Goal: Task Accomplishment & Management: Manage account settings

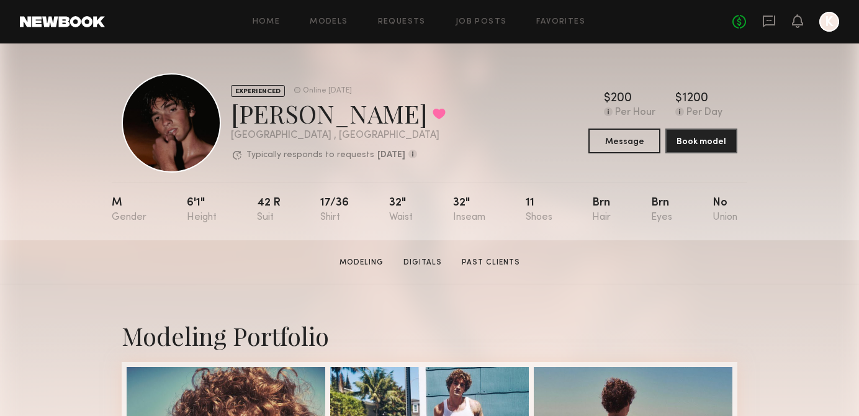
click at [274, 16] on div "Home Models Requests Job Posts Favorites Sign Out No fees up to $5,000 K" at bounding box center [472, 22] width 734 height 20
click at [344, 29] on div "Home Models Requests Job Posts Favorites Sign Out No fees up to $5,000 K" at bounding box center [472, 22] width 734 height 20
click at [341, 22] on link "Models" at bounding box center [329, 22] width 38 height 8
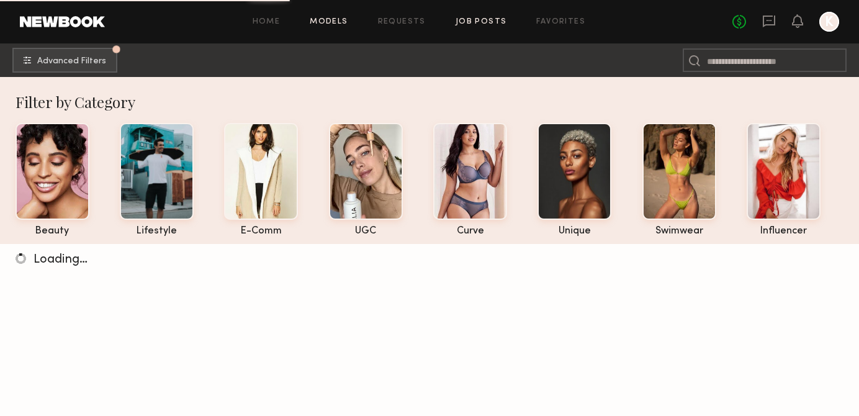
click at [460, 25] on link "Job Posts" at bounding box center [482, 22] width 52 height 8
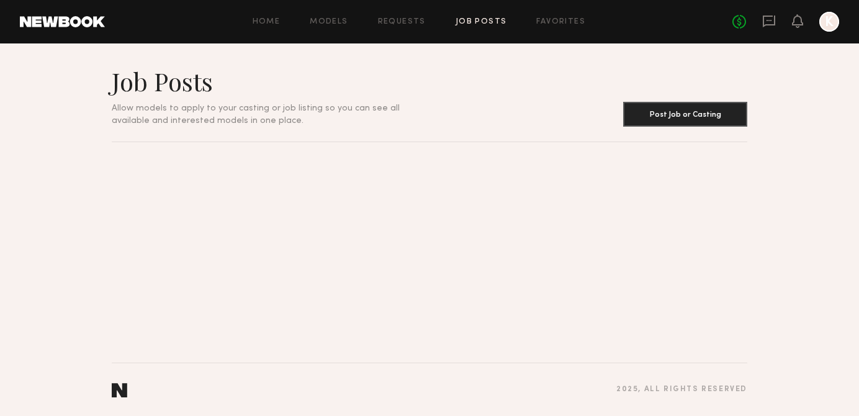
click at [470, 19] on link "Job Posts" at bounding box center [482, 22] width 52 height 8
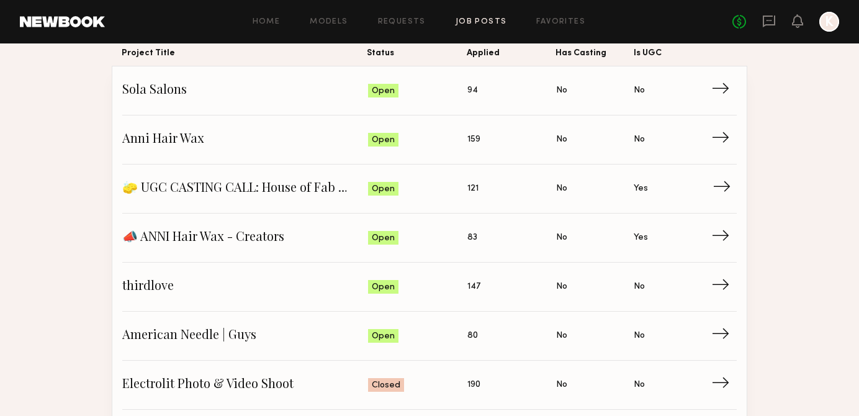
scroll to position [122, 0]
click at [712, 287] on span "→" at bounding box center [724, 285] width 25 height 19
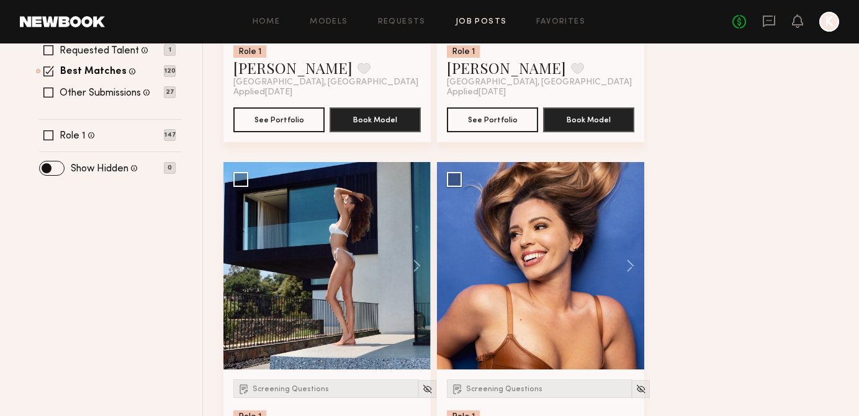
scroll to position [409, 0]
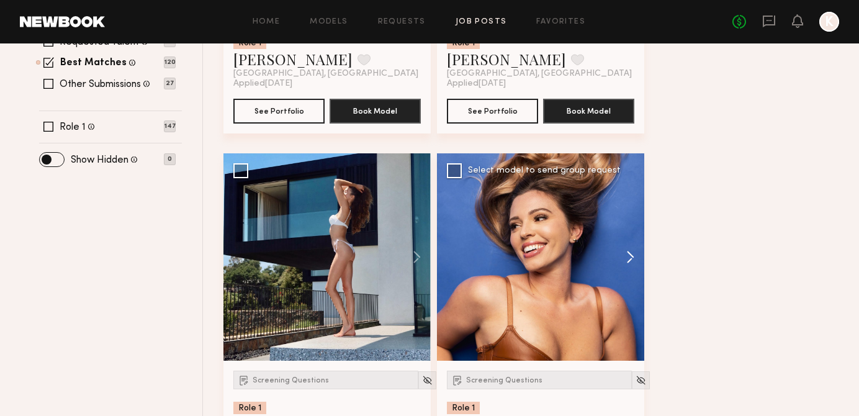
click at [625, 269] on button at bounding box center [624, 256] width 40 height 207
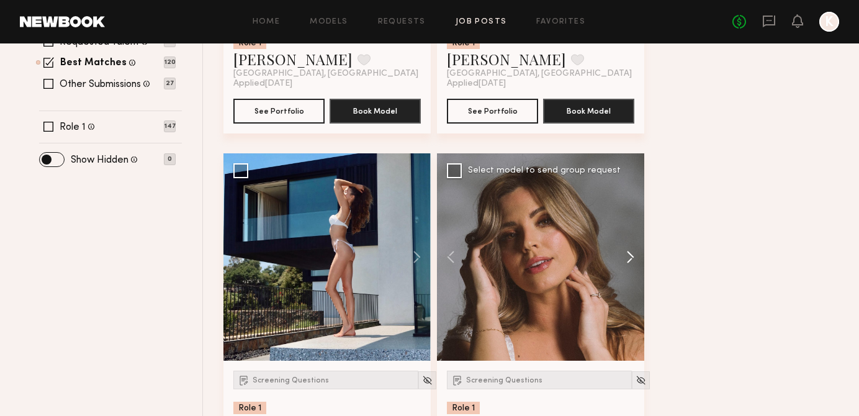
click at [625, 267] on button at bounding box center [624, 256] width 40 height 207
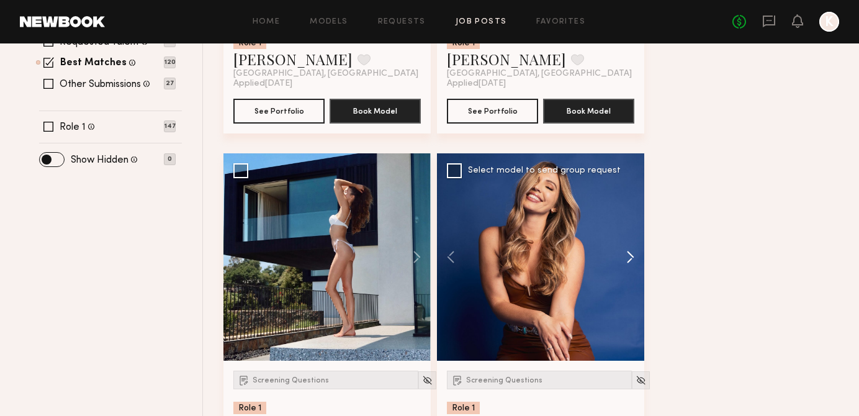
click at [627, 268] on button at bounding box center [624, 256] width 40 height 207
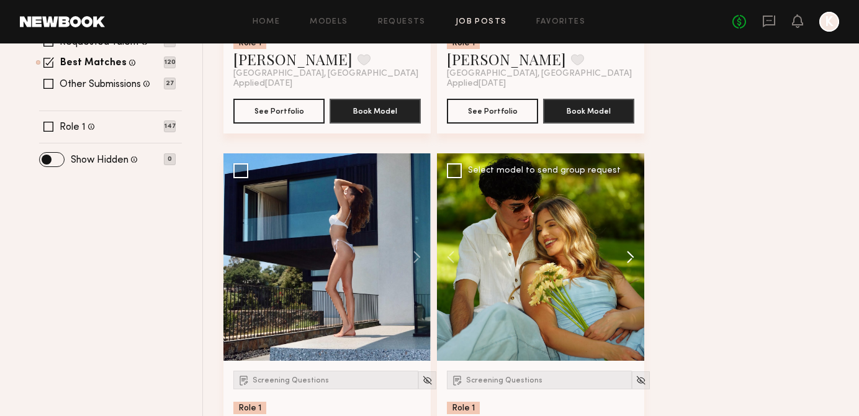
click at [627, 266] on button at bounding box center [624, 256] width 40 height 207
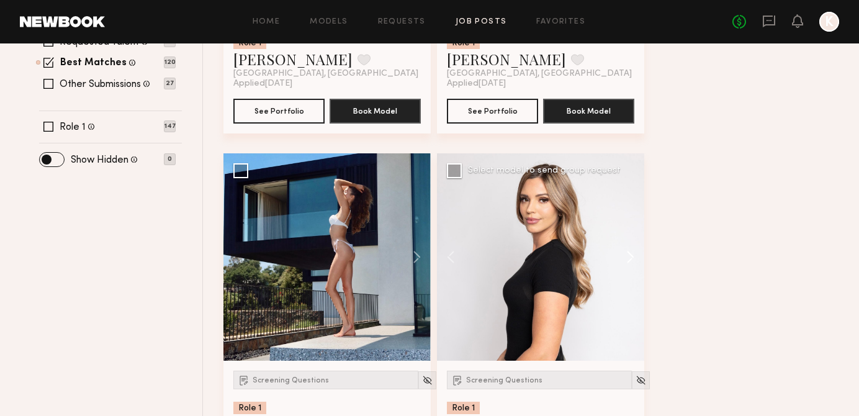
click at [627, 266] on button at bounding box center [624, 256] width 40 height 207
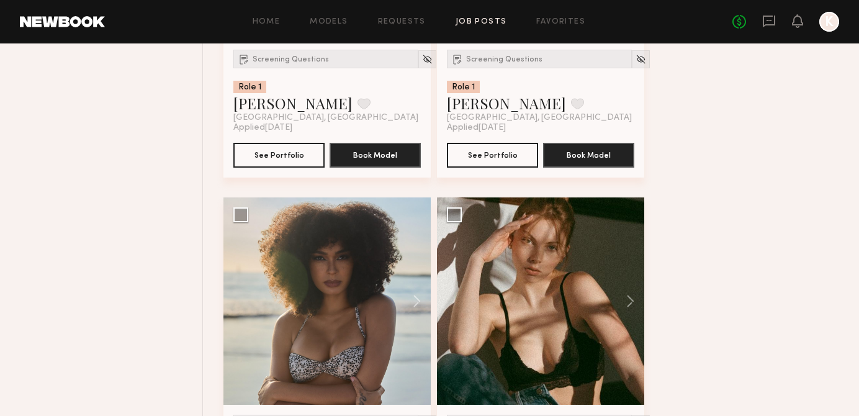
scroll to position [915, 0]
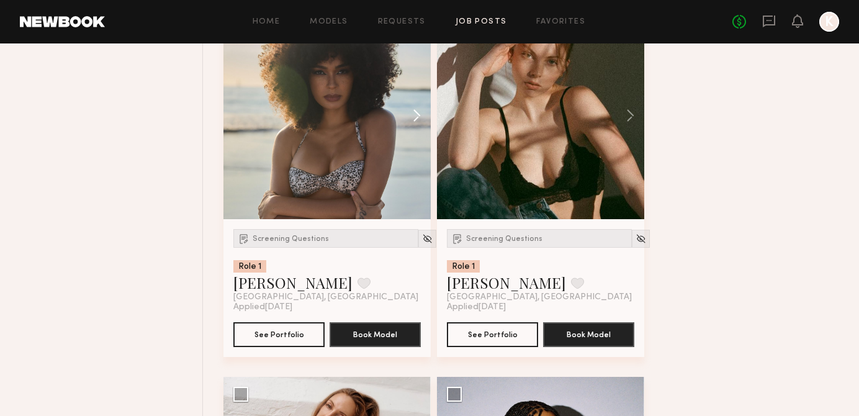
click at [413, 107] on button at bounding box center [411, 115] width 40 height 207
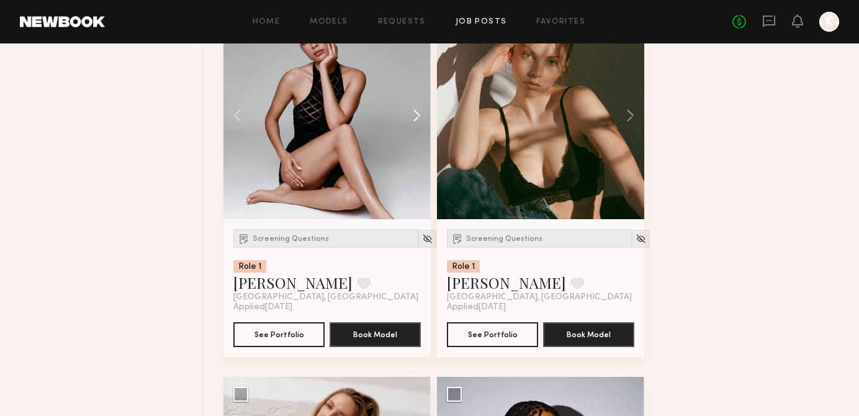
click at [413, 107] on button at bounding box center [411, 115] width 40 height 207
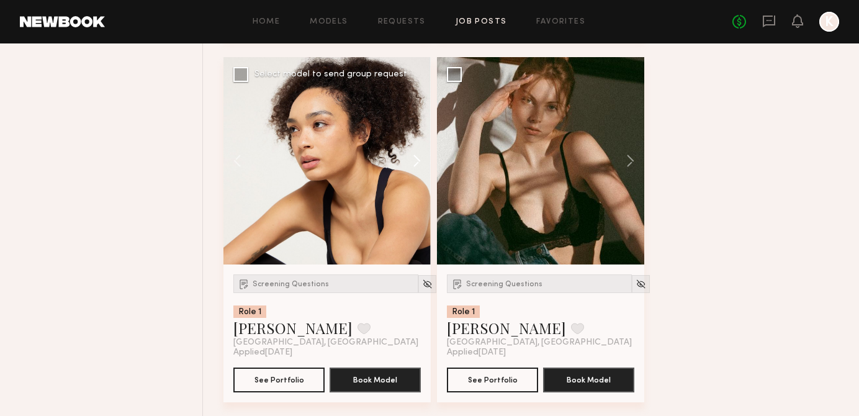
scroll to position [864, 0]
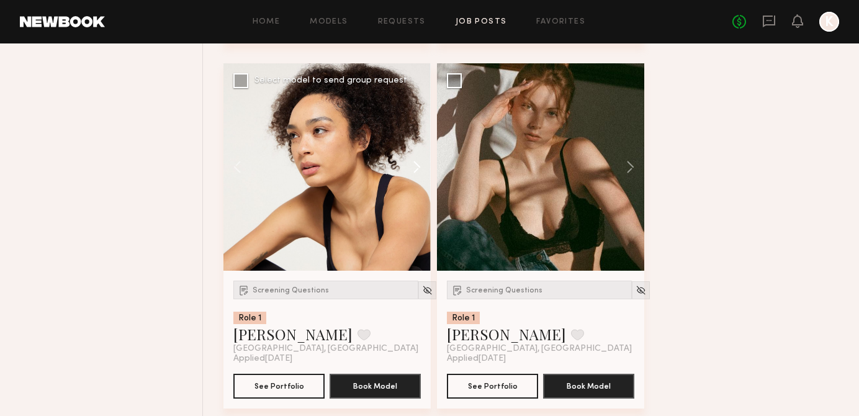
click at [410, 162] on button at bounding box center [411, 166] width 40 height 207
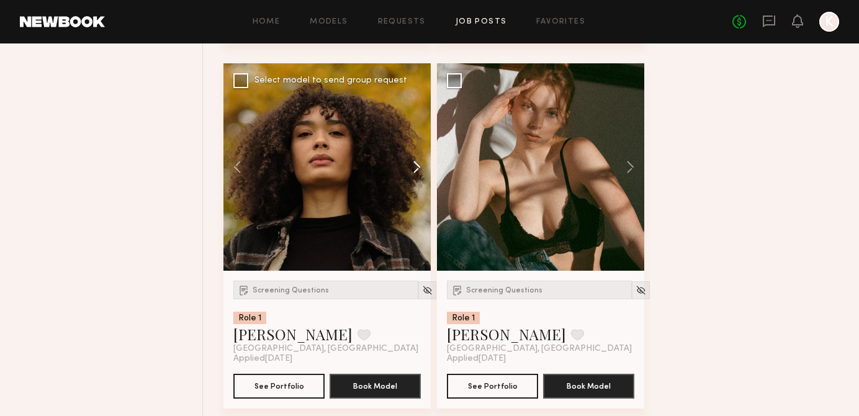
click at [410, 162] on button at bounding box center [411, 166] width 40 height 207
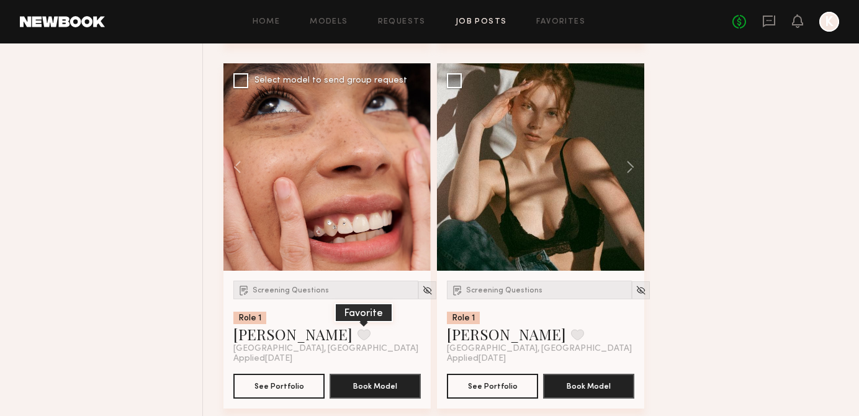
click at [357, 330] on button at bounding box center [363, 334] width 13 height 11
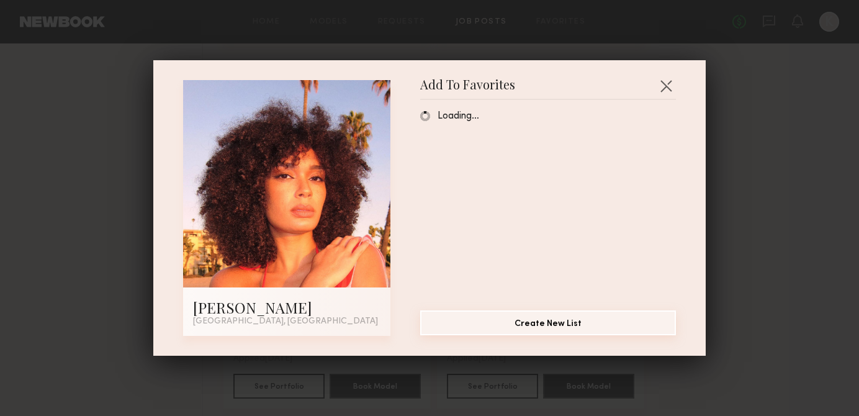
click at [474, 317] on button "Create New List" at bounding box center [548, 322] width 256 height 25
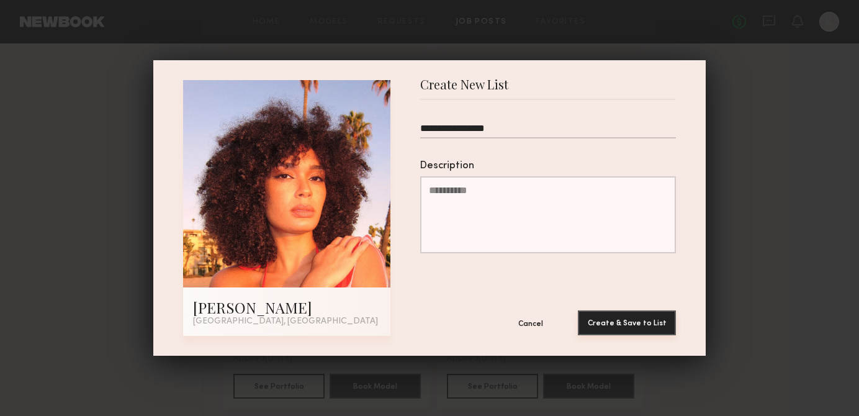
type input "**********"
click at [627, 320] on button "Create & Save to List" at bounding box center [627, 322] width 98 height 25
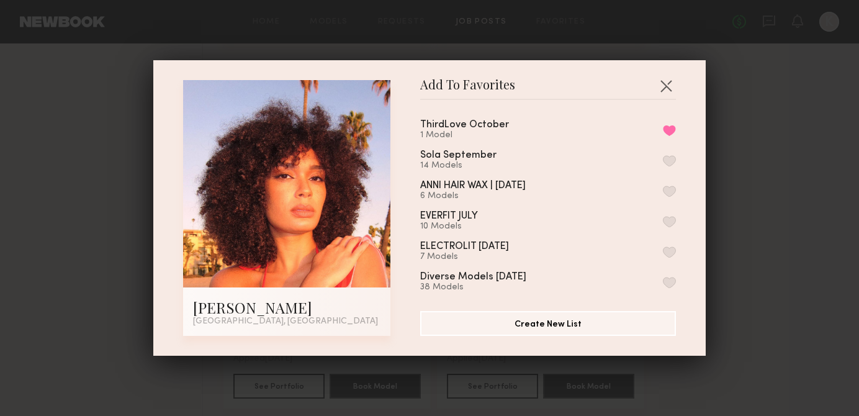
click at [791, 133] on div "Add To Favorites [PERSON_NAME] [GEOGRAPHIC_DATA], [GEOGRAPHIC_DATA] Add To Favo…" at bounding box center [429, 208] width 859 height 416
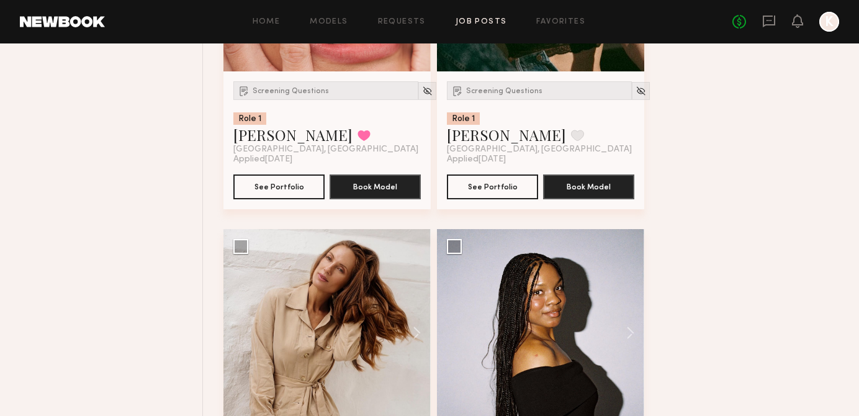
scroll to position [1164, 0]
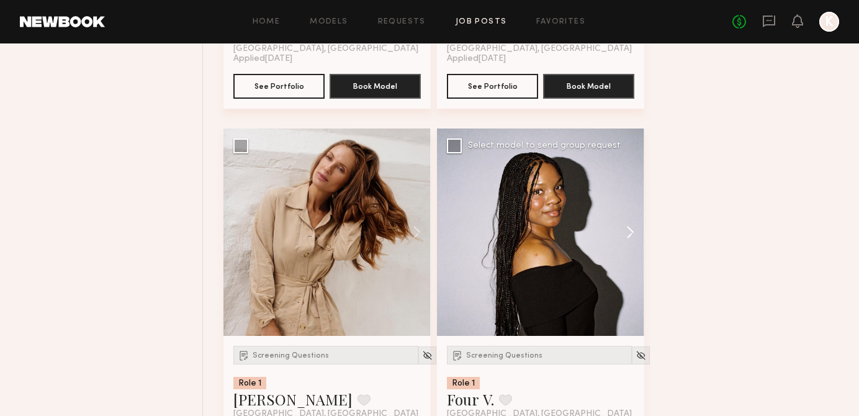
click at [625, 231] on button at bounding box center [624, 231] width 40 height 207
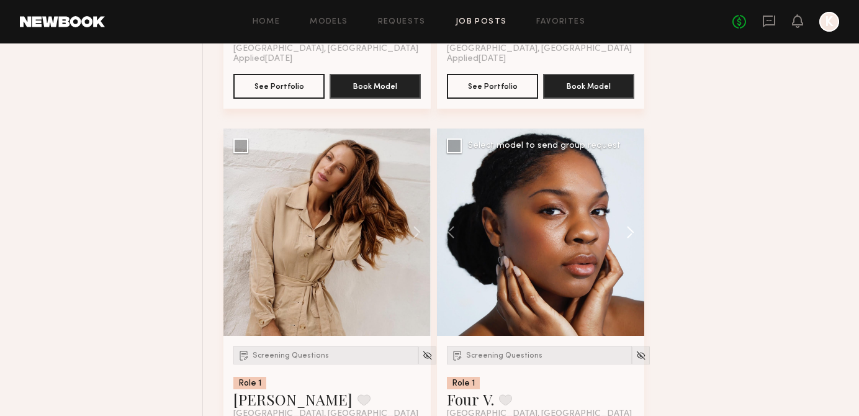
click at [625, 231] on button at bounding box center [624, 231] width 40 height 207
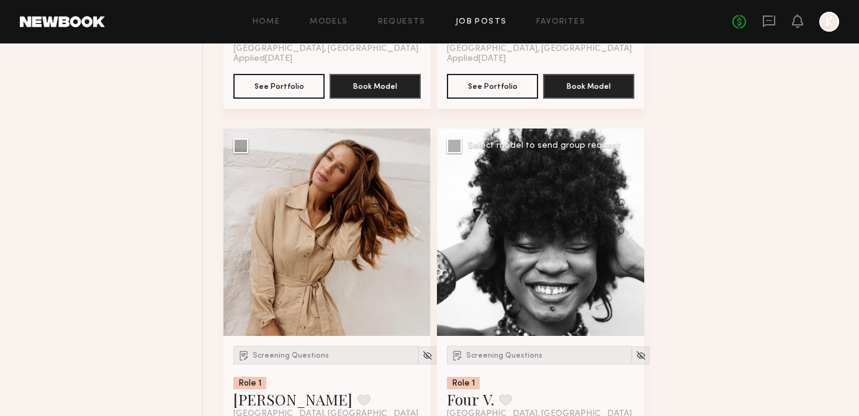
click at [627, 231] on button at bounding box center [624, 231] width 40 height 207
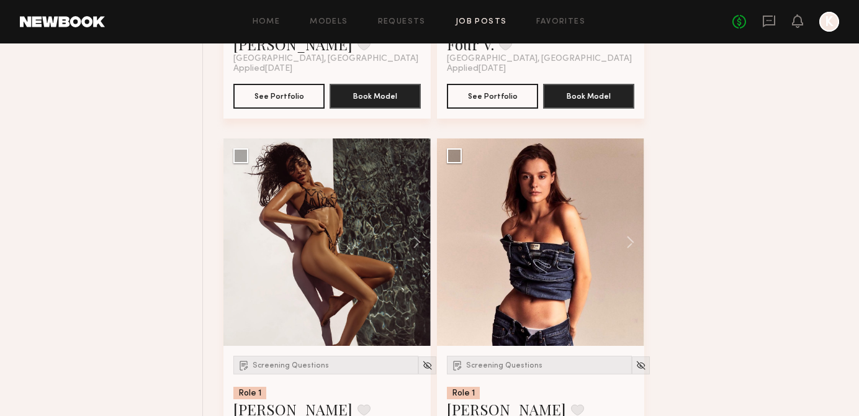
scroll to position [1575, 0]
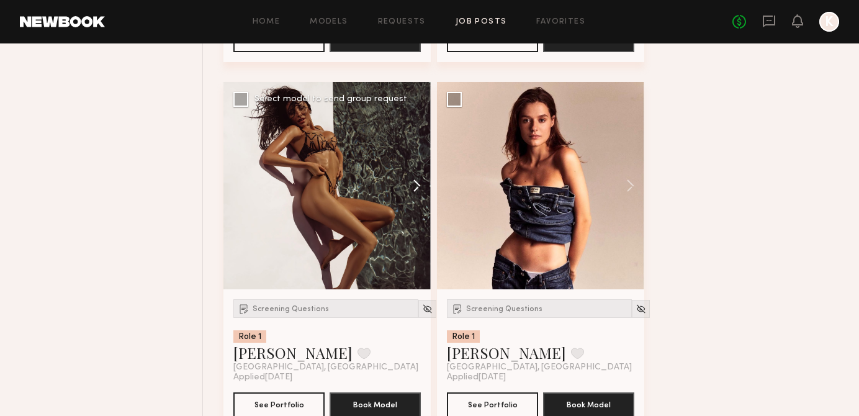
click at [420, 187] on button at bounding box center [411, 185] width 40 height 207
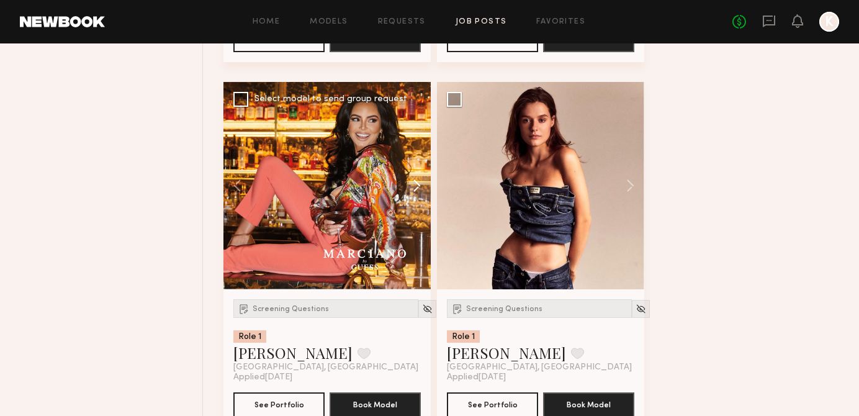
click at [420, 187] on button at bounding box center [411, 185] width 40 height 207
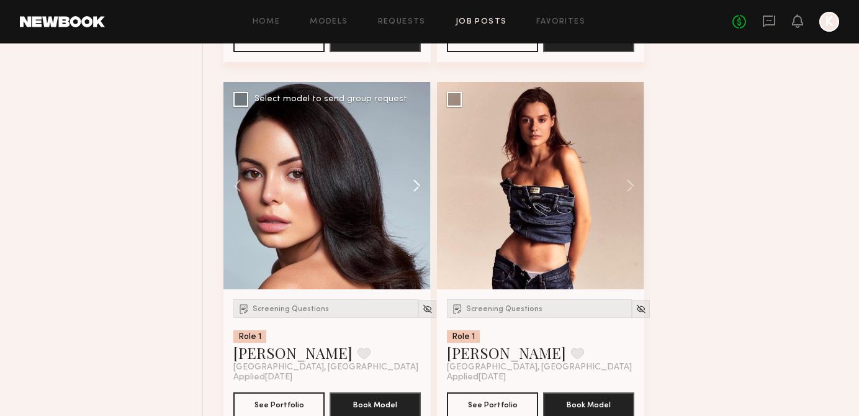
click at [420, 187] on button at bounding box center [411, 185] width 40 height 207
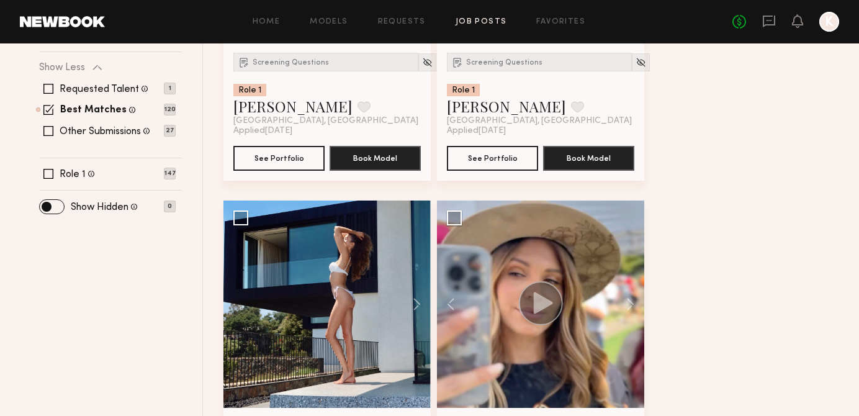
scroll to position [351, 0]
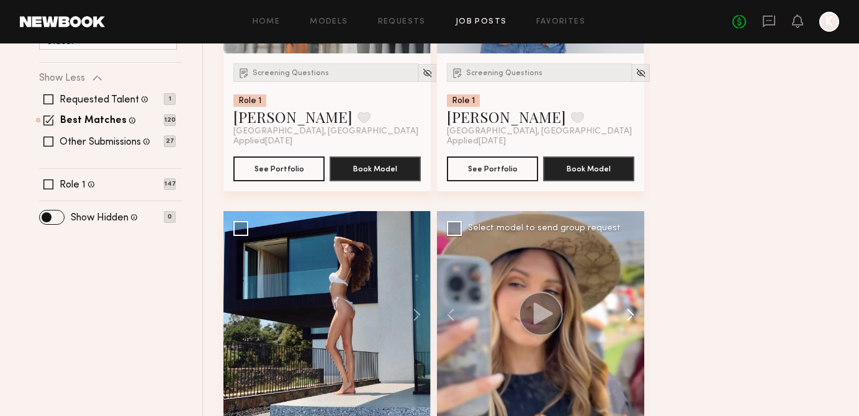
click at [626, 313] on button at bounding box center [624, 314] width 40 height 207
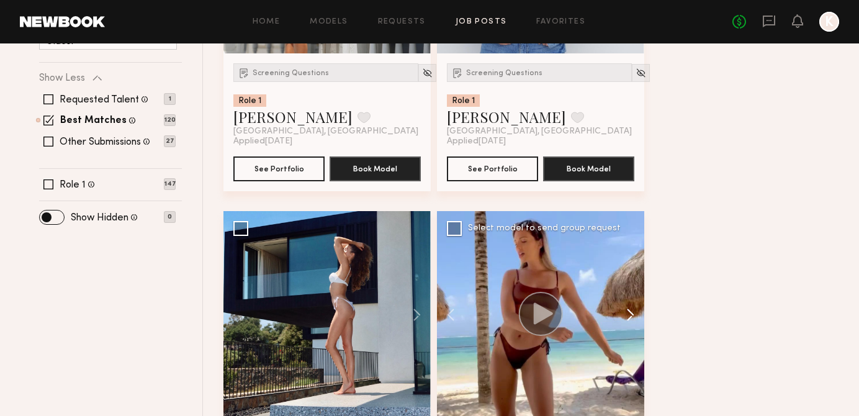
click at [626, 313] on button at bounding box center [624, 314] width 40 height 207
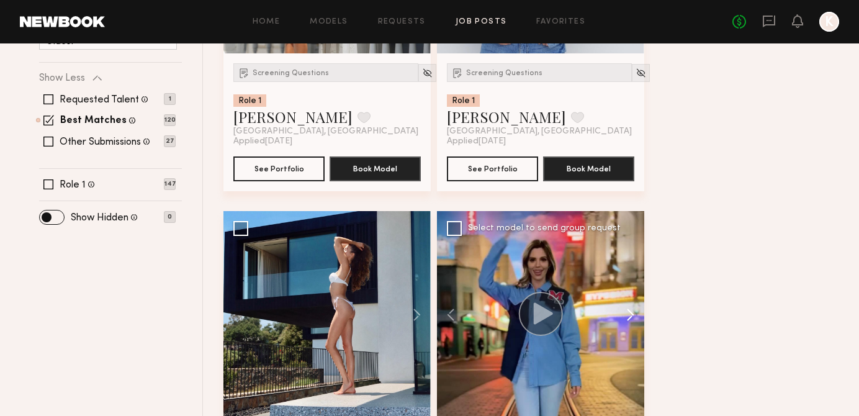
click at [626, 313] on button at bounding box center [624, 314] width 40 height 207
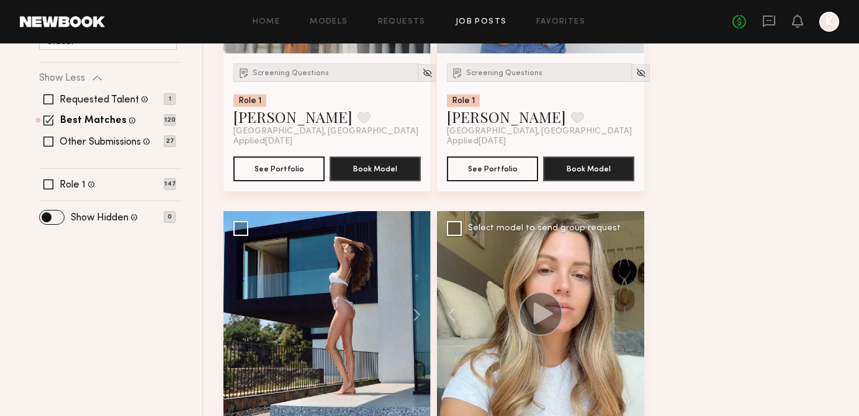
click at [626, 313] on div at bounding box center [540, 314] width 207 height 207
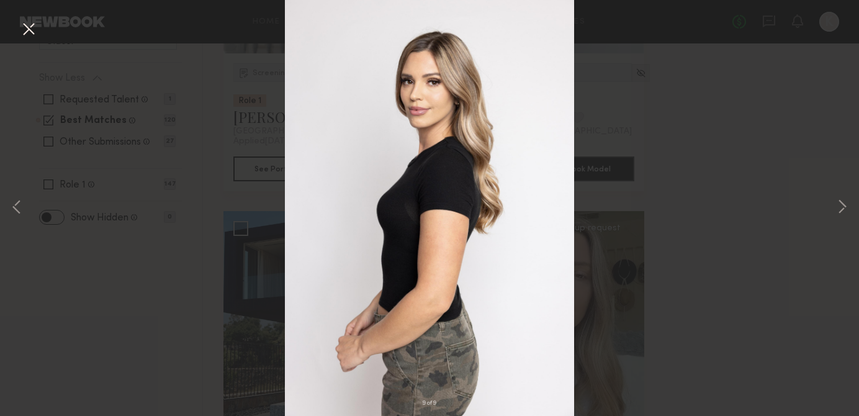
click at [27, 31] on button at bounding box center [29, 30] width 20 height 22
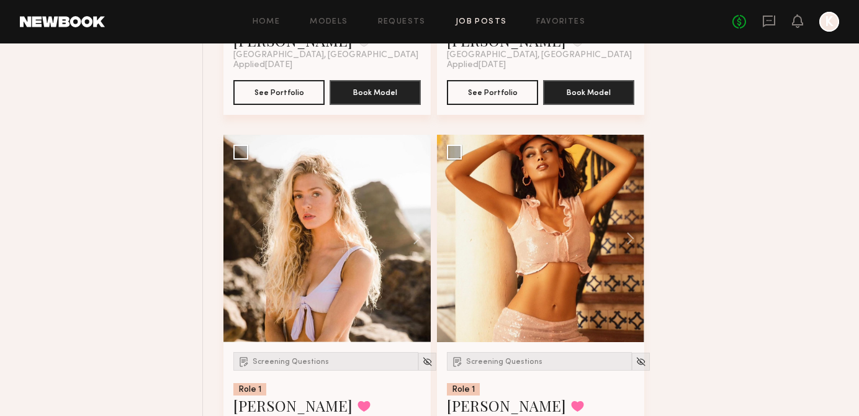
scroll to position [2286, 0]
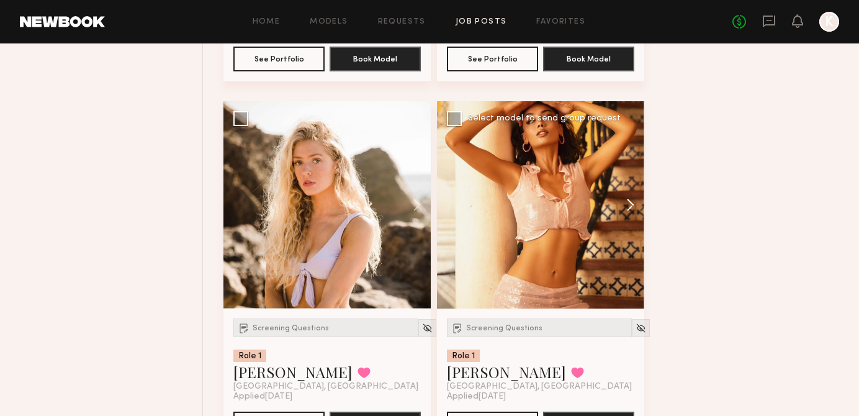
click at [624, 201] on button at bounding box center [624, 204] width 40 height 207
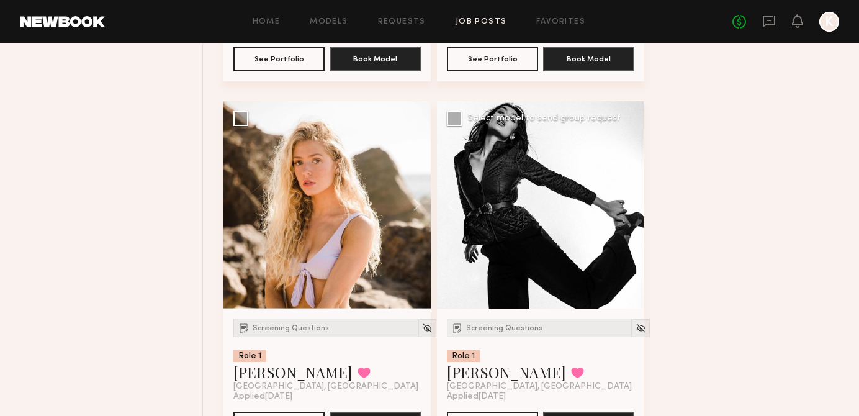
click at [624, 201] on button at bounding box center [624, 204] width 40 height 207
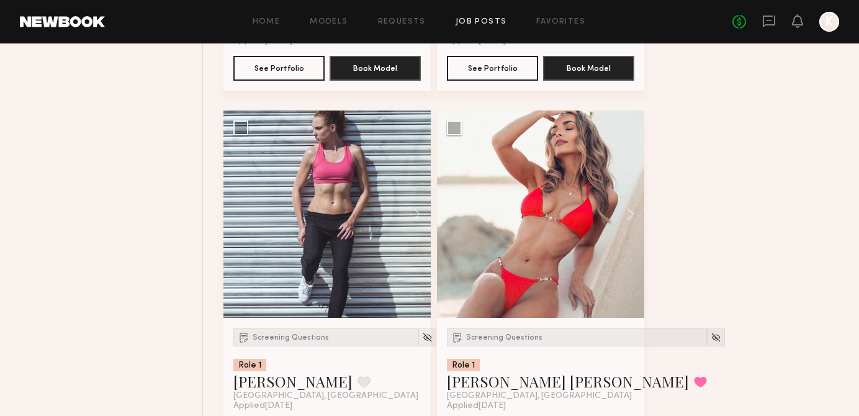
scroll to position [2664, 0]
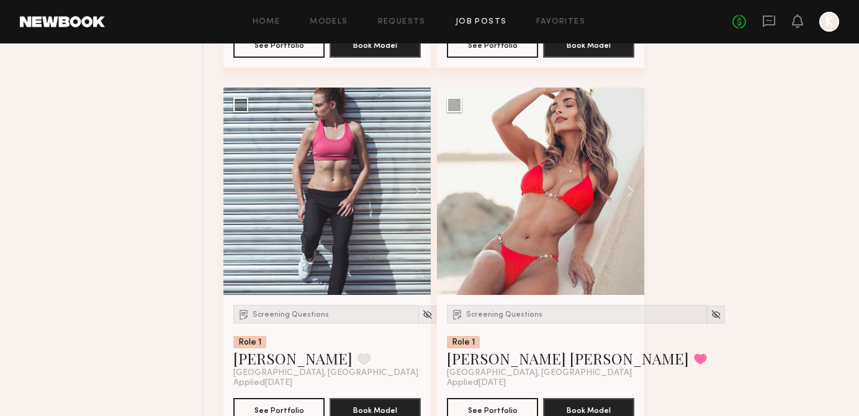
click at [624, 201] on button at bounding box center [624, 191] width 40 height 207
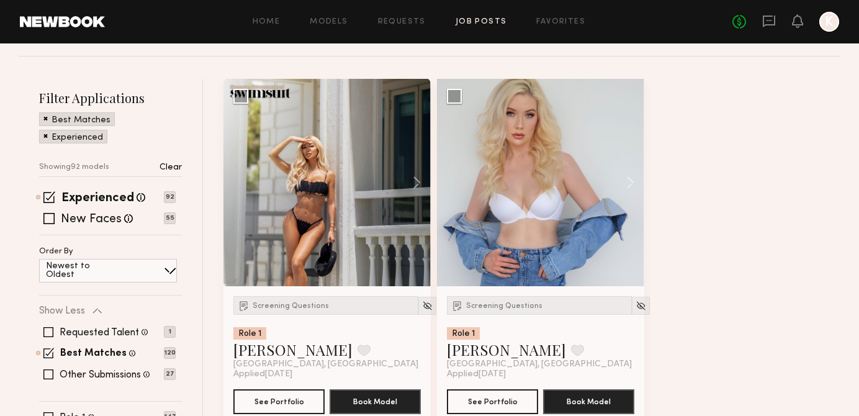
scroll to position [133, 0]
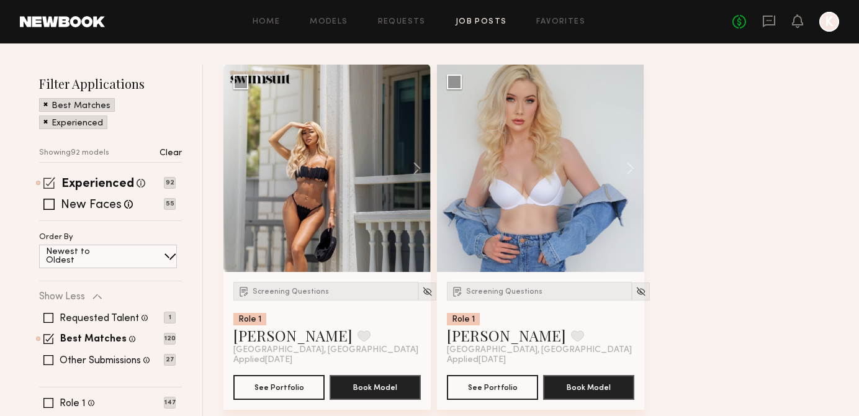
click at [53, 177] on span at bounding box center [49, 183] width 12 height 12
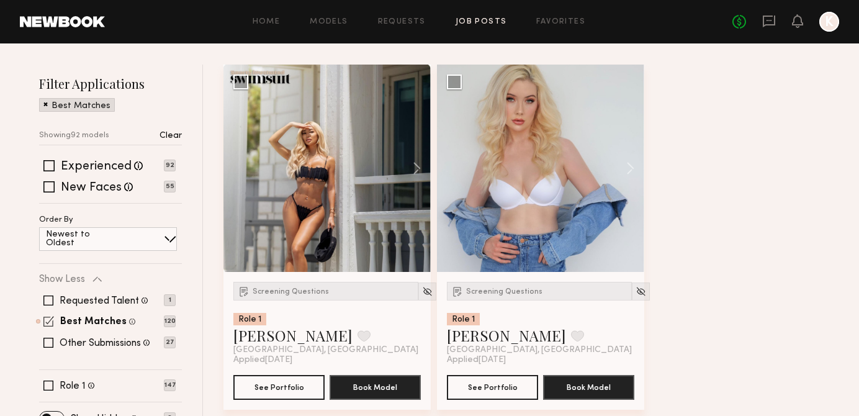
click at [43, 320] on div "Best Matches Models shown below match all requirements specified in your job po…" at bounding box center [107, 322] width 137 height 10
click at [45, 320] on span at bounding box center [48, 321] width 11 height 11
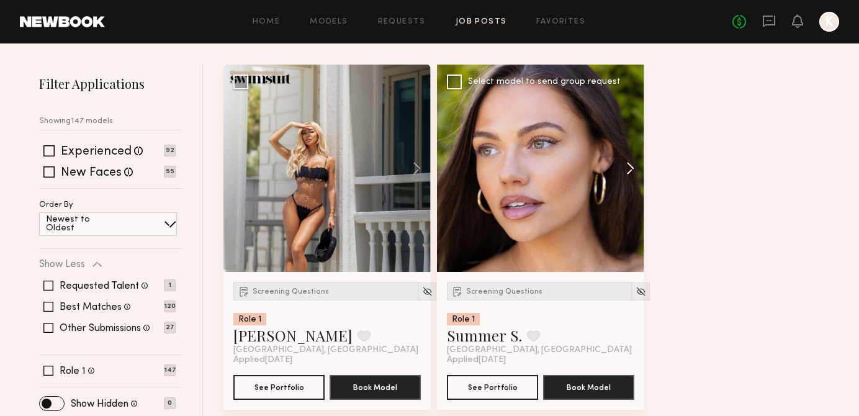
click at [628, 159] on button at bounding box center [624, 168] width 40 height 207
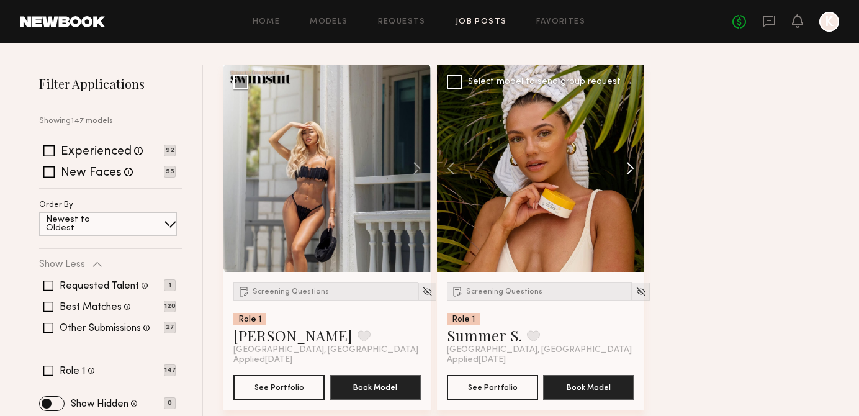
click at [628, 159] on button at bounding box center [624, 168] width 40 height 207
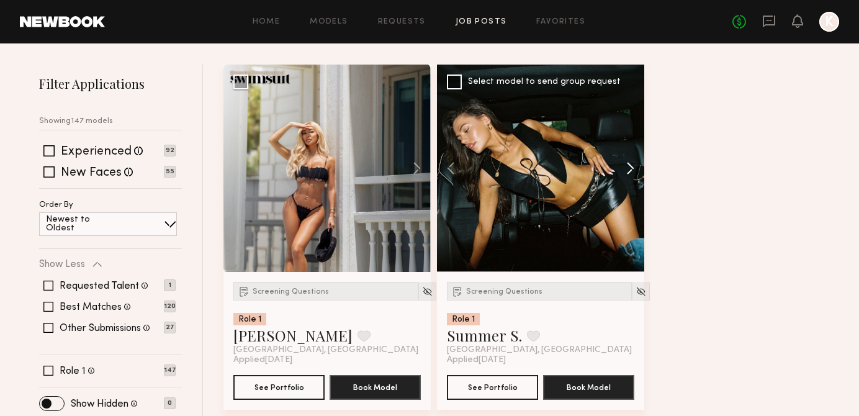
click at [628, 159] on button at bounding box center [624, 168] width 40 height 207
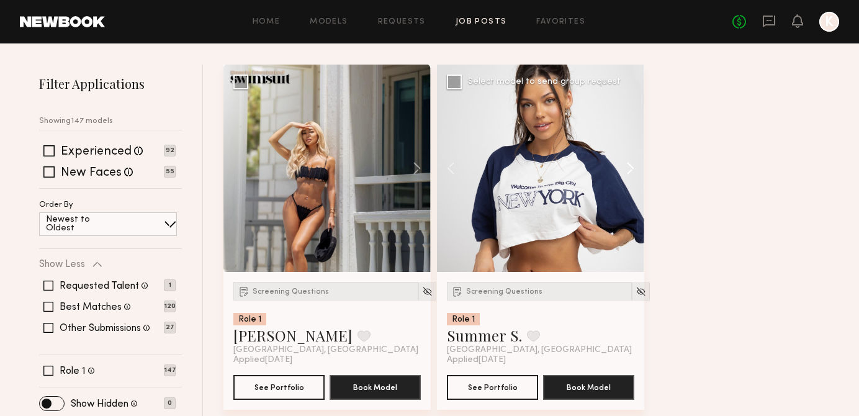
click at [628, 159] on button at bounding box center [624, 168] width 40 height 207
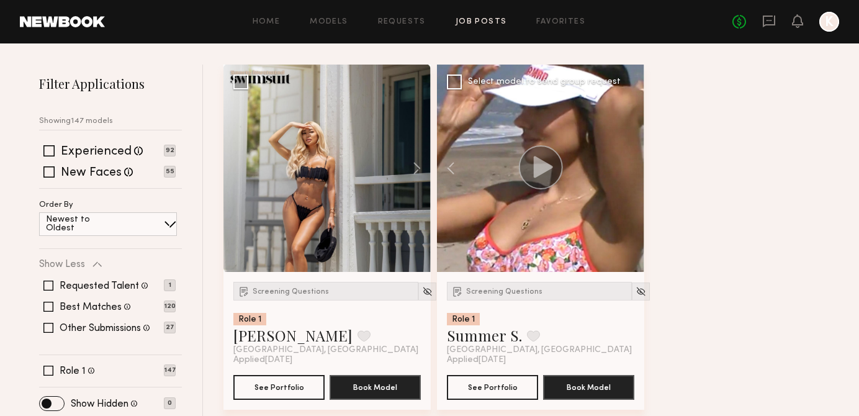
click at [628, 159] on div at bounding box center [540, 168] width 207 height 207
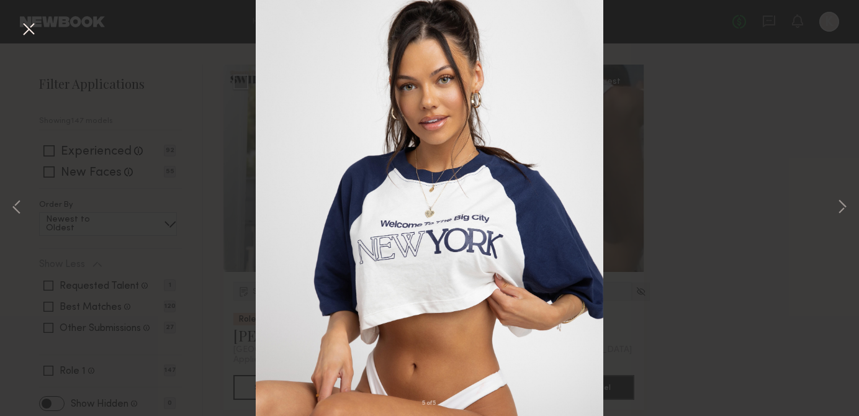
click at [663, 147] on div "5 of 5" at bounding box center [429, 208] width 859 height 416
click at [37, 25] on button at bounding box center [29, 30] width 20 height 22
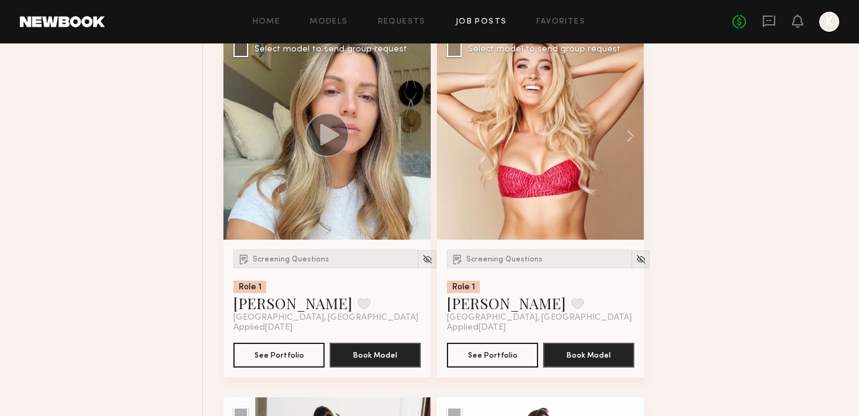
scroll to position [859, 0]
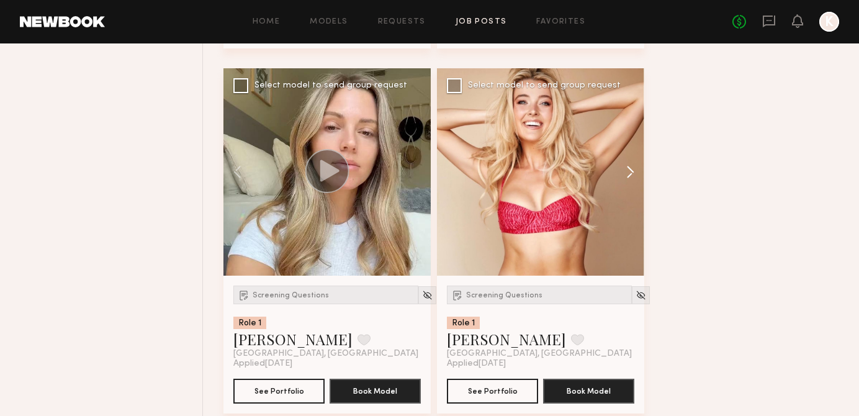
click at [628, 177] on button at bounding box center [624, 171] width 40 height 207
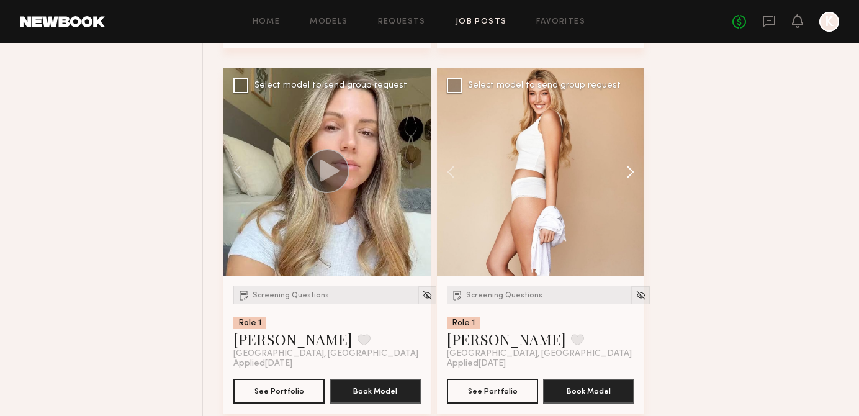
click at [628, 177] on button at bounding box center [624, 171] width 40 height 207
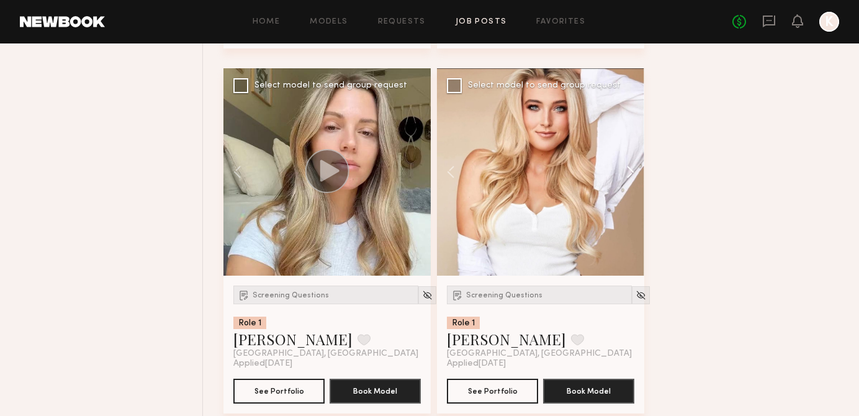
click at [628, 177] on button at bounding box center [624, 171] width 40 height 207
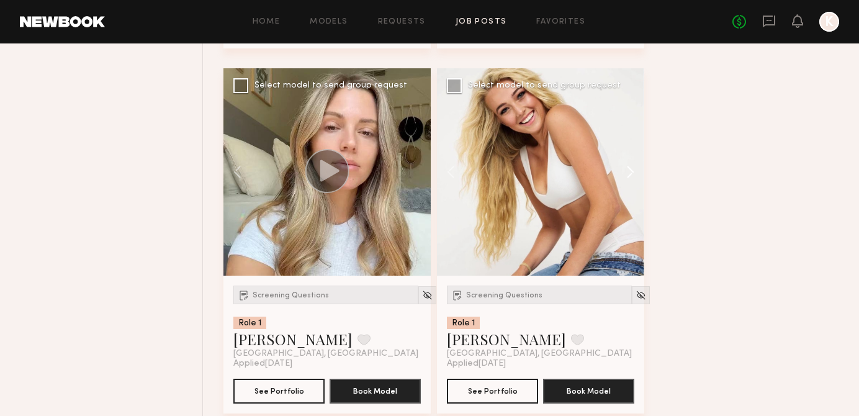
click at [628, 177] on button at bounding box center [624, 171] width 40 height 207
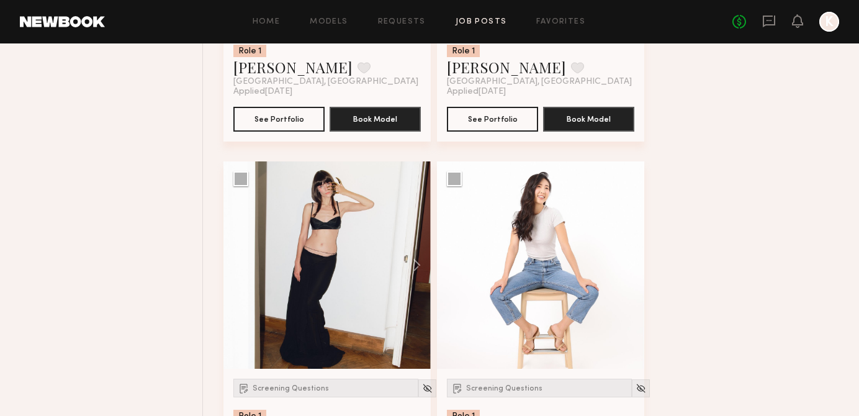
scroll to position [1131, 0]
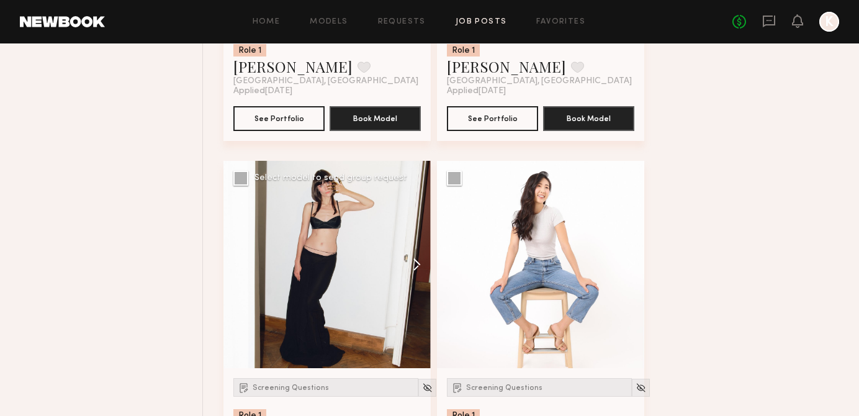
click at [409, 261] on button at bounding box center [411, 264] width 40 height 207
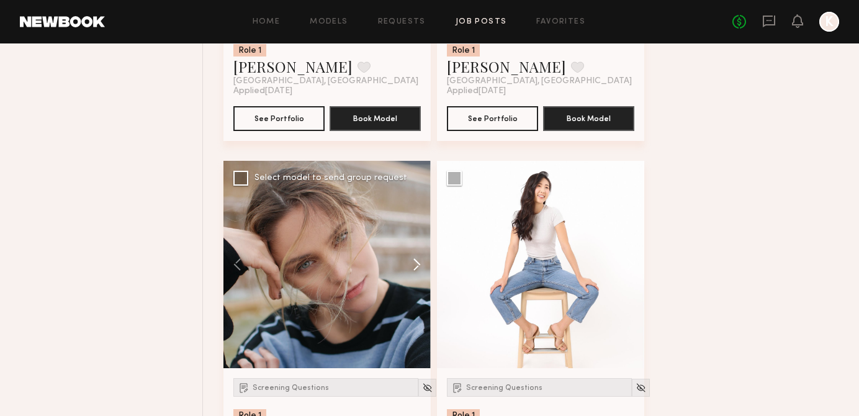
click at [409, 261] on button at bounding box center [411, 264] width 40 height 207
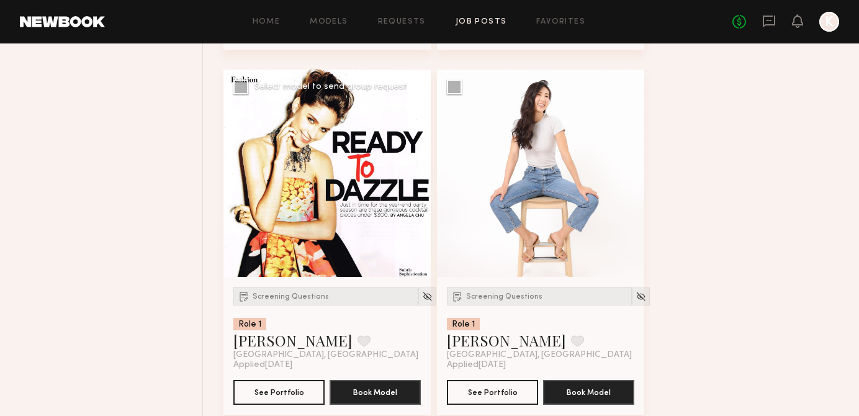
scroll to position [1285, 0]
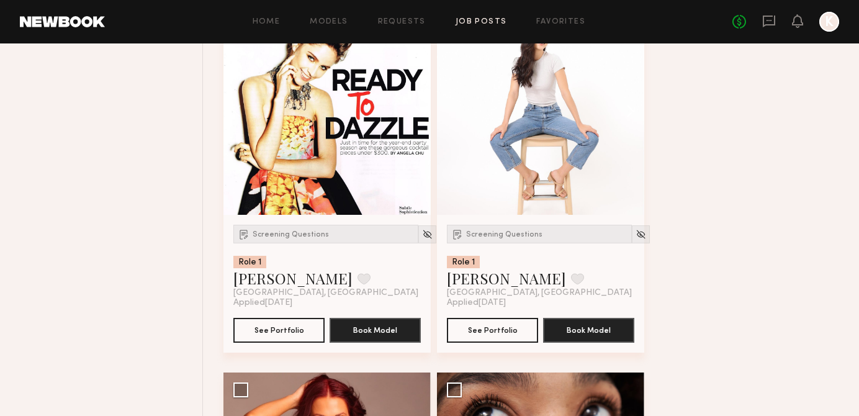
click at [633, 115] on button at bounding box center [624, 110] width 40 height 207
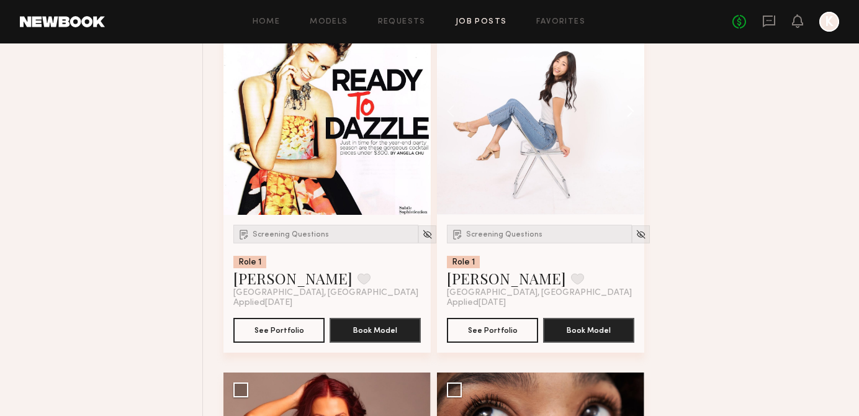
click at [633, 115] on button at bounding box center [624, 110] width 40 height 207
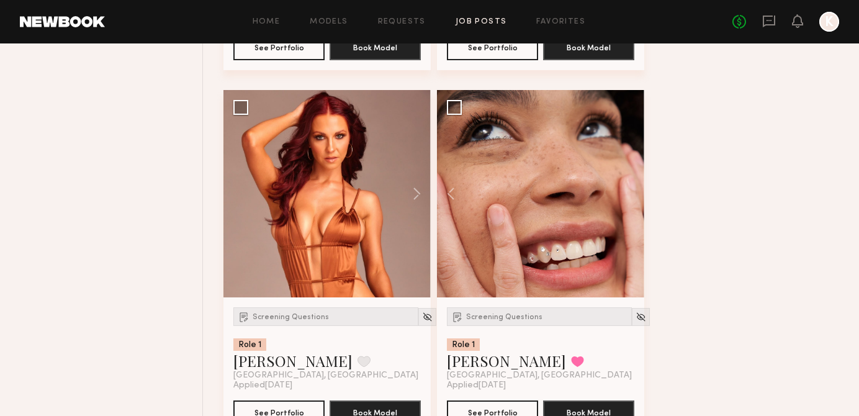
scroll to position [1611, 0]
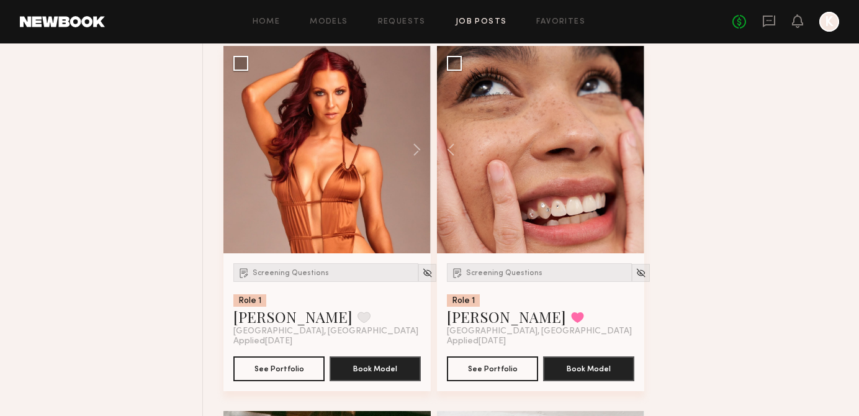
click at [627, 158] on div at bounding box center [540, 149] width 207 height 207
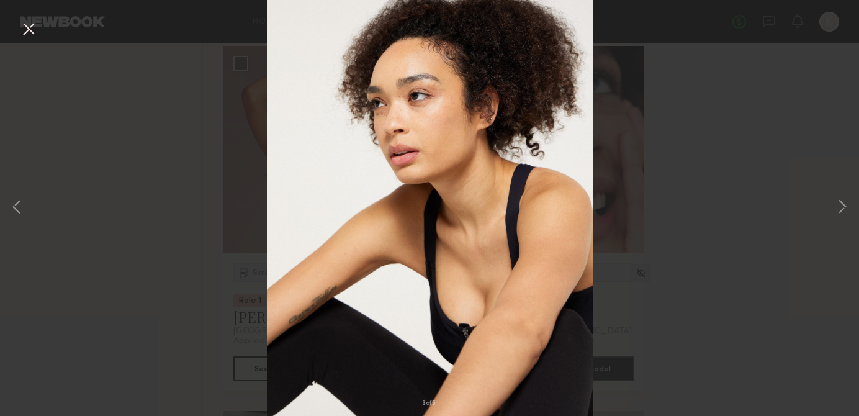
click at [647, 158] on div "3 of 5" at bounding box center [429, 208] width 859 height 416
click at [29, 34] on button at bounding box center [29, 30] width 20 height 22
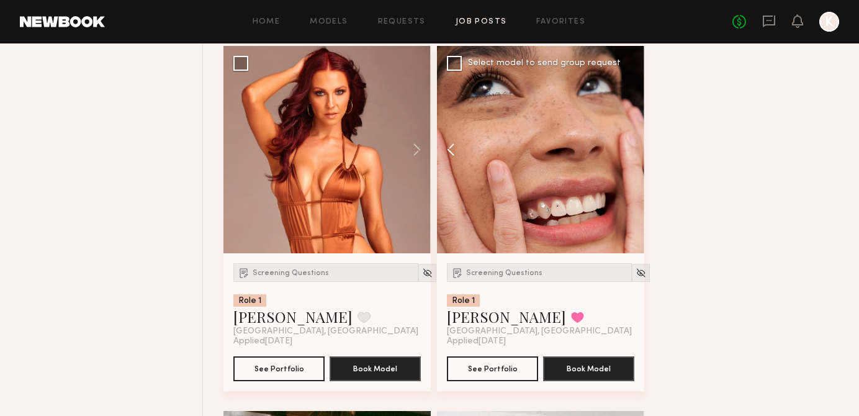
click at [456, 153] on button at bounding box center [457, 149] width 40 height 207
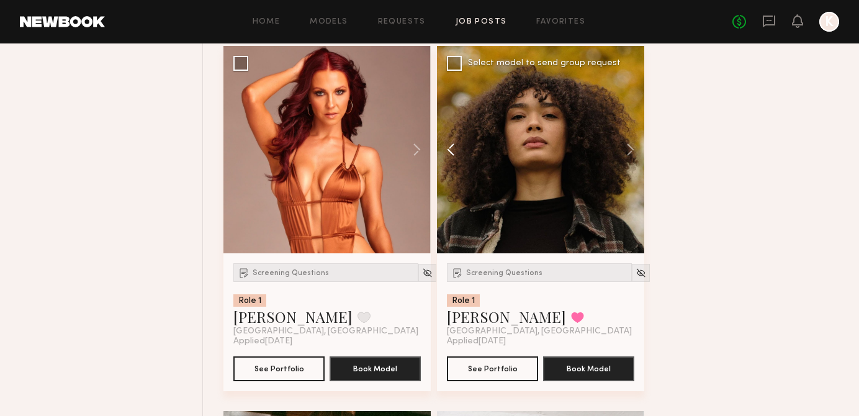
click at [456, 153] on button at bounding box center [457, 149] width 40 height 207
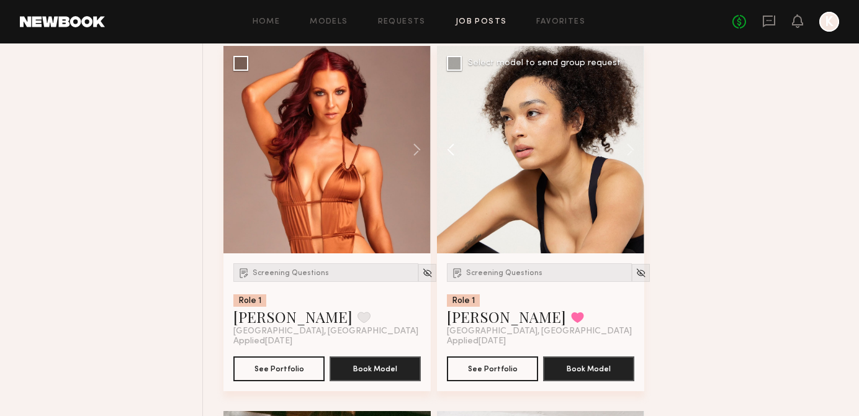
click at [456, 153] on button at bounding box center [457, 149] width 40 height 207
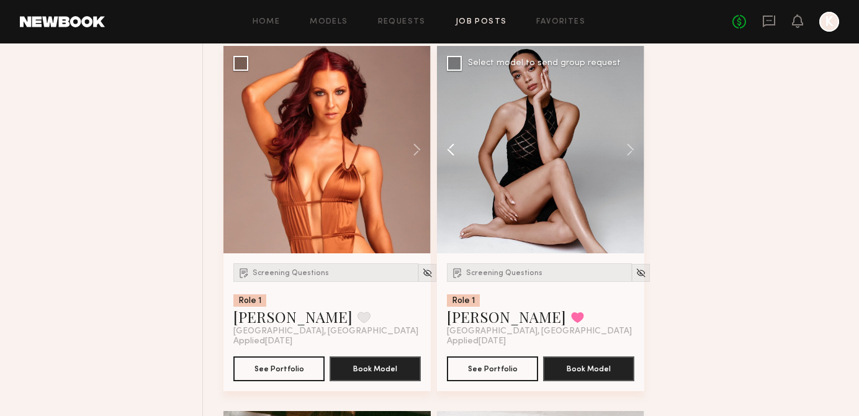
click at [456, 153] on button at bounding box center [457, 149] width 40 height 207
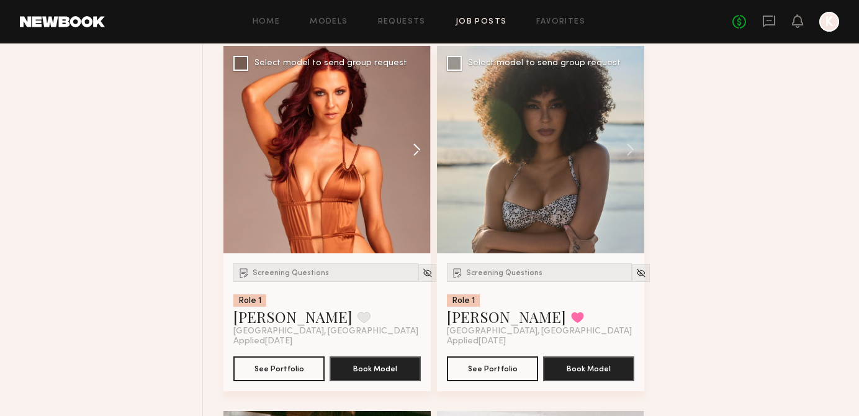
click at [416, 152] on button at bounding box center [411, 149] width 40 height 207
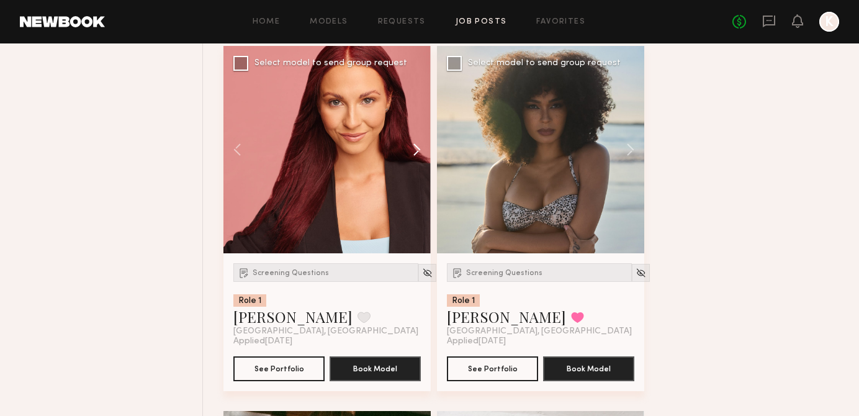
click at [416, 152] on button at bounding box center [411, 149] width 40 height 207
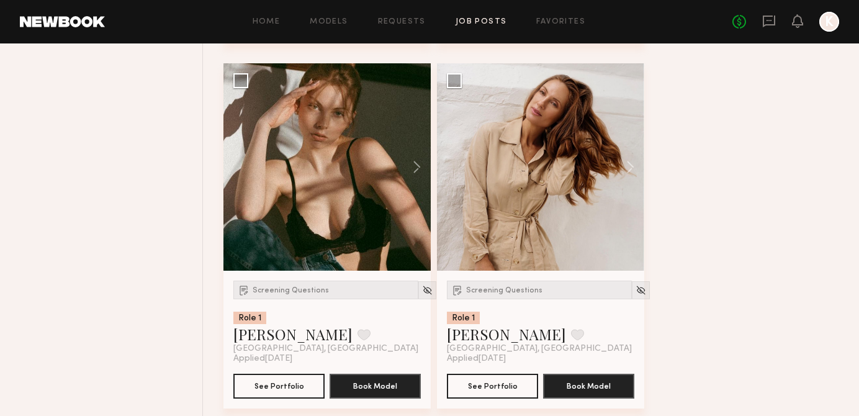
scroll to position [1954, 0]
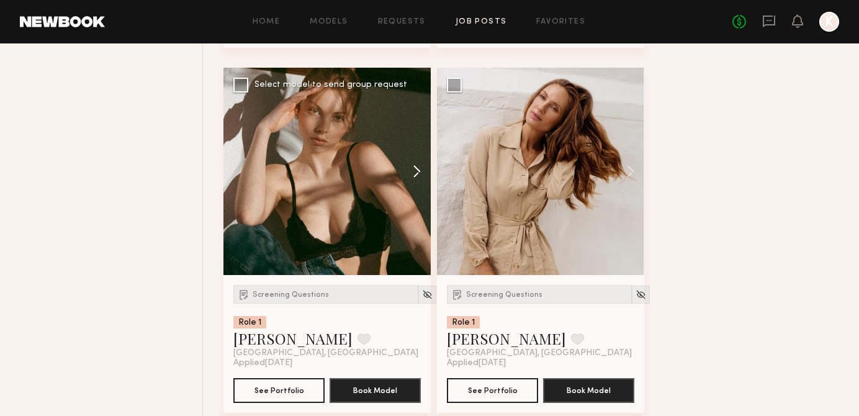
click at [421, 163] on button at bounding box center [411, 171] width 40 height 207
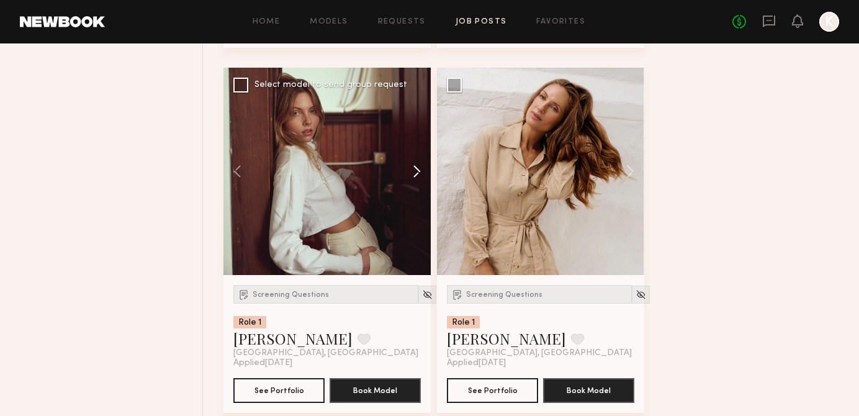
click at [421, 162] on button at bounding box center [411, 171] width 40 height 207
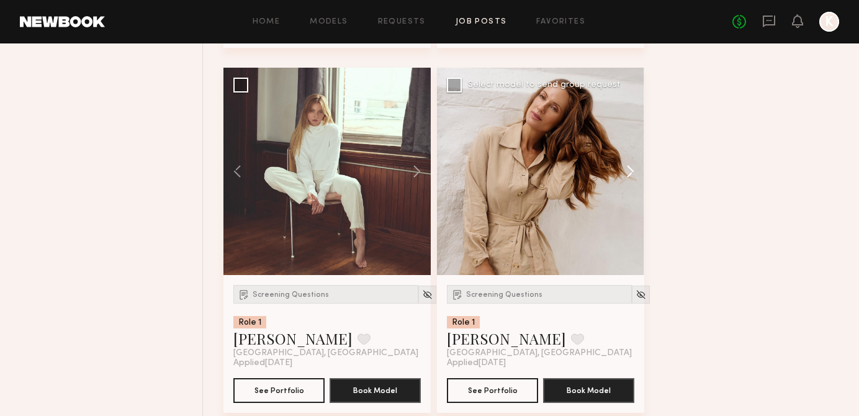
click at [630, 173] on button at bounding box center [624, 171] width 40 height 207
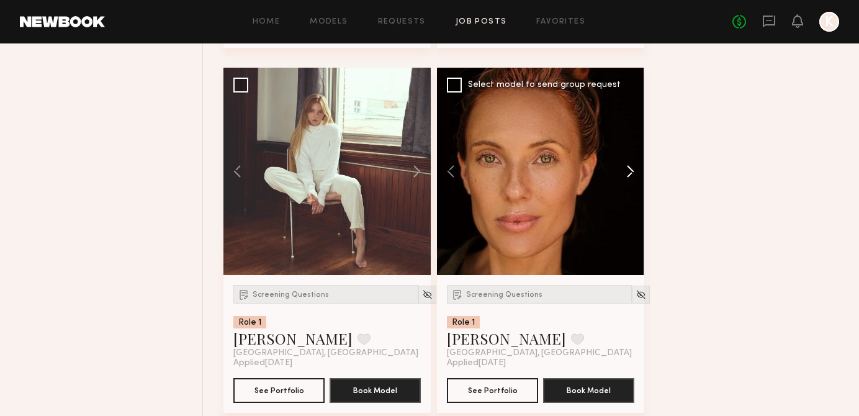
click at [630, 173] on button at bounding box center [624, 171] width 40 height 207
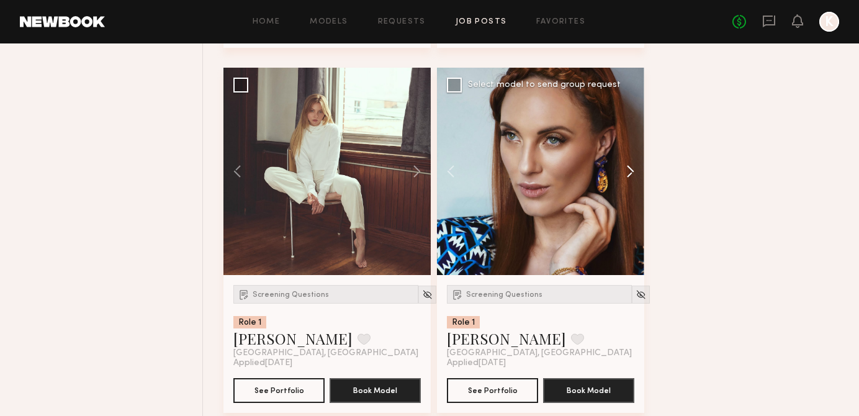
click at [630, 173] on button at bounding box center [624, 171] width 40 height 207
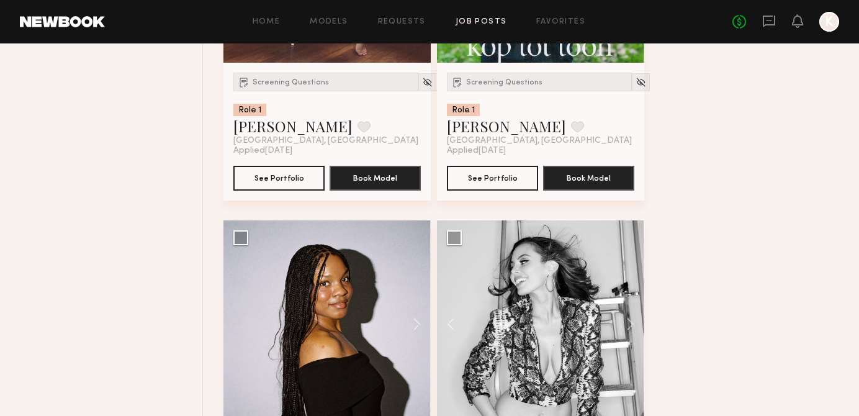
scroll to position [2262, 0]
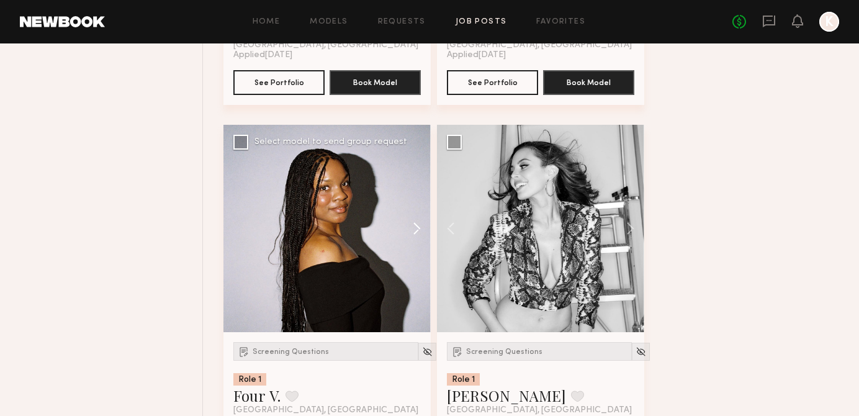
click at [413, 224] on button at bounding box center [411, 228] width 40 height 207
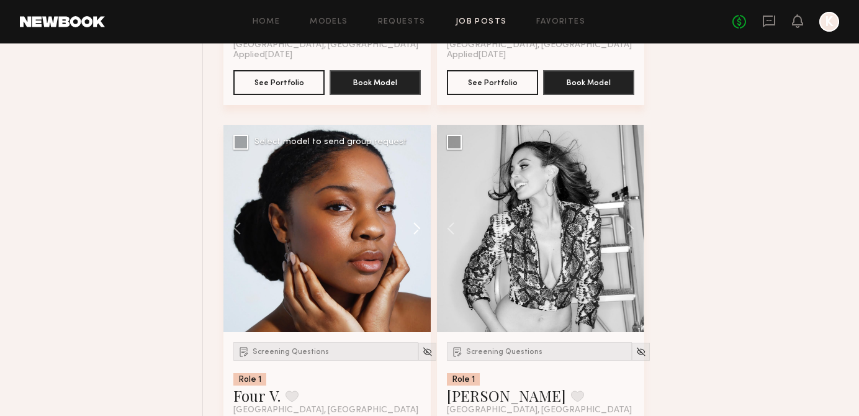
click at [413, 224] on button at bounding box center [411, 228] width 40 height 207
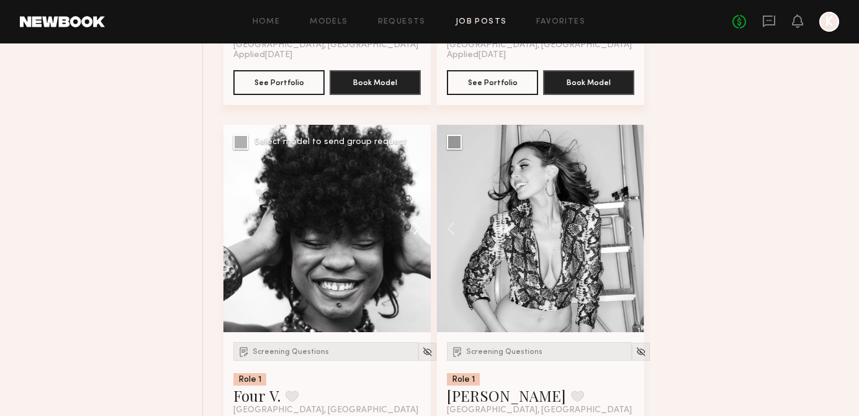
click at [413, 224] on button at bounding box center [411, 228] width 40 height 207
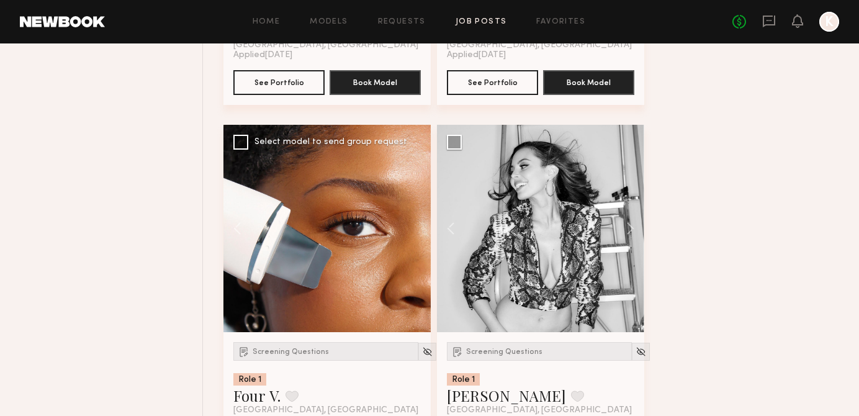
click at [413, 225] on div at bounding box center [326, 228] width 207 height 207
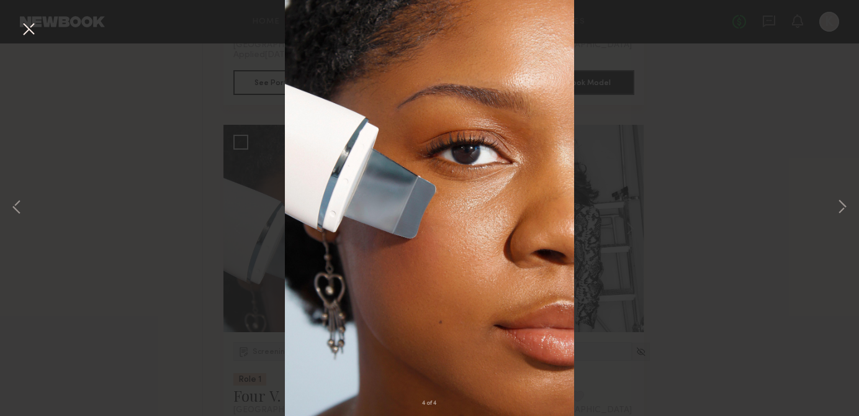
click at [667, 188] on div "4 of 4" at bounding box center [429, 208] width 859 height 416
click at [22, 32] on button at bounding box center [29, 30] width 20 height 22
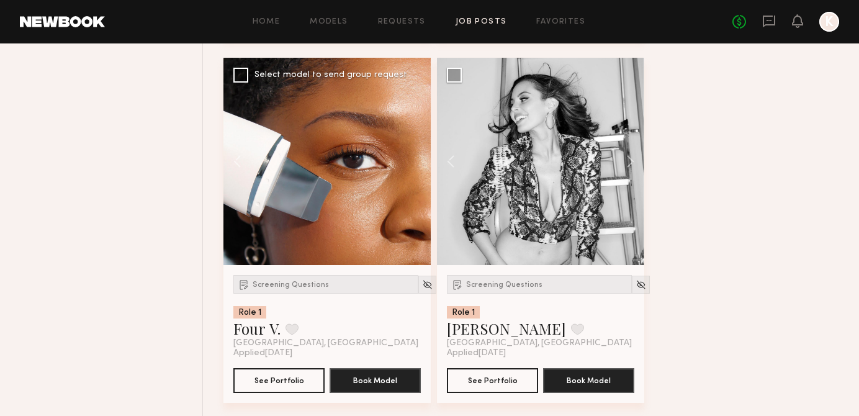
scroll to position [2367, 0]
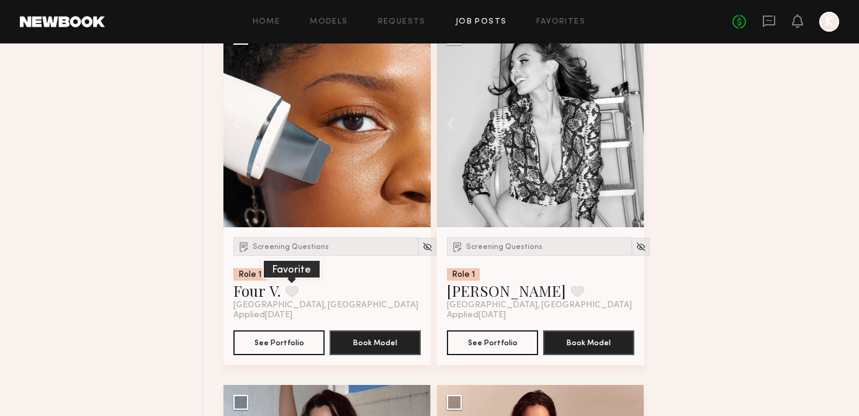
click at [294, 295] on button at bounding box center [291, 290] width 13 height 11
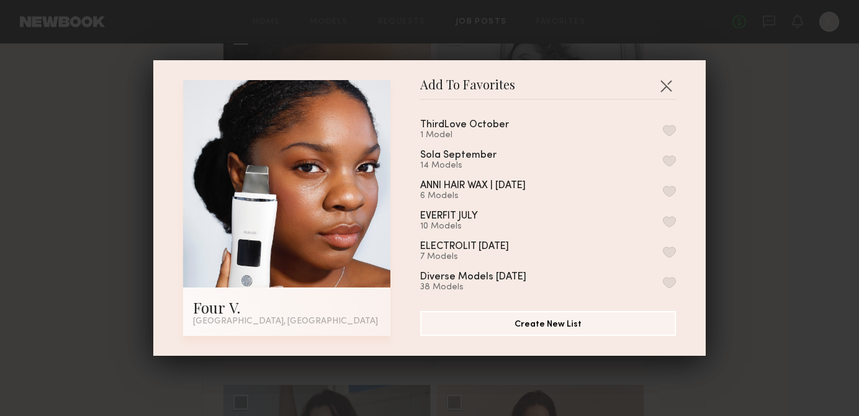
click at [671, 130] on button "button" at bounding box center [669, 130] width 13 height 11
click at [719, 117] on div "Add To Favorites Four V. [GEOGRAPHIC_DATA], [GEOGRAPHIC_DATA] Add To Favorites …" at bounding box center [429, 208] width 859 height 416
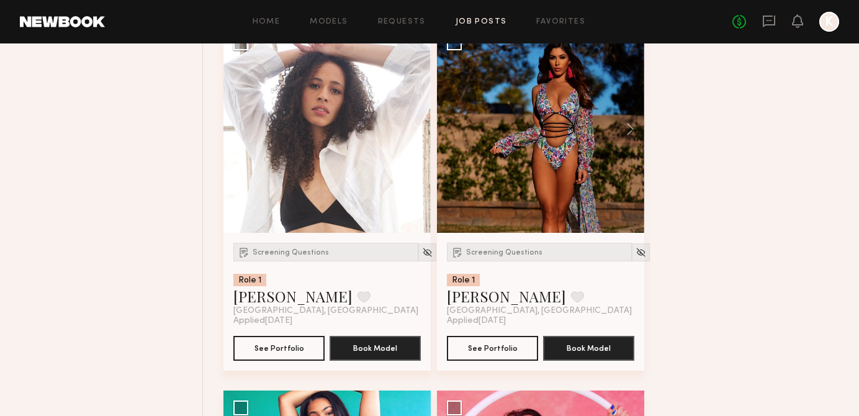
scroll to position [3298, 0]
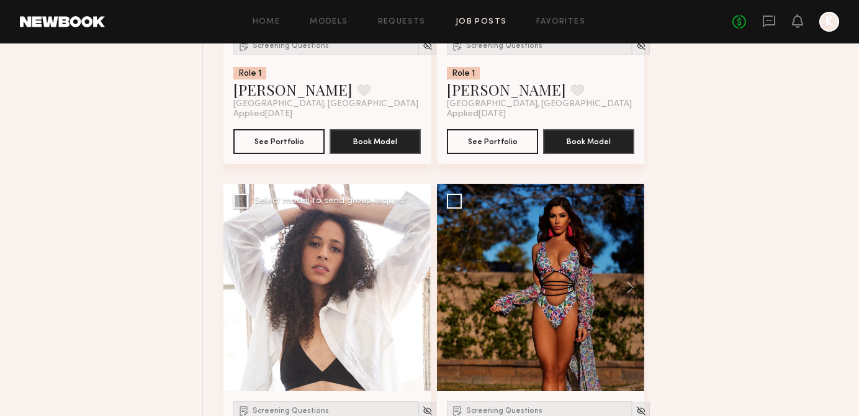
click at [424, 293] on button at bounding box center [411, 287] width 40 height 207
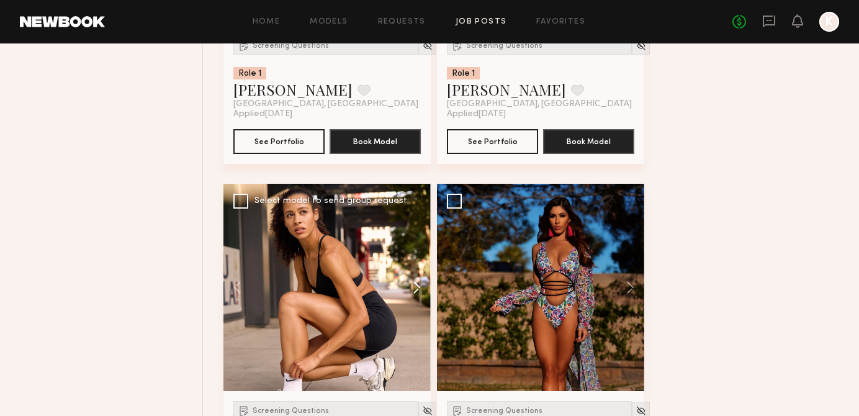
click at [424, 293] on button at bounding box center [411, 287] width 40 height 207
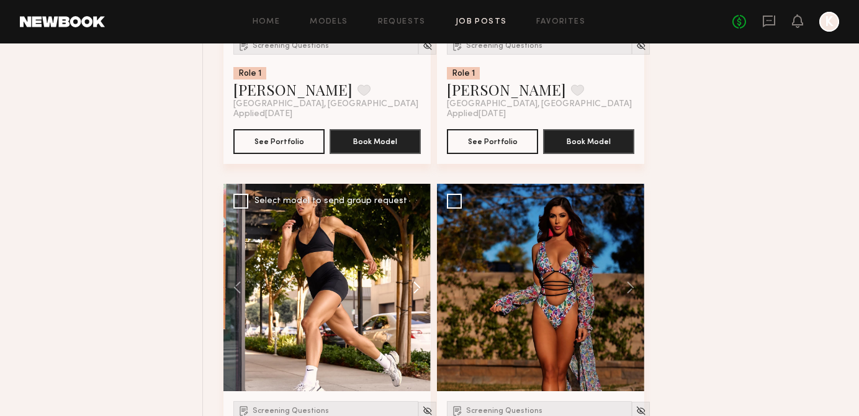
click at [424, 293] on button at bounding box center [411, 287] width 40 height 207
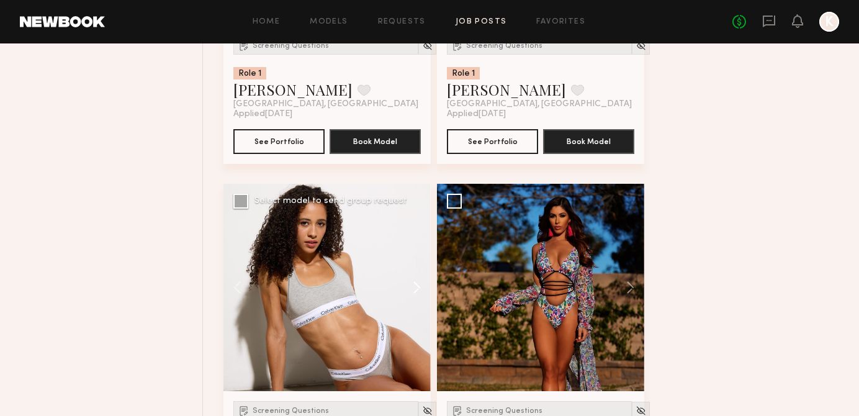
click at [418, 289] on button at bounding box center [411, 287] width 40 height 207
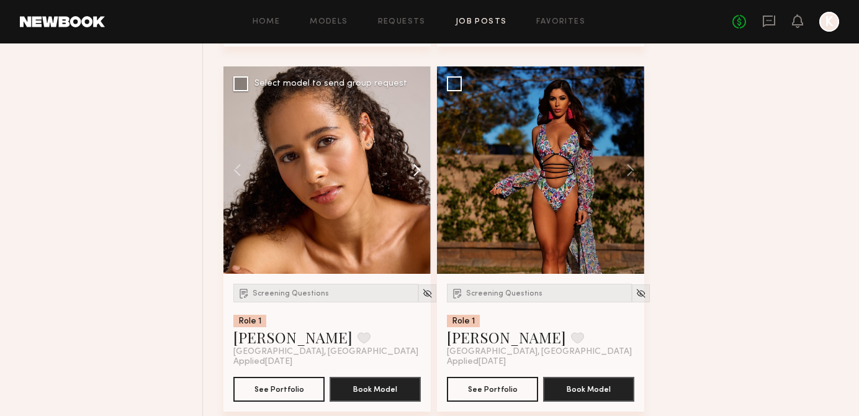
scroll to position [3360, 0]
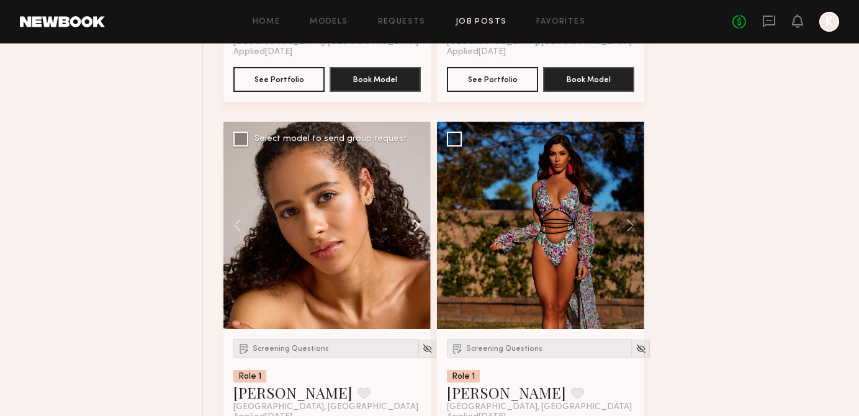
click at [420, 220] on button at bounding box center [411, 225] width 40 height 207
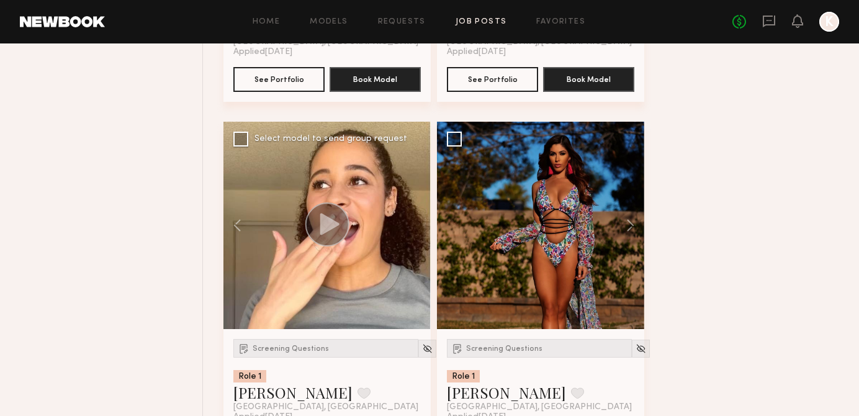
click at [419, 221] on div at bounding box center [326, 225] width 207 height 207
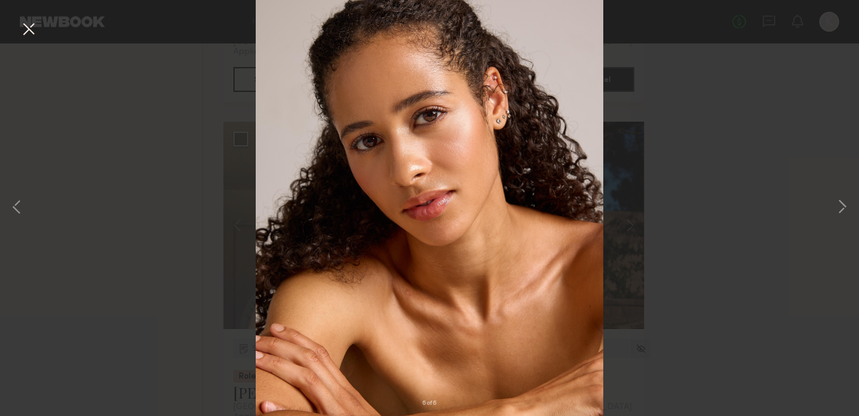
click at [717, 210] on div "6 of 6" at bounding box center [429, 208] width 859 height 416
click at [709, 171] on div "6 of 6" at bounding box center [429, 208] width 859 height 416
click at [26, 35] on button at bounding box center [29, 30] width 20 height 22
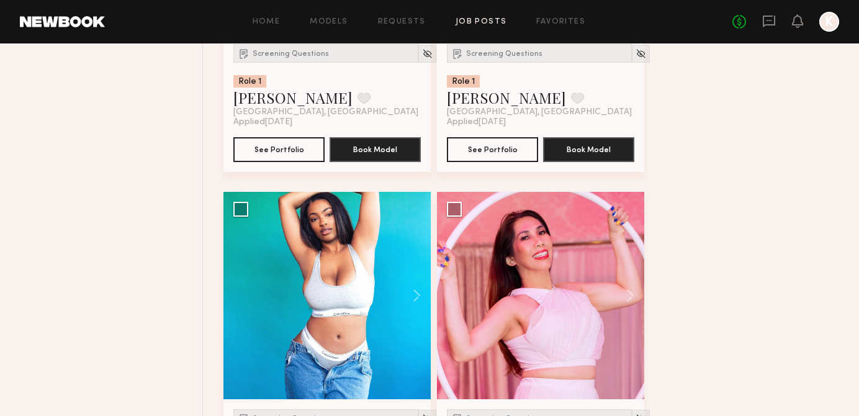
scroll to position [3773, 0]
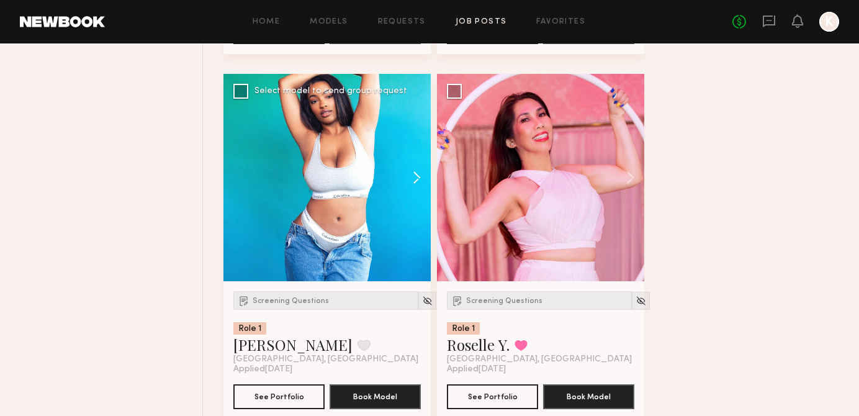
click at [414, 174] on button at bounding box center [411, 177] width 40 height 207
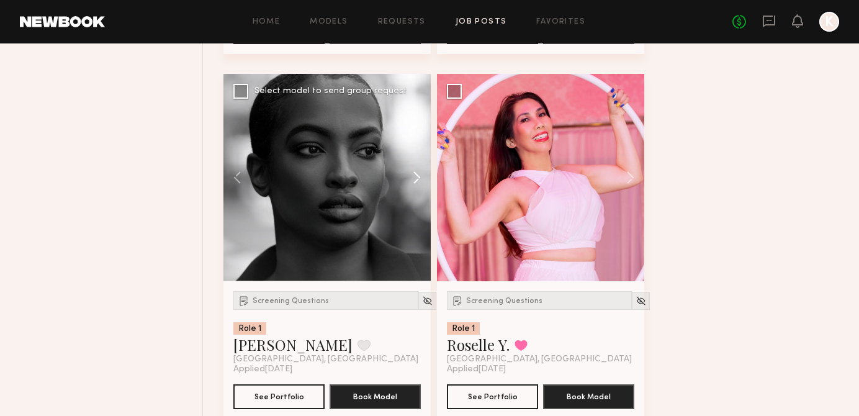
click at [414, 174] on button at bounding box center [411, 177] width 40 height 207
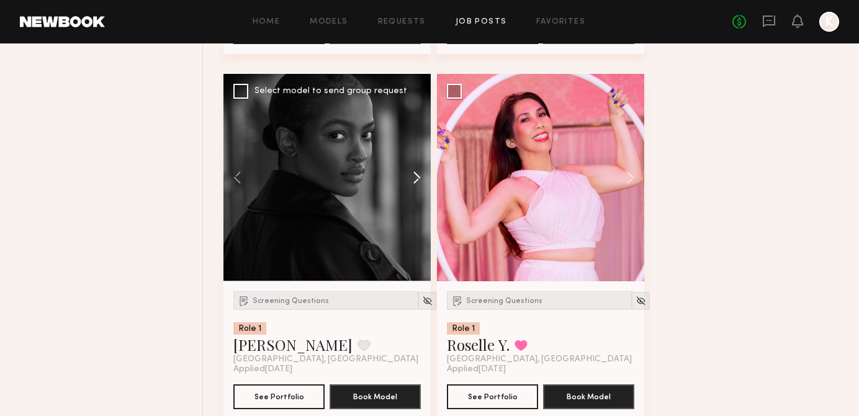
click at [413, 174] on button at bounding box center [411, 177] width 40 height 207
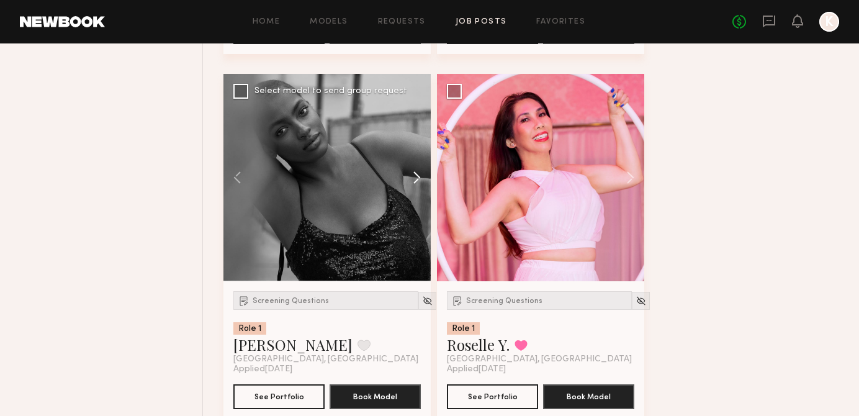
click at [415, 176] on button at bounding box center [411, 177] width 40 height 207
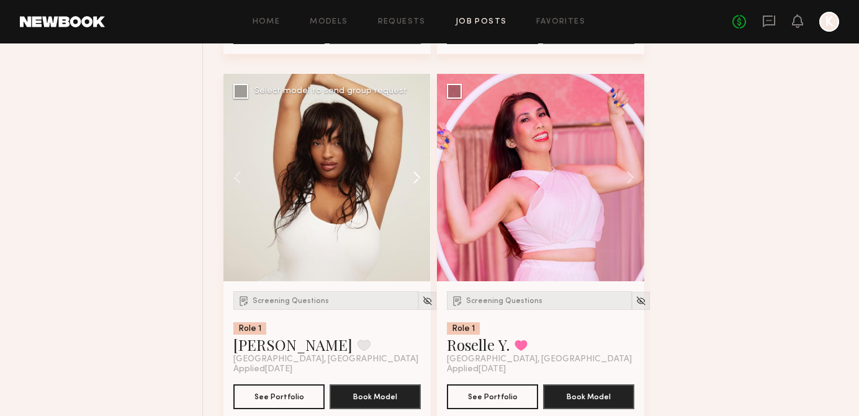
click at [415, 176] on button at bounding box center [411, 177] width 40 height 207
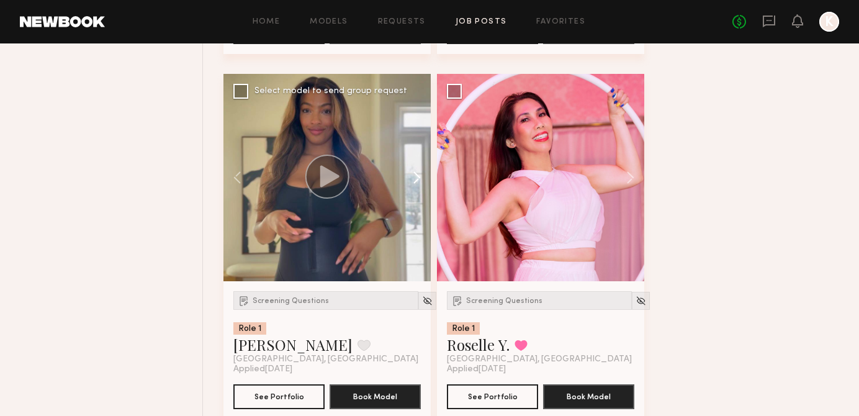
click at [415, 176] on button at bounding box center [411, 177] width 40 height 207
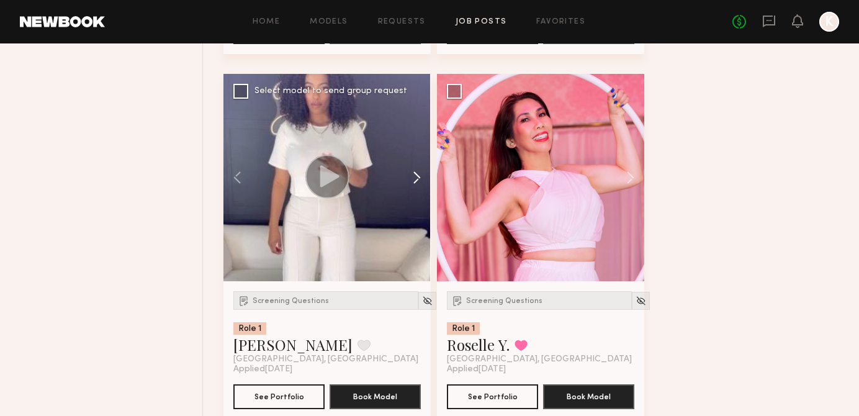
click at [415, 176] on button at bounding box center [411, 177] width 40 height 207
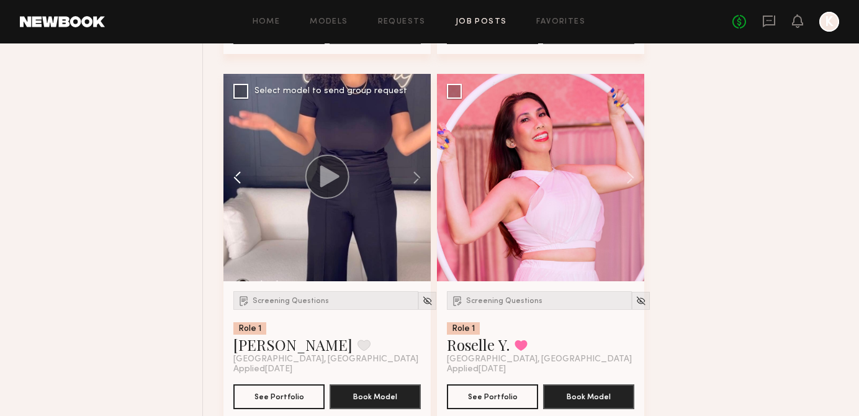
click at [243, 180] on button at bounding box center [243, 177] width 40 height 207
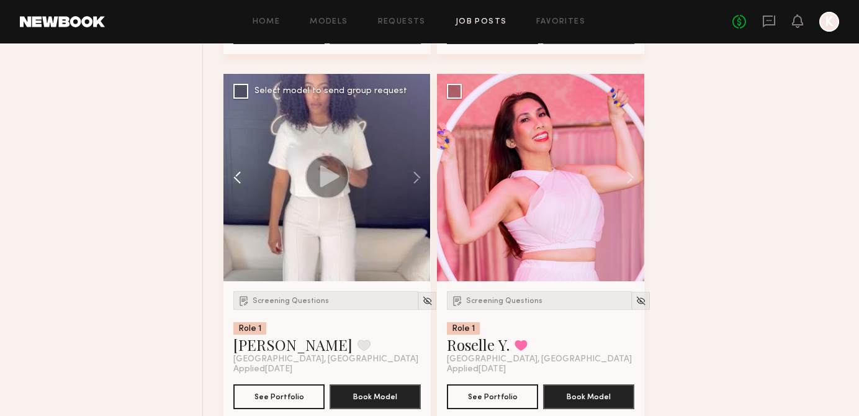
click at [243, 180] on button at bounding box center [243, 177] width 40 height 207
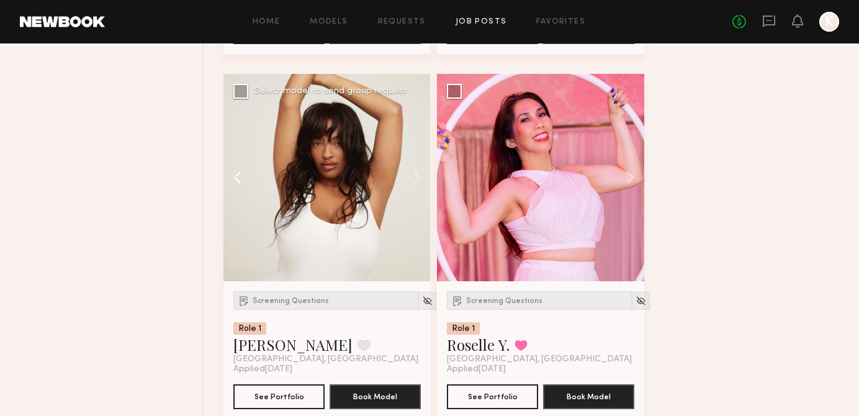
click at [243, 180] on button at bounding box center [243, 177] width 40 height 207
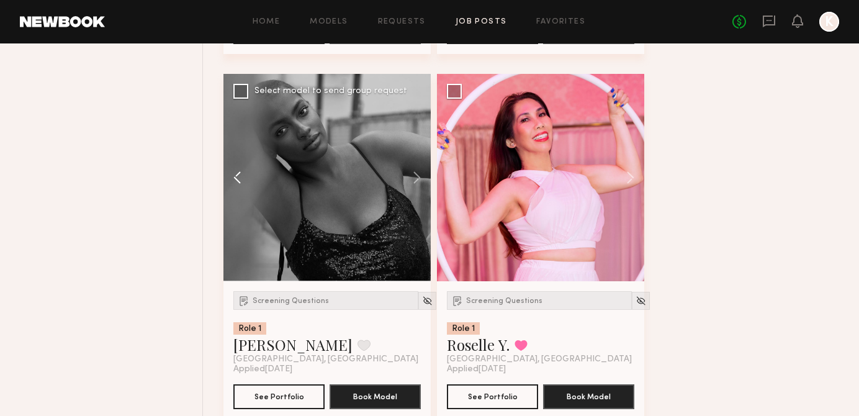
click at [243, 180] on button at bounding box center [243, 177] width 40 height 207
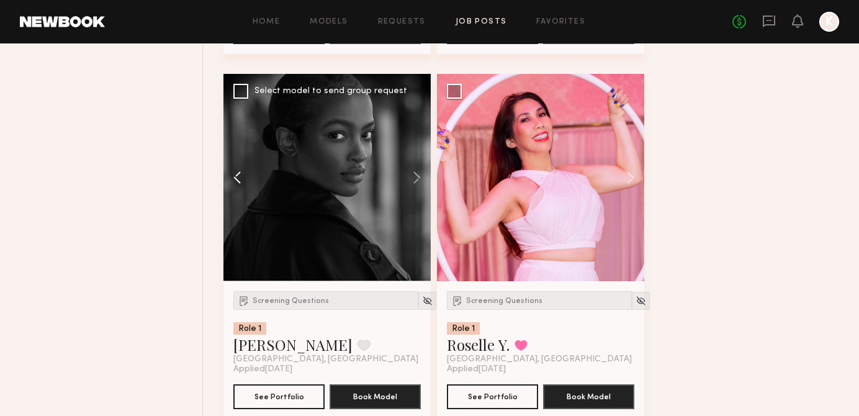
click at [243, 180] on button at bounding box center [243, 177] width 40 height 207
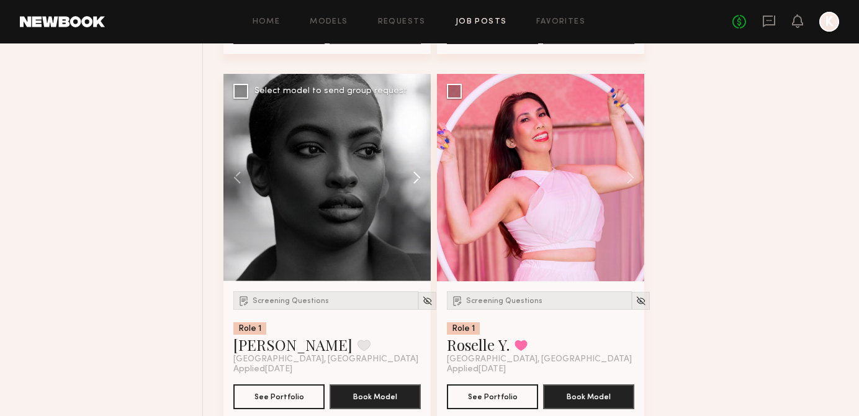
click at [425, 174] on button at bounding box center [411, 177] width 40 height 207
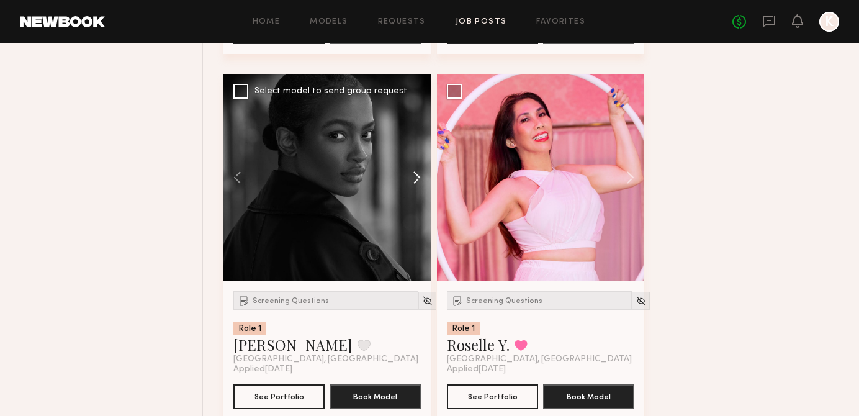
click at [425, 174] on button at bounding box center [411, 177] width 40 height 207
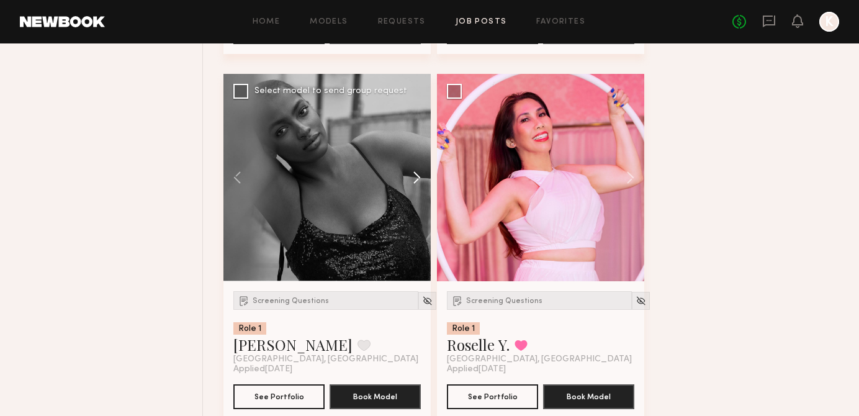
click at [425, 174] on button at bounding box center [411, 177] width 40 height 207
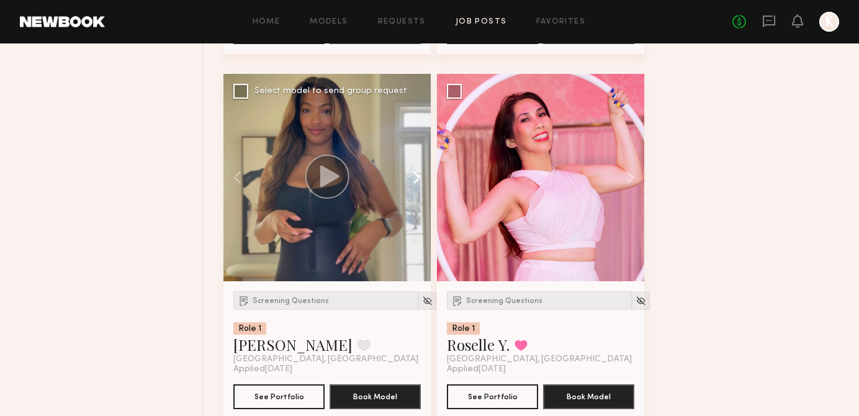
click at [425, 174] on button at bounding box center [411, 177] width 40 height 207
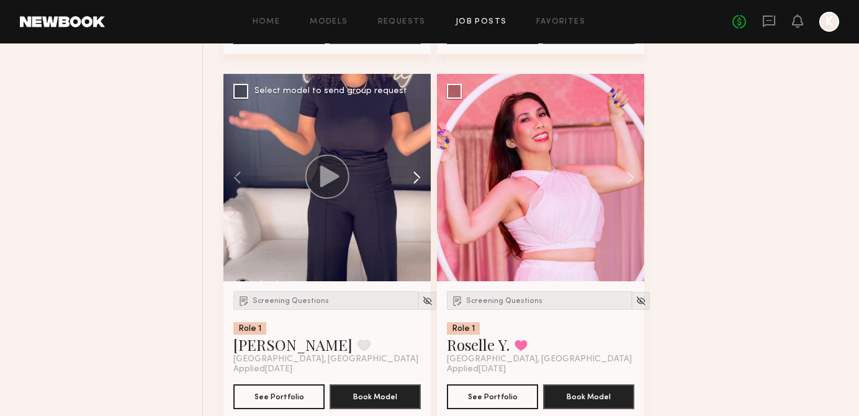
click at [425, 174] on button at bounding box center [411, 177] width 40 height 207
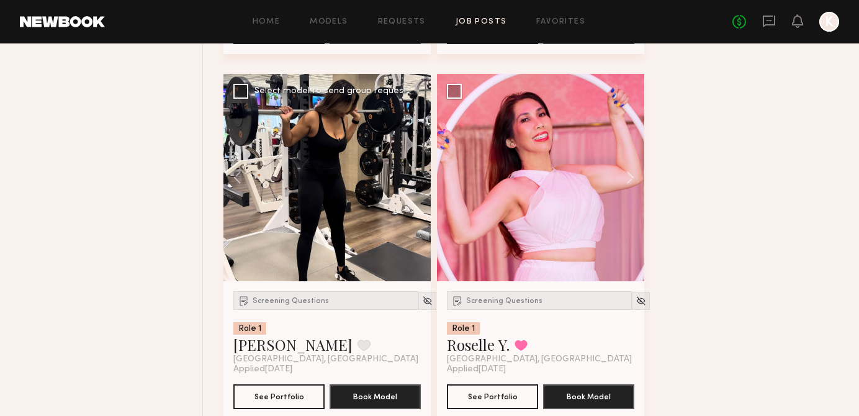
click at [425, 174] on div at bounding box center [326, 177] width 207 height 207
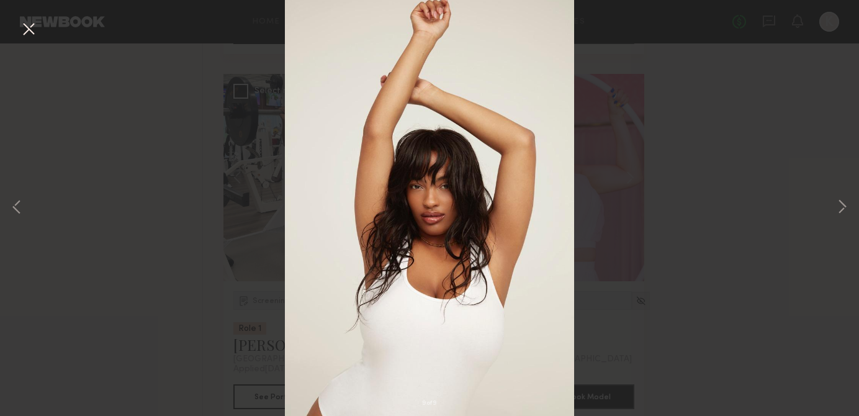
click at [856, 200] on div "9 of 9" at bounding box center [429, 208] width 859 height 416
click at [846, 204] on button at bounding box center [842, 208] width 15 height 333
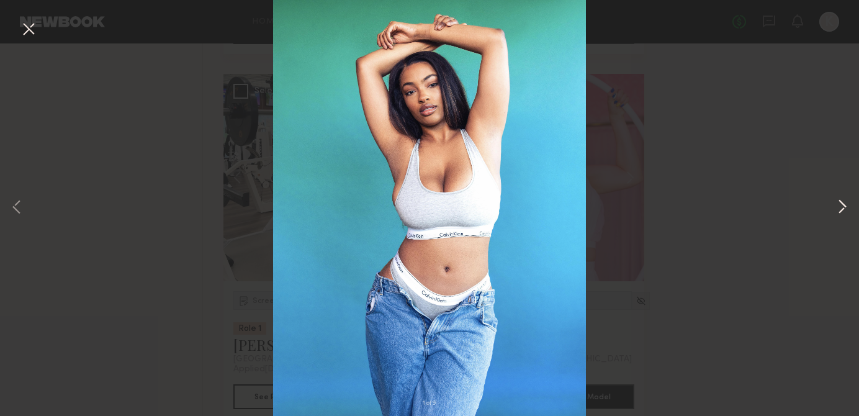
click at [846, 204] on button at bounding box center [842, 208] width 15 height 333
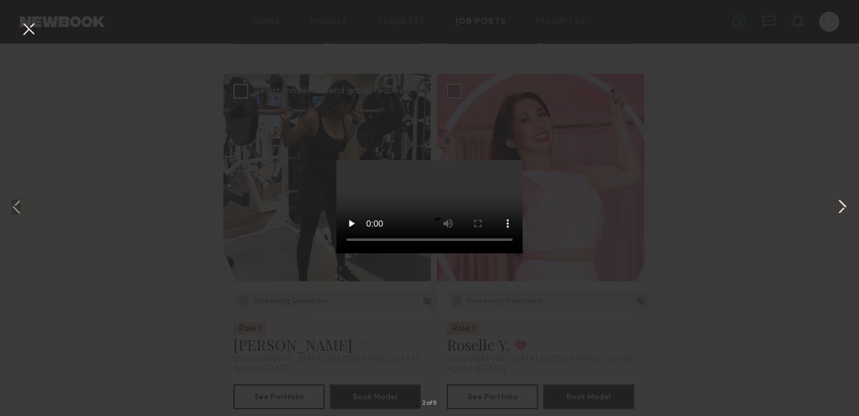
click at [846, 204] on button at bounding box center [842, 208] width 15 height 333
click at [784, 173] on div "4 of 9" at bounding box center [429, 208] width 859 height 416
click at [28, 30] on button at bounding box center [29, 30] width 20 height 22
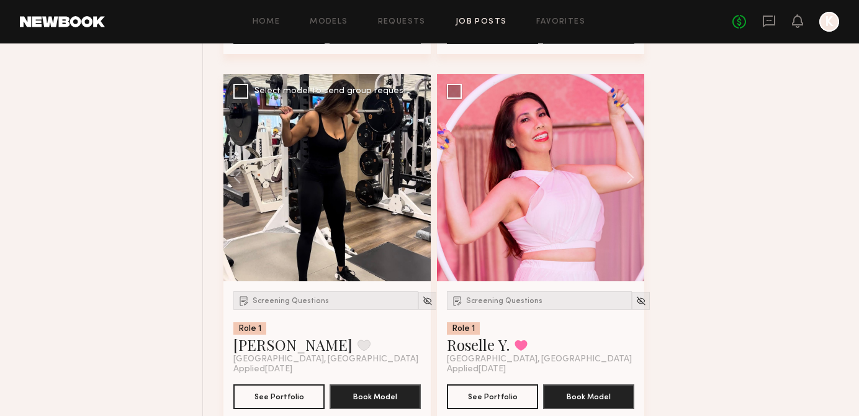
scroll to position [3783, 0]
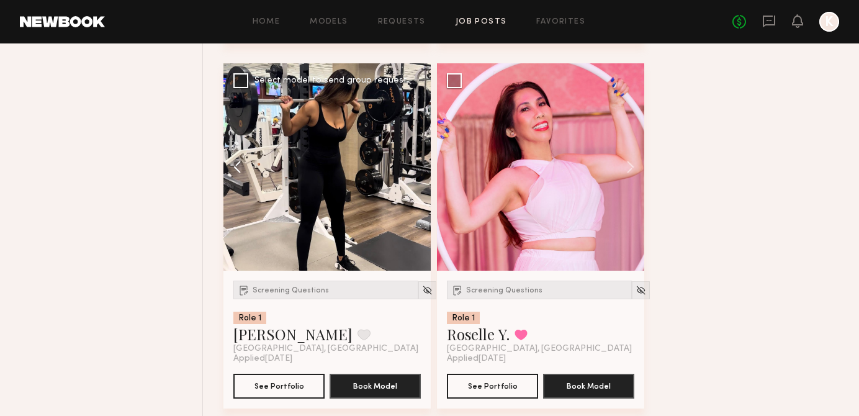
click at [245, 166] on button at bounding box center [243, 166] width 40 height 207
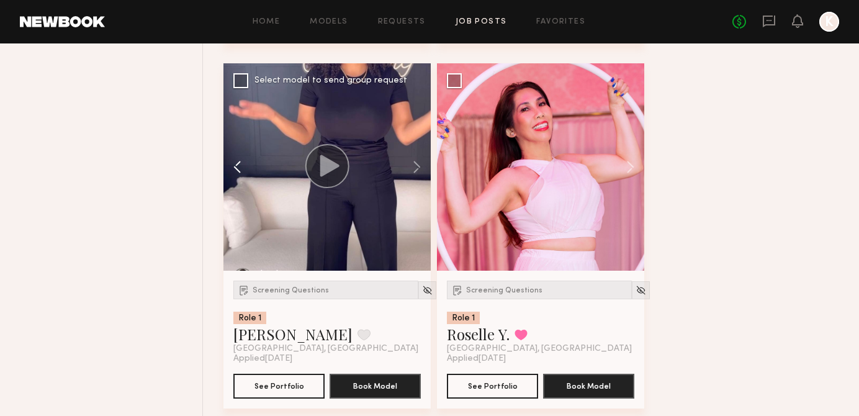
click at [245, 166] on button at bounding box center [243, 166] width 40 height 207
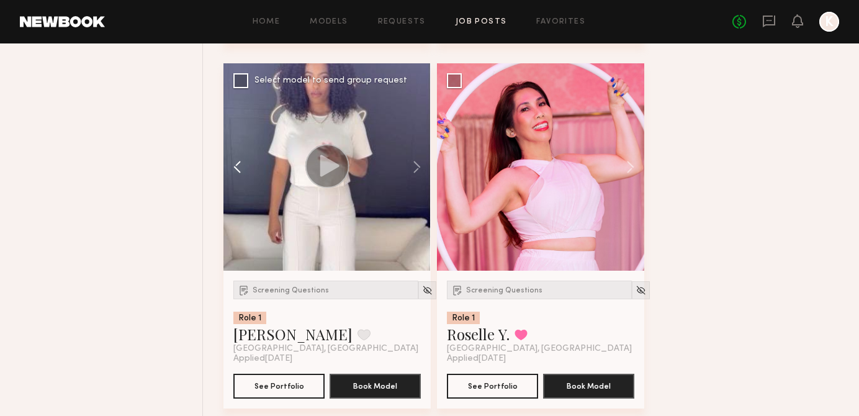
click at [245, 166] on button at bounding box center [243, 166] width 40 height 207
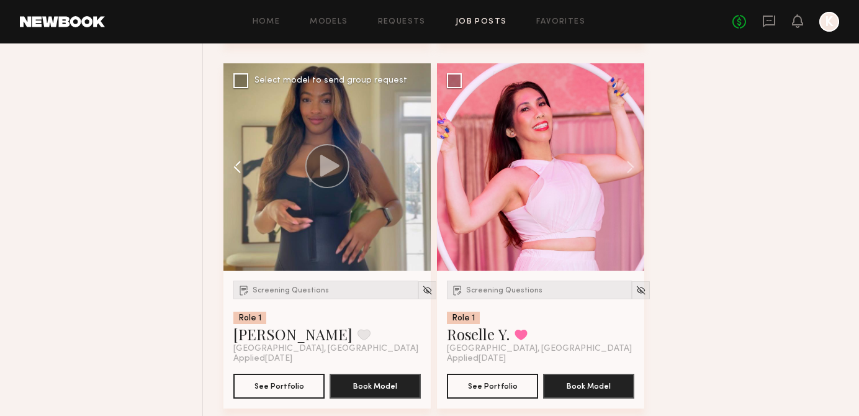
click at [244, 165] on button at bounding box center [243, 166] width 40 height 207
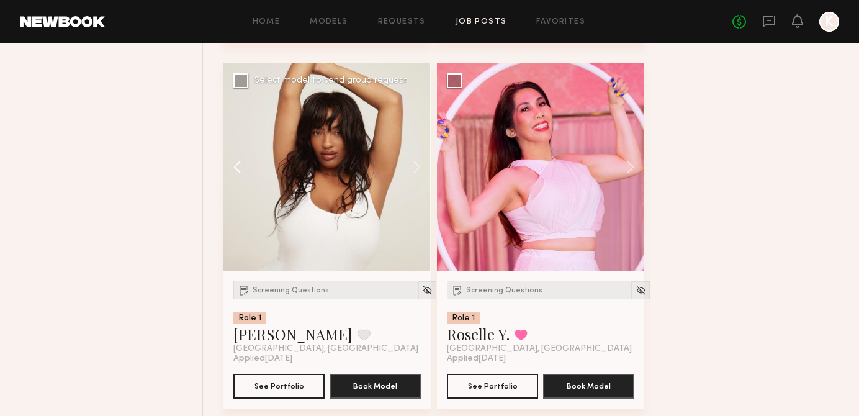
click at [244, 165] on button at bounding box center [243, 166] width 40 height 207
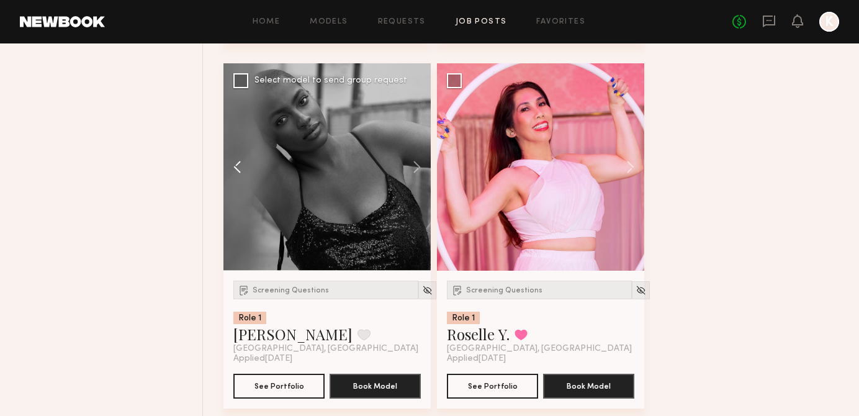
click at [244, 165] on button at bounding box center [243, 166] width 40 height 207
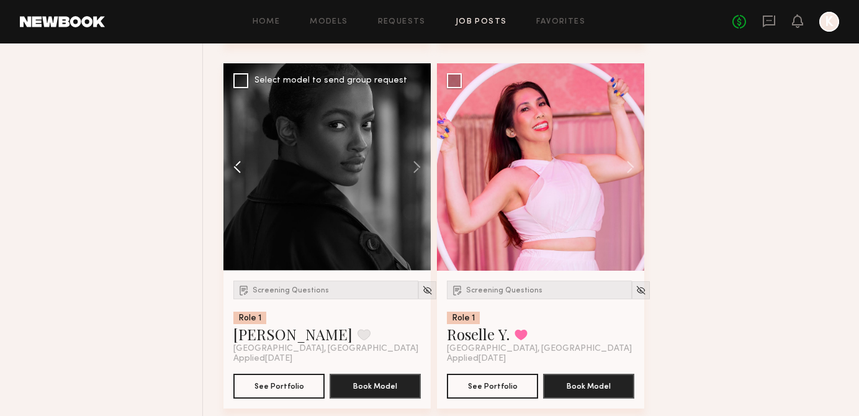
click at [244, 165] on button at bounding box center [243, 166] width 40 height 207
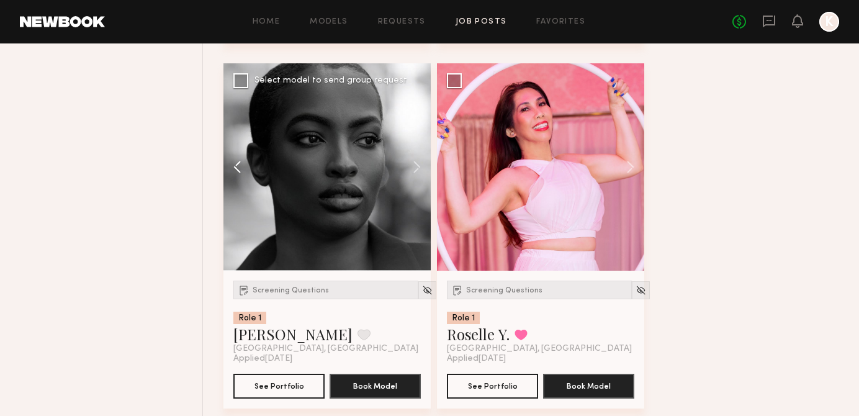
click at [244, 165] on button at bounding box center [243, 166] width 40 height 207
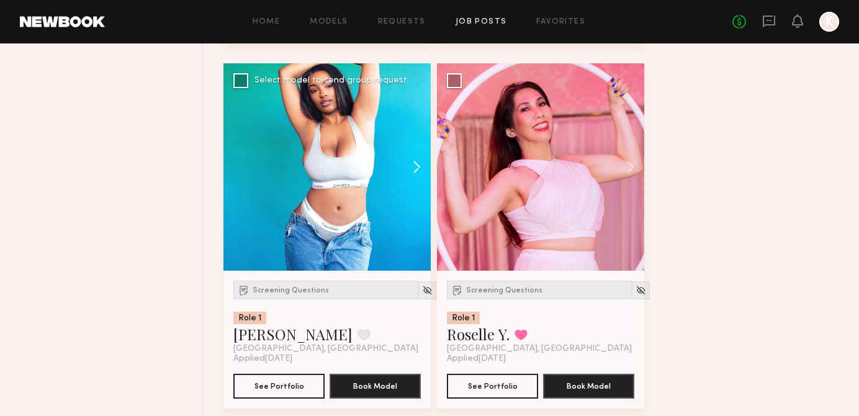
click at [408, 173] on button at bounding box center [411, 166] width 40 height 207
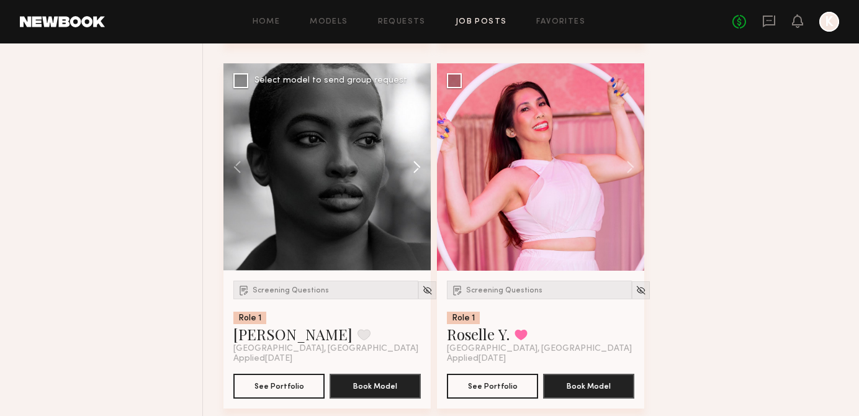
click at [408, 173] on button at bounding box center [411, 166] width 40 height 207
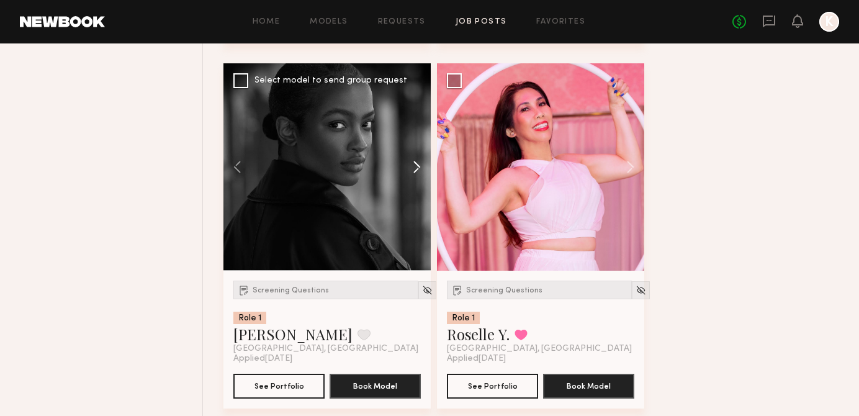
click at [422, 173] on button at bounding box center [411, 166] width 40 height 207
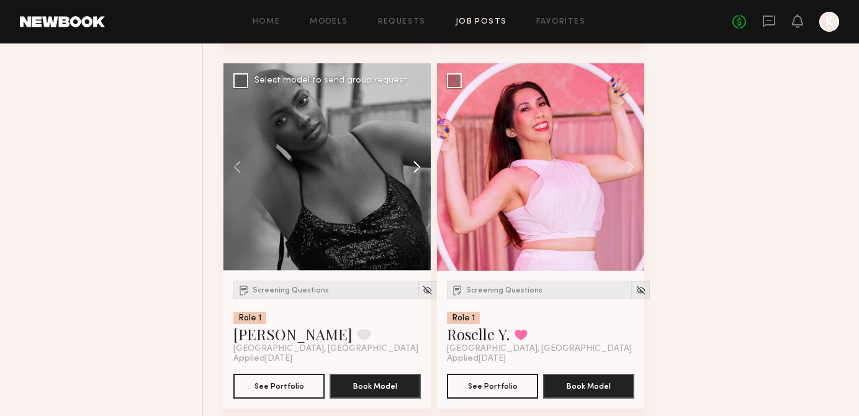
click at [422, 173] on button at bounding box center [411, 166] width 40 height 207
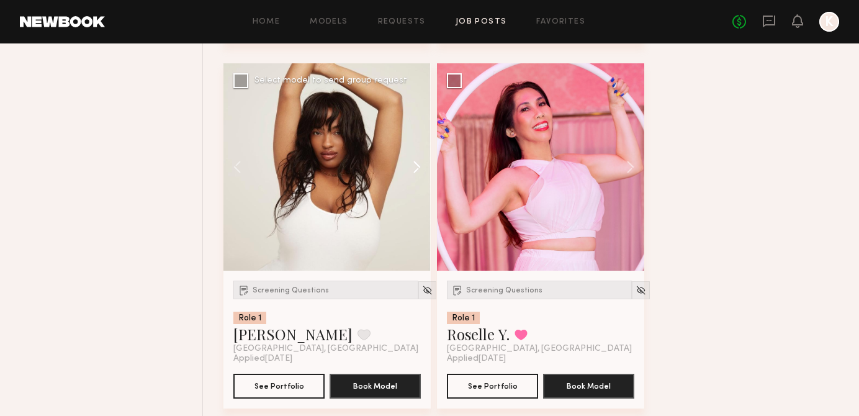
click at [422, 173] on button at bounding box center [411, 166] width 40 height 207
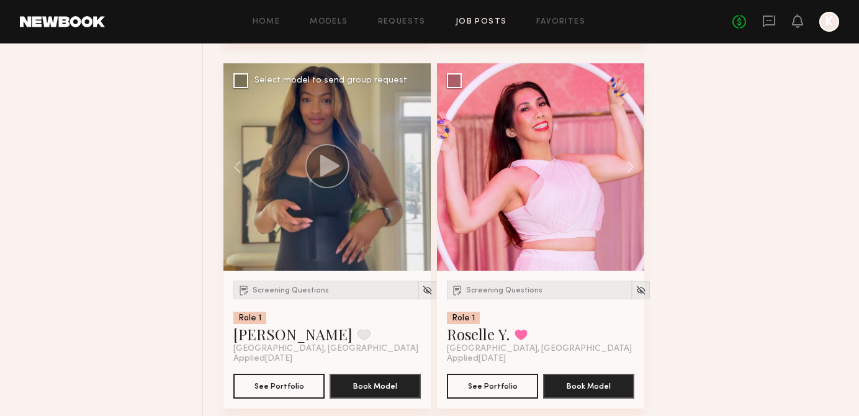
click at [323, 161] on icon at bounding box center [329, 166] width 19 height 22
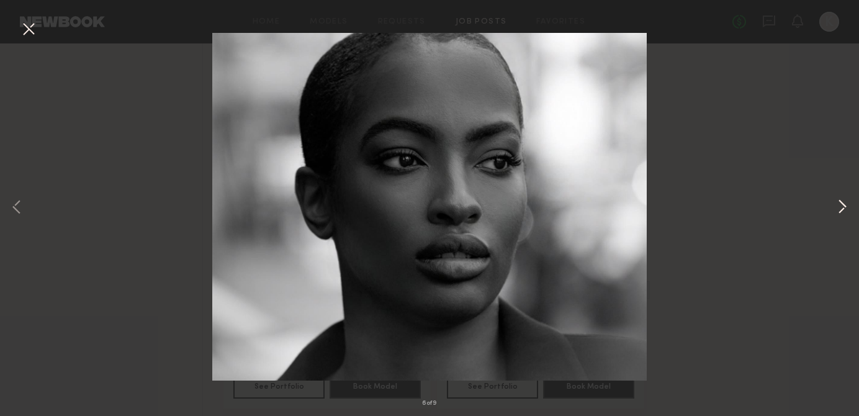
click at [837, 195] on button at bounding box center [842, 208] width 15 height 333
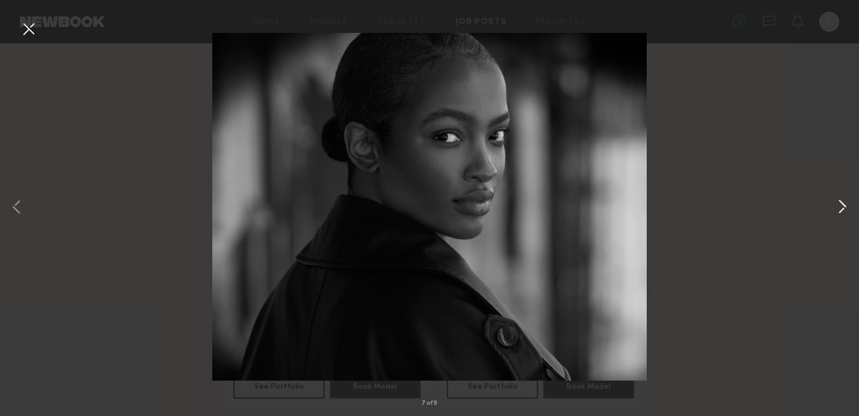
click at [837, 195] on button at bounding box center [842, 208] width 15 height 333
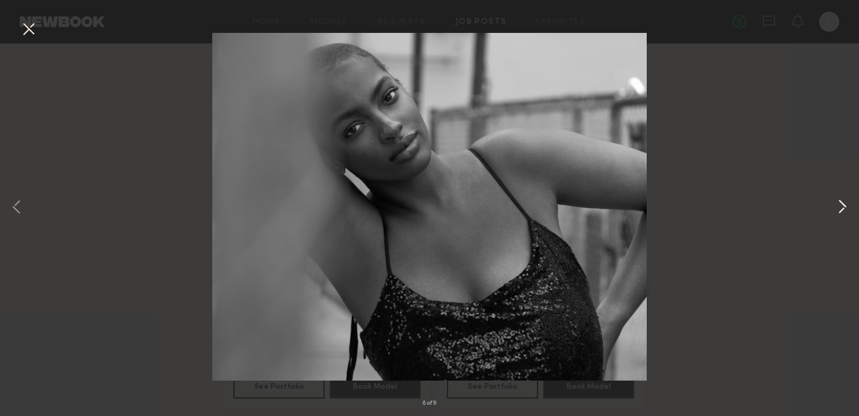
click at [837, 197] on button at bounding box center [842, 208] width 15 height 333
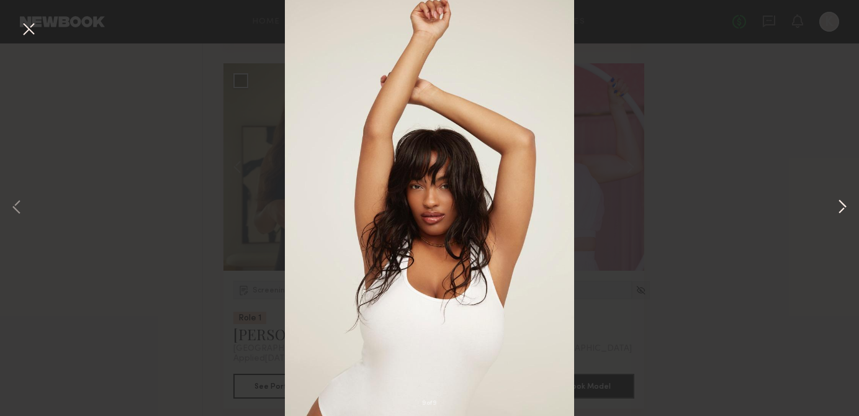
click at [837, 197] on button at bounding box center [842, 208] width 15 height 333
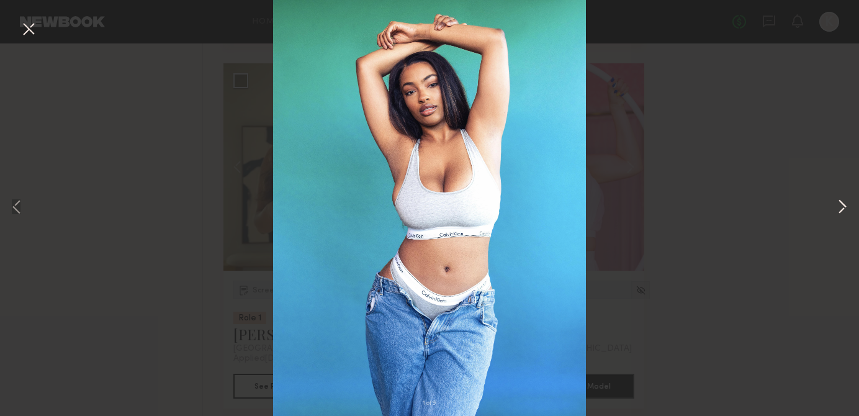
click at [837, 197] on button at bounding box center [842, 208] width 15 height 333
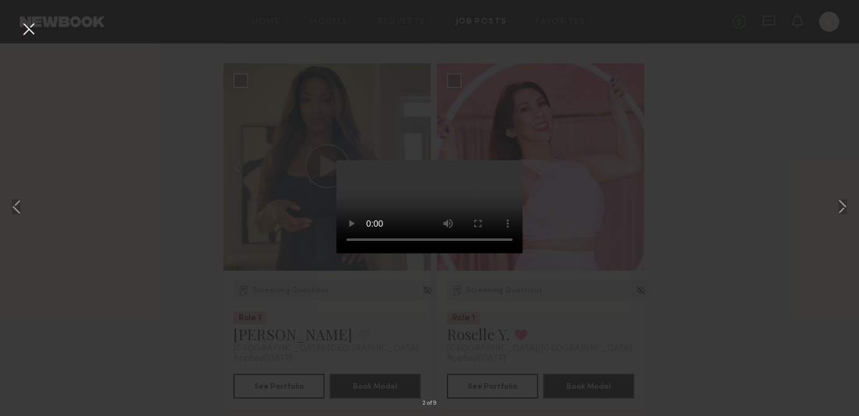
click at [31, 32] on button at bounding box center [29, 30] width 20 height 22
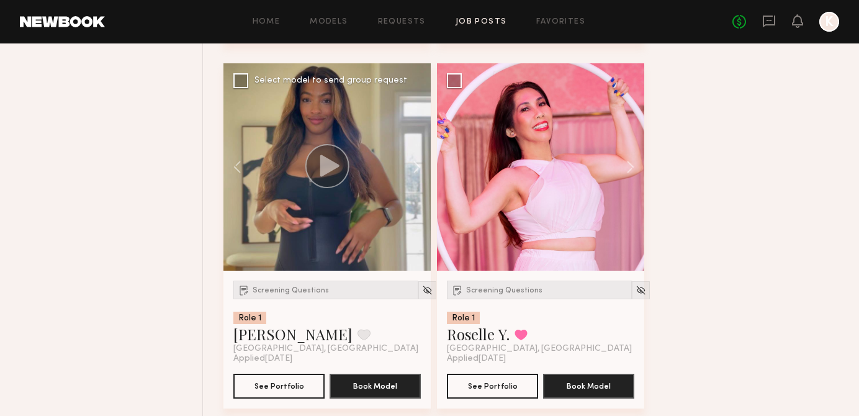
click at [326, 163] on icon at bounding box center [329, 166] width 19 height 22
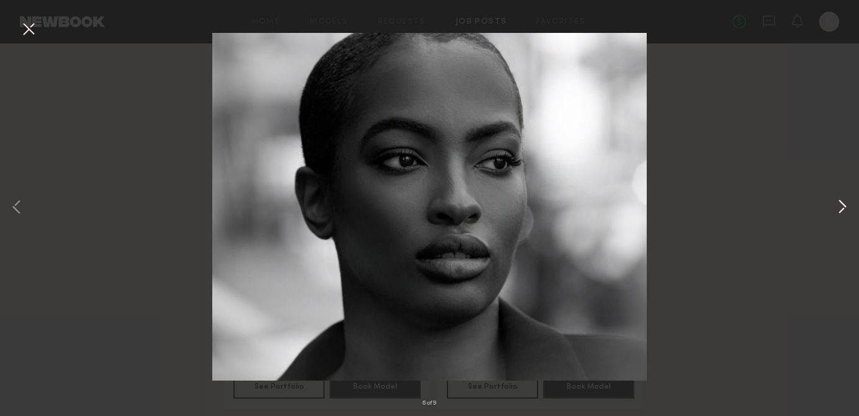
click at [840, 205] on button at bounding box center [842, 208] width 15 height 333
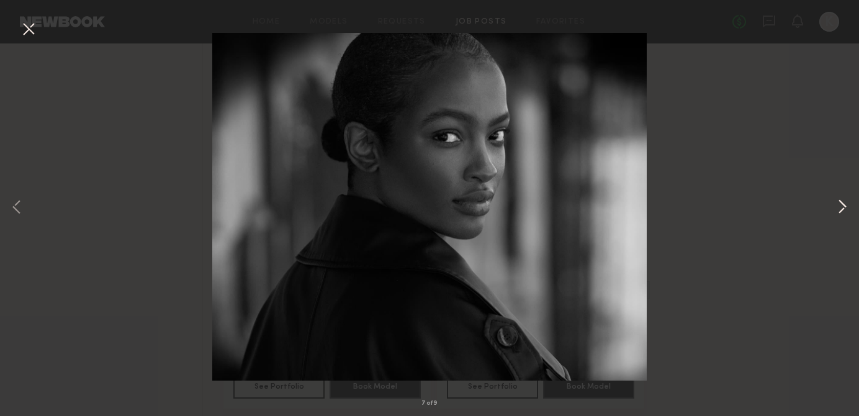
click at [840, 205] on button at bounding box center [842, 208] width 15 height 333
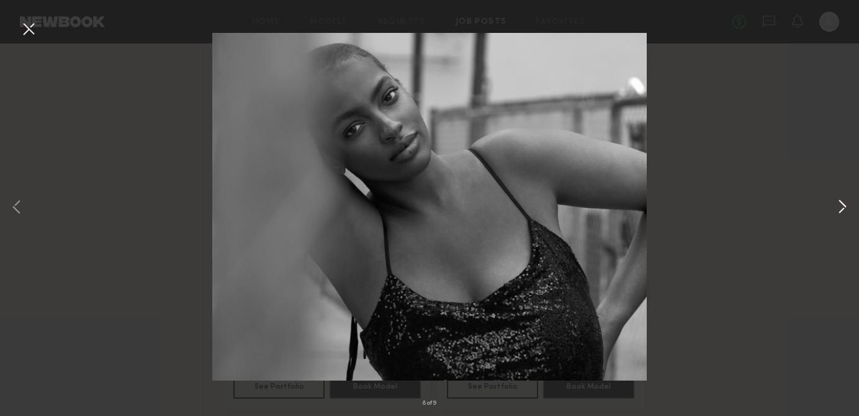
click at [840, 205] on button at bounding box center [842, 208] width 15 height 333
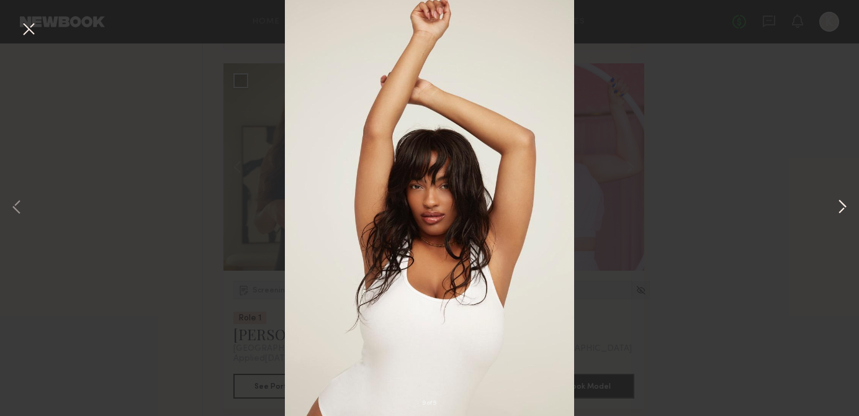
click at [840, 205] on button at bounding box center [842, 208] width 15 height 333
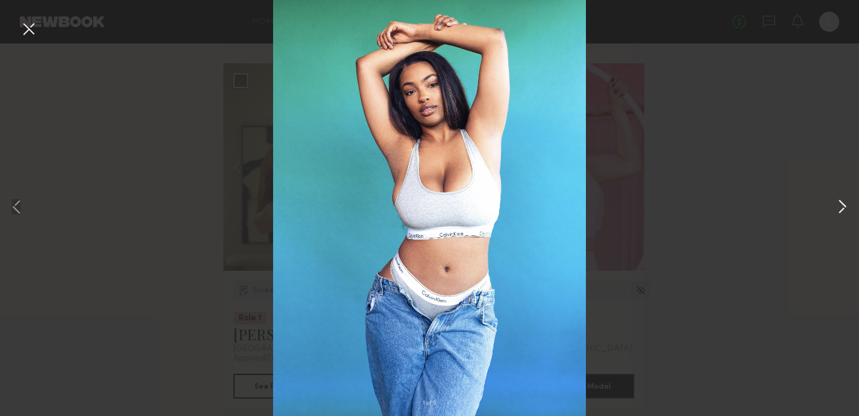
click at [840, 205] on button at bounding box center [842, 208] width 15 height 333
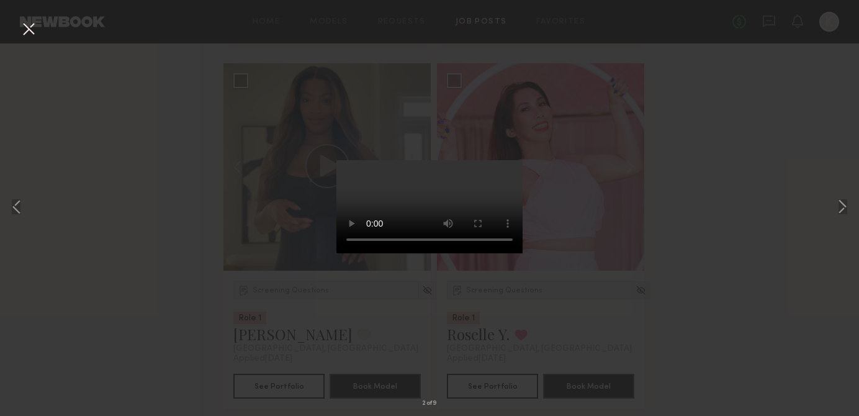
click at [766, 197] on div "2 of 9" at bounding box center [429, 208] width 859 height 416
click at [30, 28] on button at bounding box center [29, 30] width 20 height 22
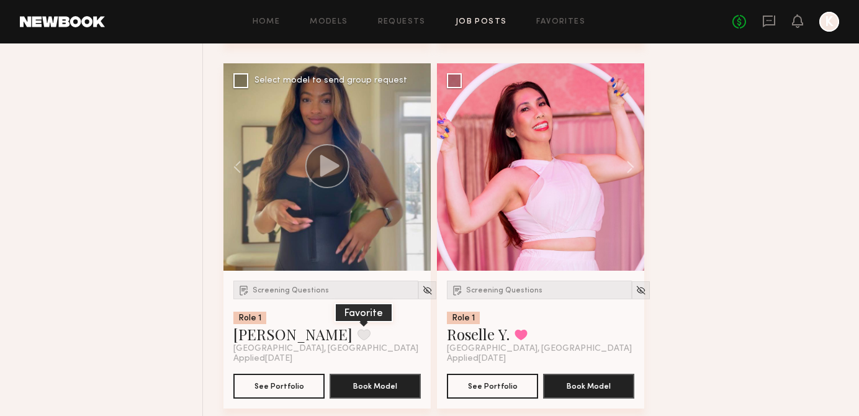
click at [357, 340] on button at bounding box center [363, 334] width 13 height 11
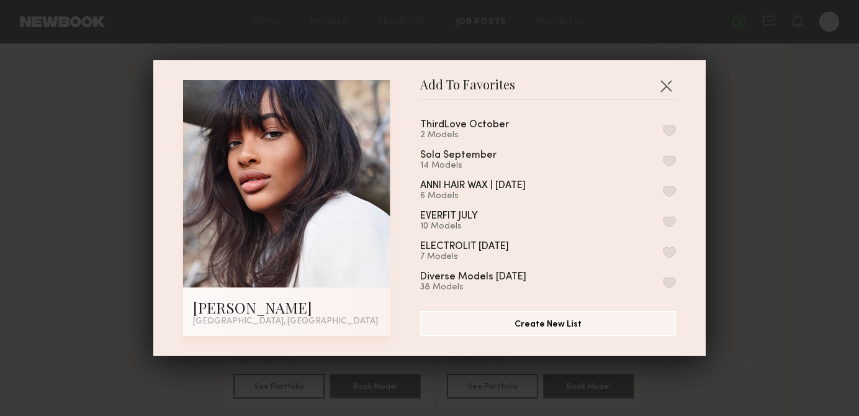
click at [670, 123] on div "ThirdLove [DATE] Models" at bounding box center [548, 130] width 256 height 20
click at [670, 127] on button "button" at bounding box center [669, 130] width 13 height 11
click at [725, 138] on div "Add To Favorites Ria P. [GEOGRAPHIC_DATA], [GEOGRAPHIC_DATA] Add To Favorites T…" at bounding box center [429, 208] width 859 height 416
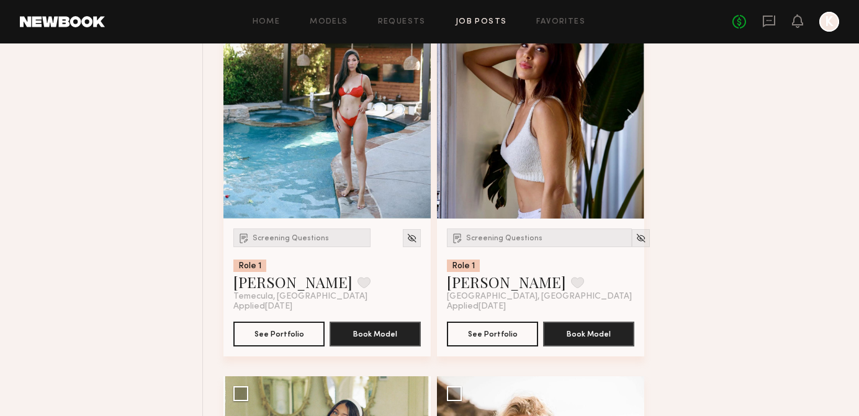
scroll to position [4163, 0]
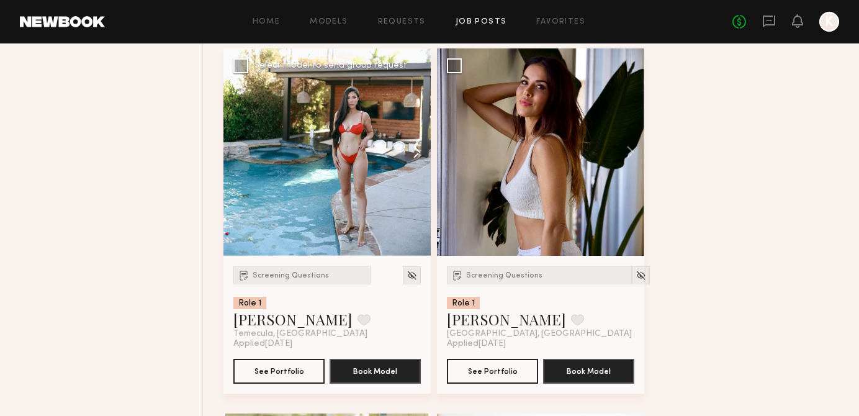
click at [408, 156] on button at bounding box center [411, 151] width 40 height 207
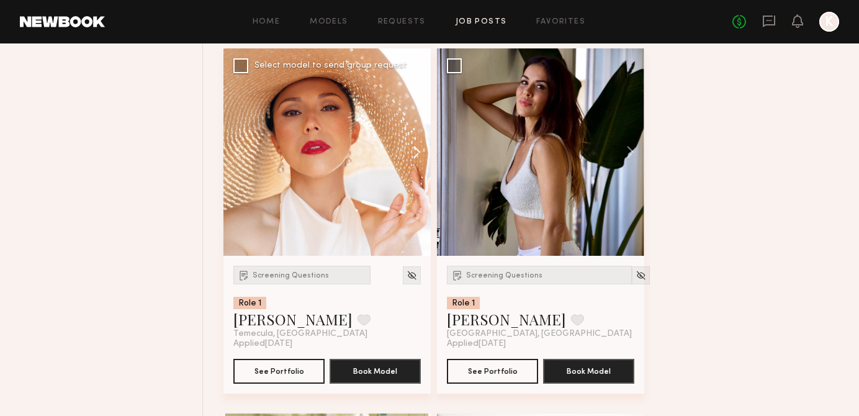
click at [410, 156] on button at bounding box center [411, 151] width 40 height 207
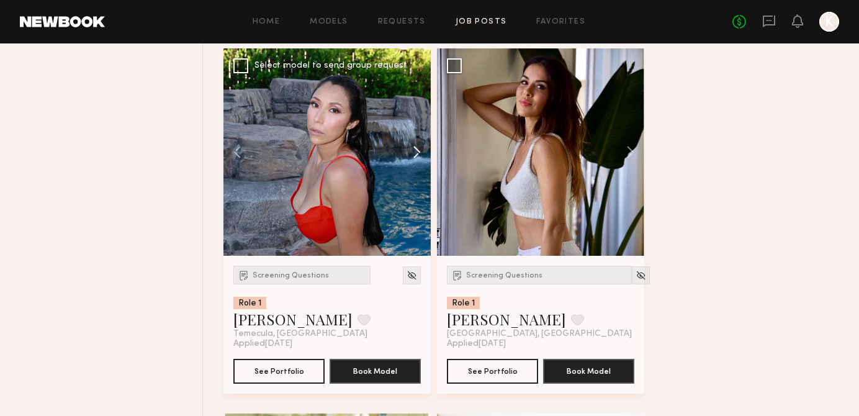
click at [413, 153] on button at bounding box center [411, 151] width 40 height 207
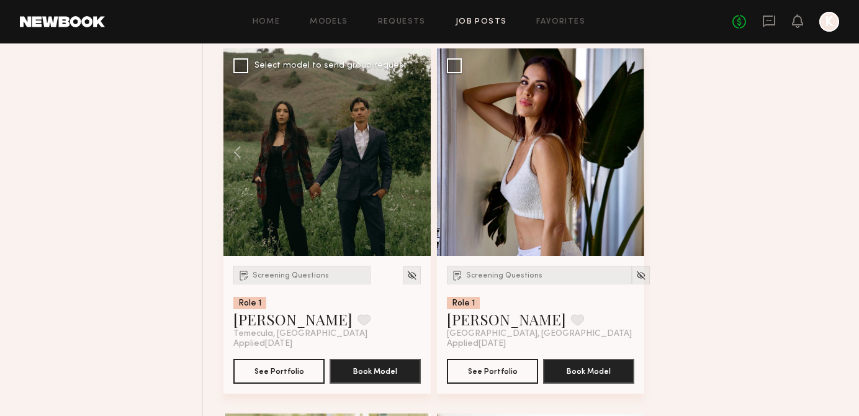
click at [415, 153] on div at bounding box center [326, 151] width 207 height 207
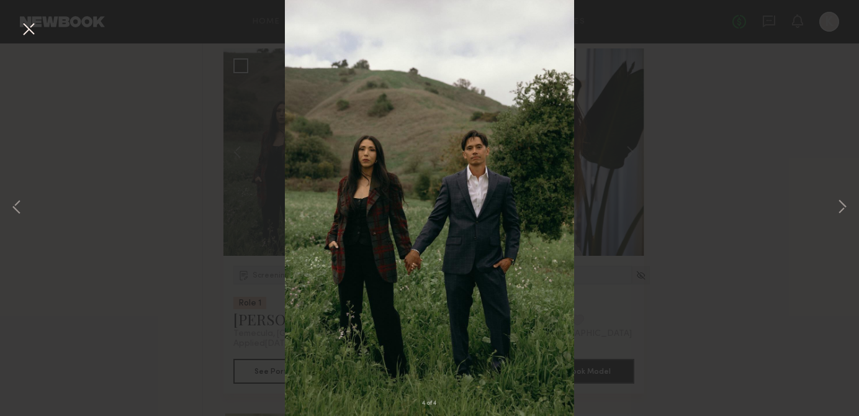
click at [737, 120] on div "4 of 4" at bounding box center [429, 208] width 859 height 416
click at [37, 35] on button at bounding box center [29, 30] width 20 height 22
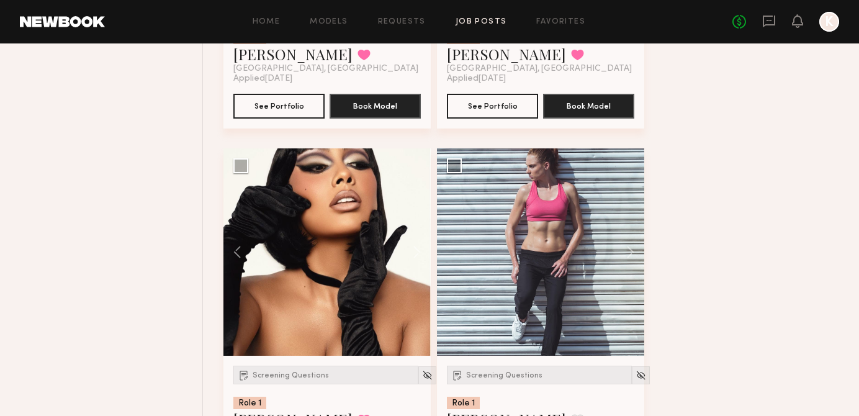
scroll to position [4858, 0]
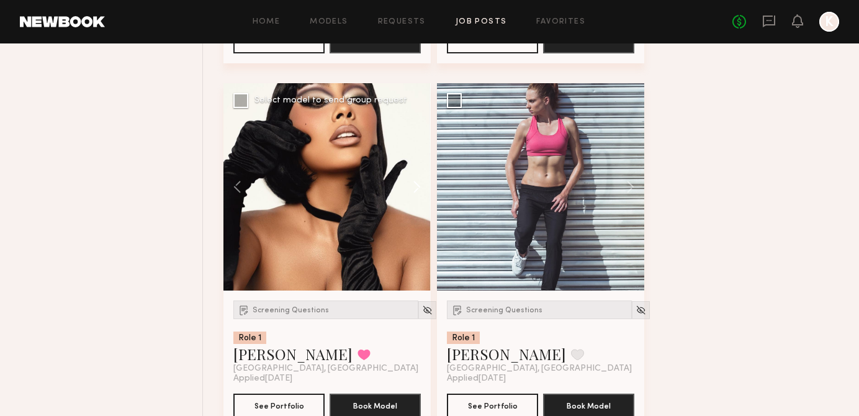
click at [418, 187] on button at bounding box center [411, 186] width 40 height 207
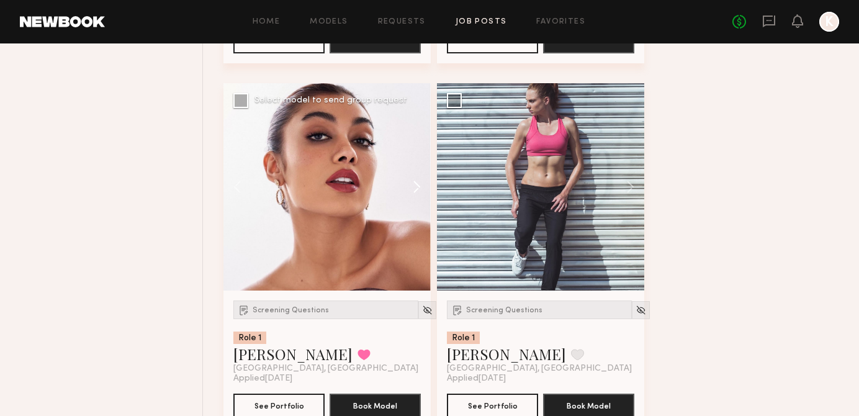
click at [418, 187] on button at bounding box center [411, 186] width 40 height 207
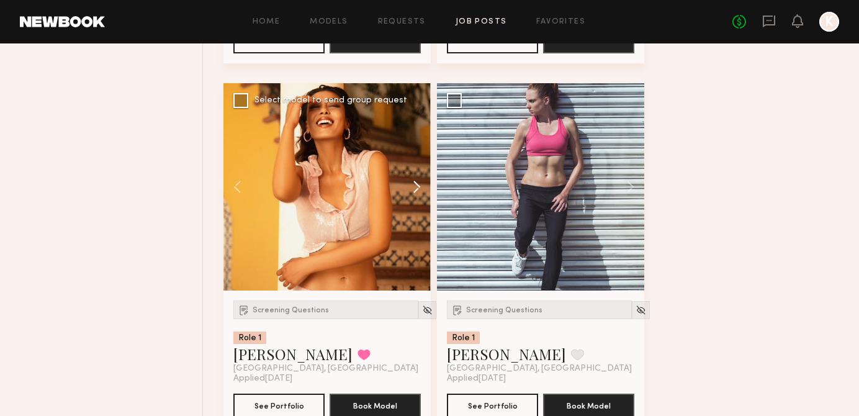
click at [418, 187] on button at bounding box center [411, 186] width 40 height 207
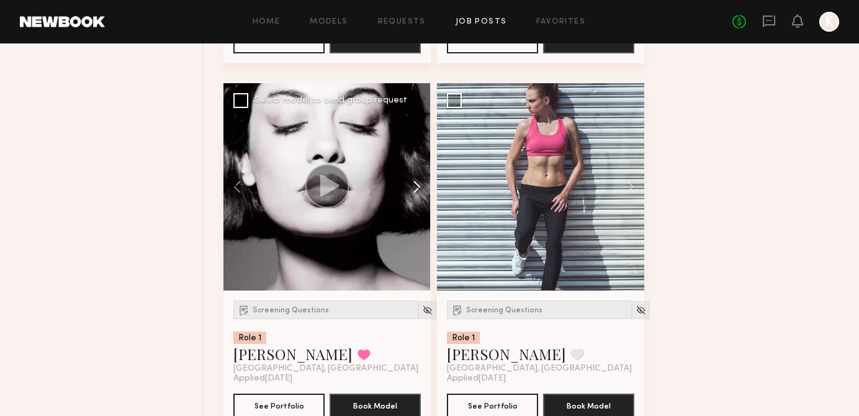
click at [418, 187] on button at bounding box center [411, 186] width 40 height 207
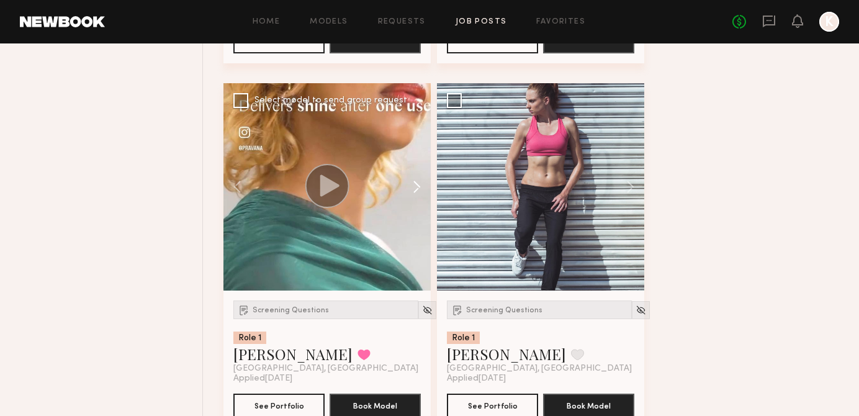
click at [418, 187] on button at bounding box center [411, 186] width 40 height 207
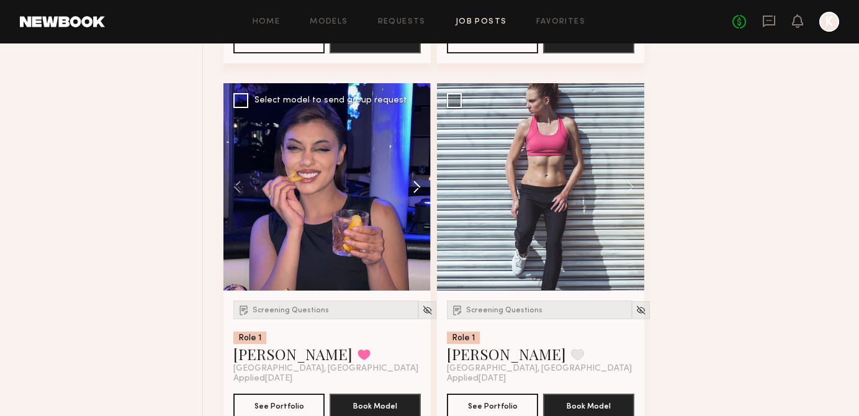
click at [418, 187] on button at bounding box center [411, 186] width 40 height 207
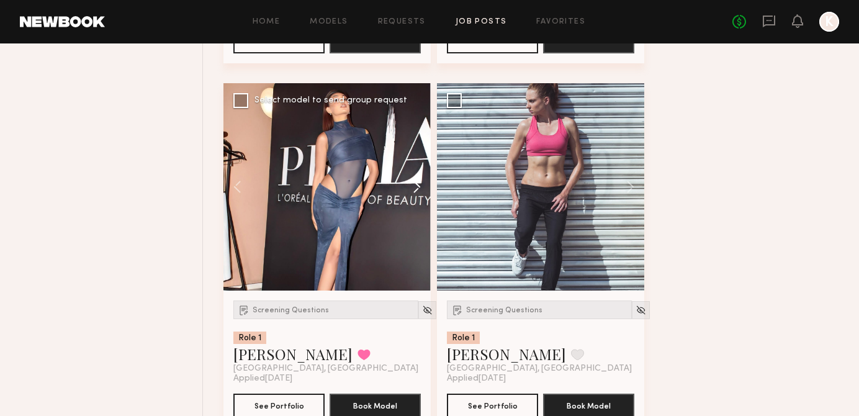
click at [418, 187] on button at bounding box center [411, 186] width 40 height 207
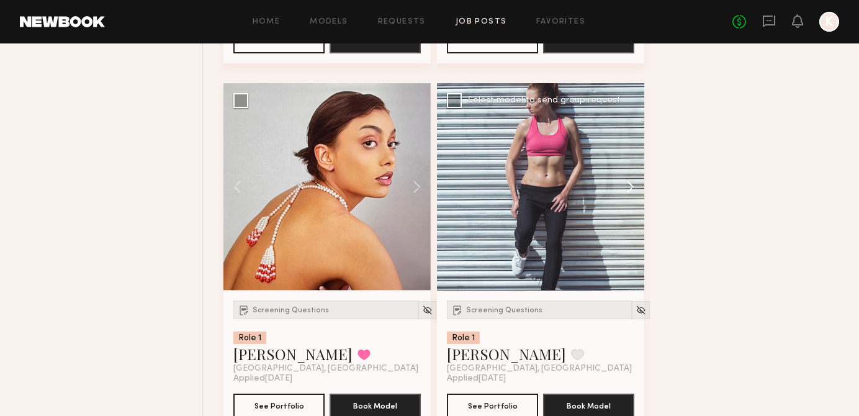
click at [636, 190] on button at bounding box center [624, 186] width 40 height 207
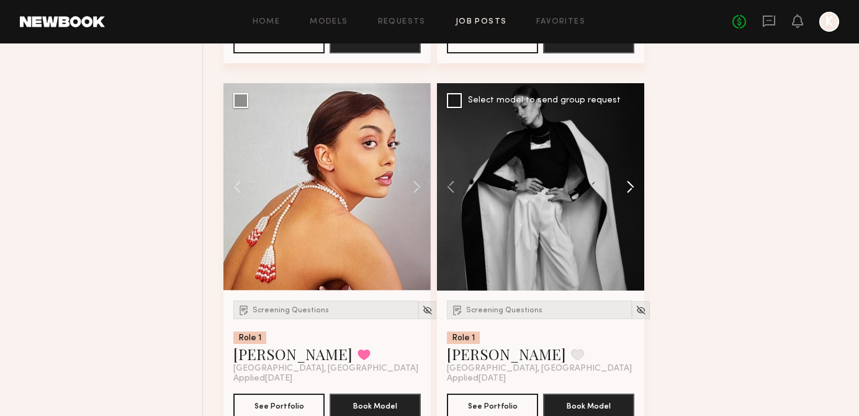
click at [636, 190] on button at bounding box center [624, 186] width 40 height 207
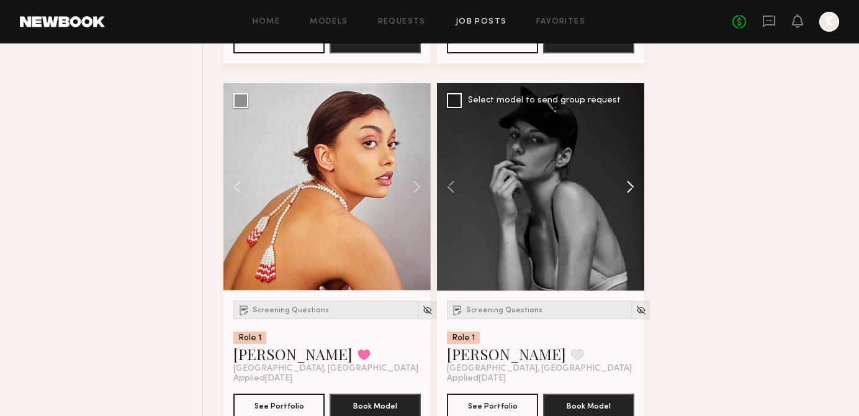
click at [636, 190] on button at bounding box center [624, 186] width 40 height 207
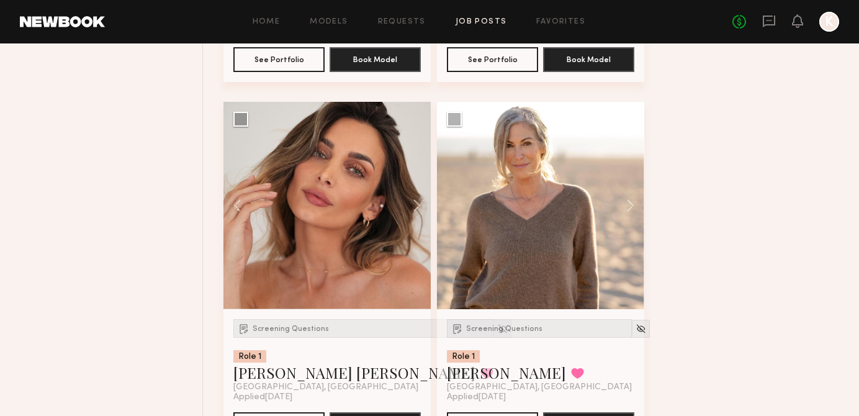
scroll to position [5212, 0]
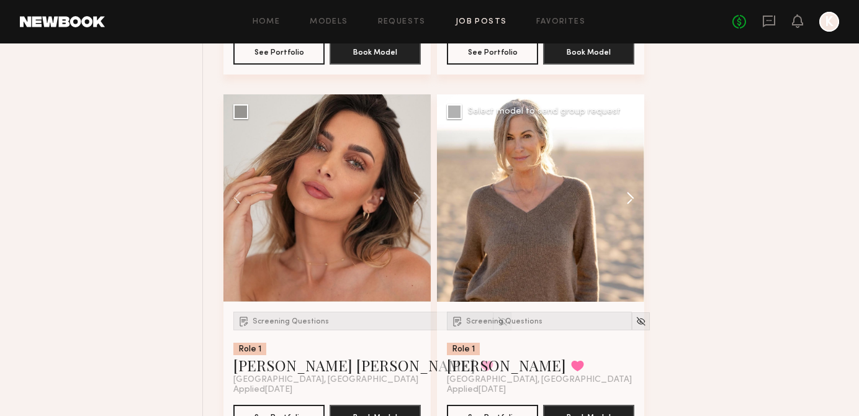
click at [621, 198] on button at bounding box center [624, 197] width 40 height 207
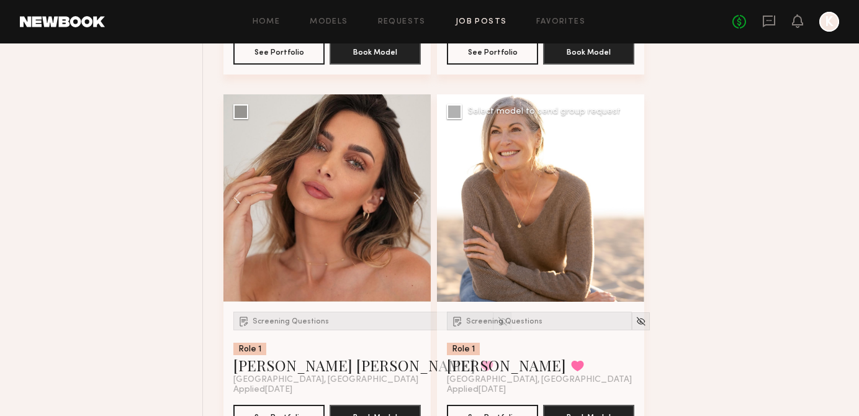
click at [621, 198] on button at bounding box center [624, 197] width 40 height 207
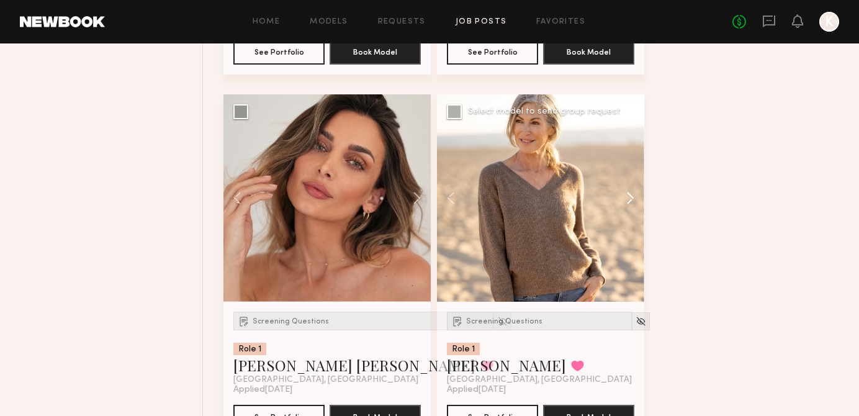
click at [621, 198] on button at bounding box center [624, 197] width 40 height 207
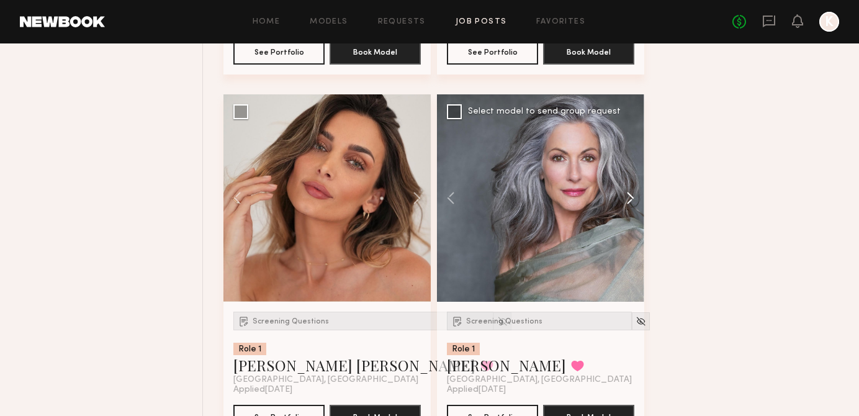
click at [621, 199] on button at bounding box center [624, 197] width 40 height 207
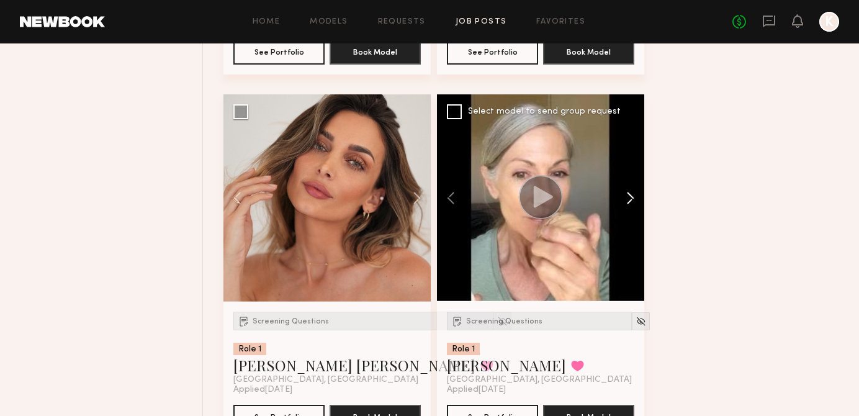
click at [621, 199] on button at bounding box center [624, 197] width 40 height 207
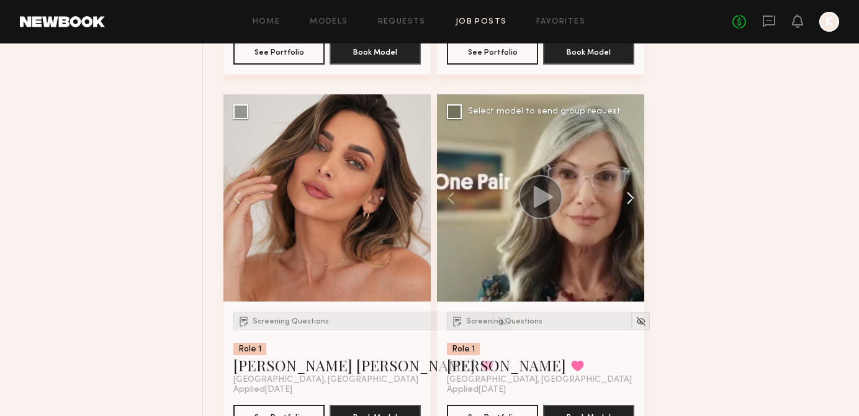
click at [630, 199] on button at bounding box center [624, 197] width 40 height 207
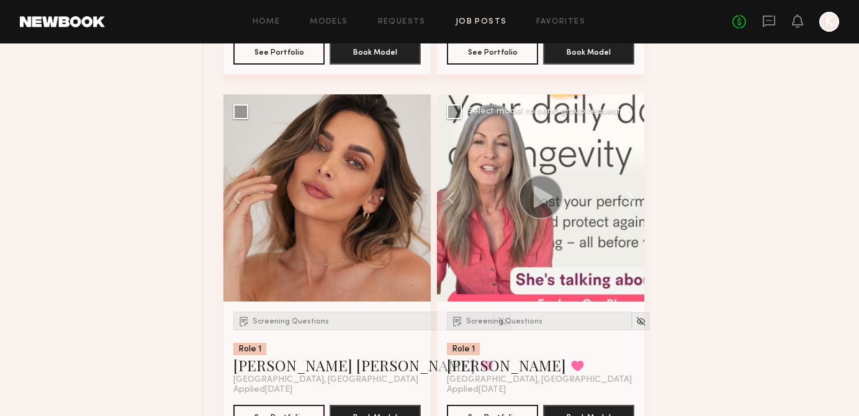
click at [630, 197] on button at bounding box center [624, 197] width 40 height 207
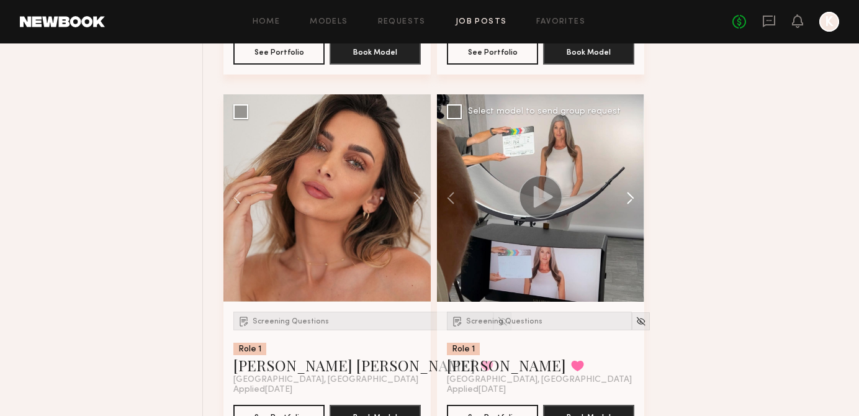
click at [630, 198] on button at bounding box center [624, 197] width 40 height 207
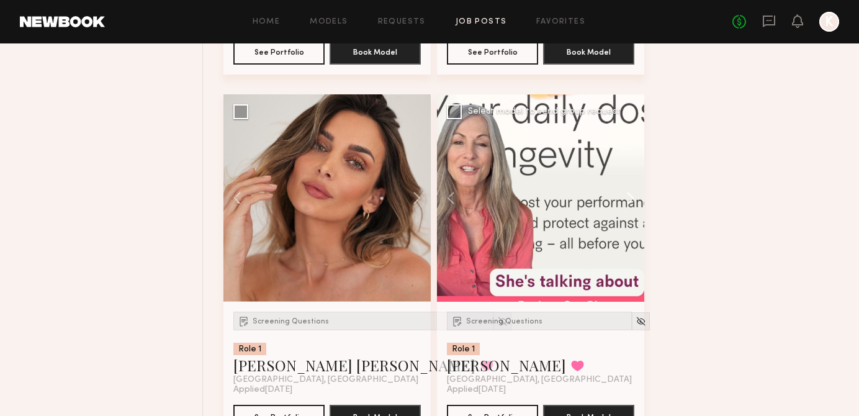
click at [630, 198] on button at bounding box center [624, 197] width 40 height 207
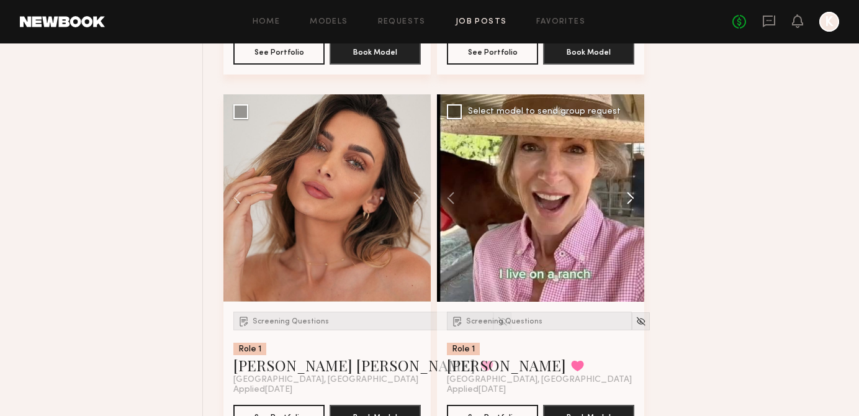
click at [626, 196] on button at bounding box center [624, 197] width 40 height 207
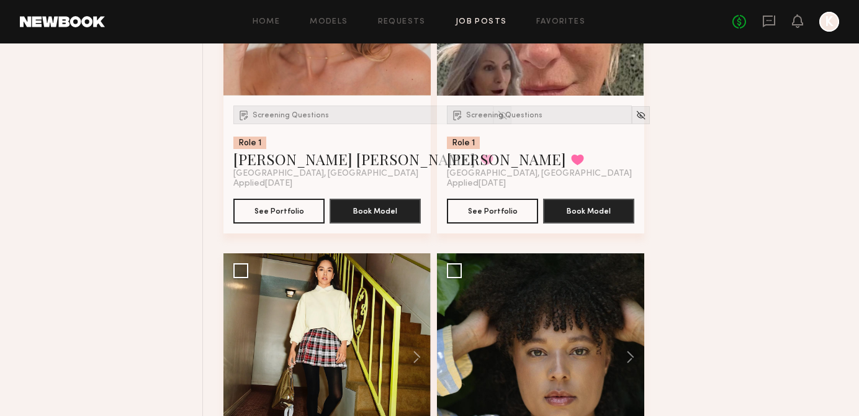
scroll to position [5592, 0]
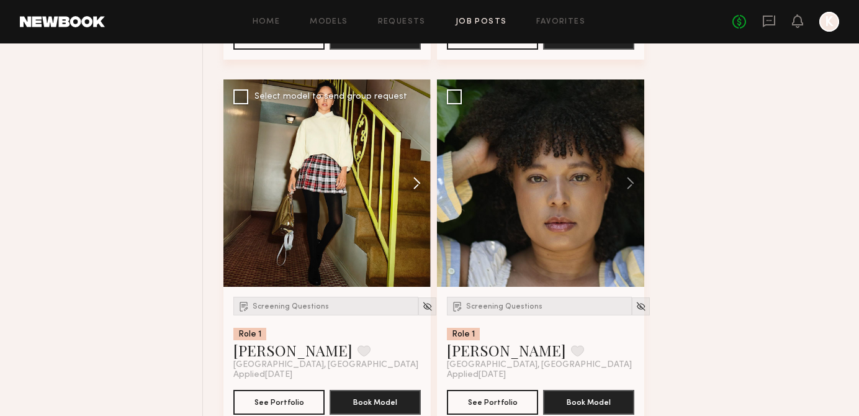
click at [405, 188] on button at bounding box center [411, 182] width 40 height 207
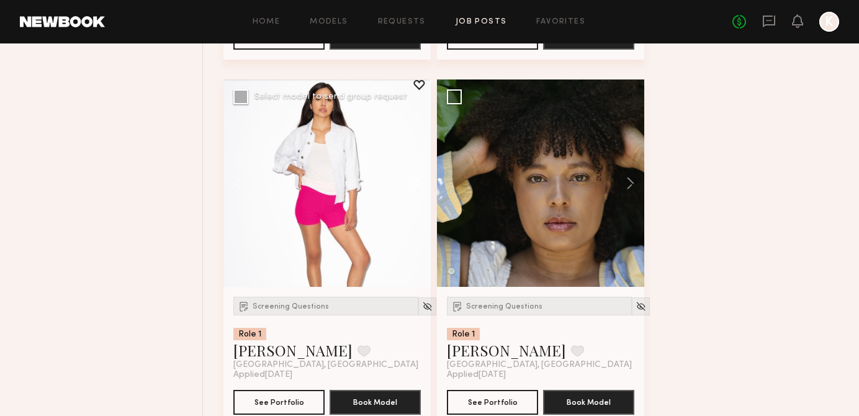
click at [416, 187] on button at bounding box center [411, 182] width 40 height 207
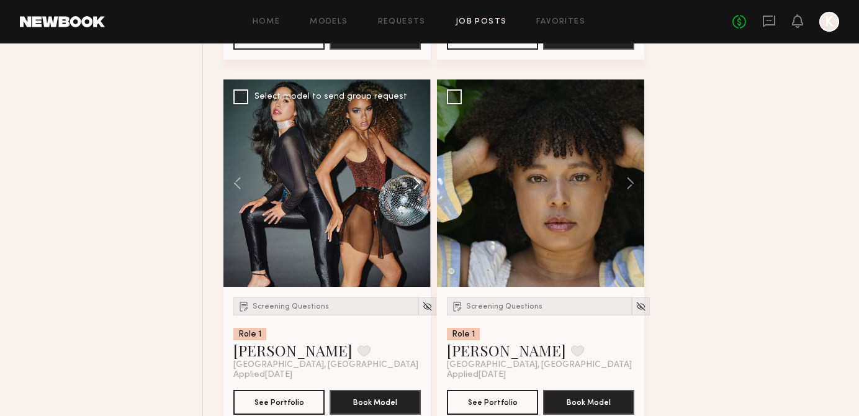
click at [416, 187] on button at bounding box center [411, 182] width 40 height 207
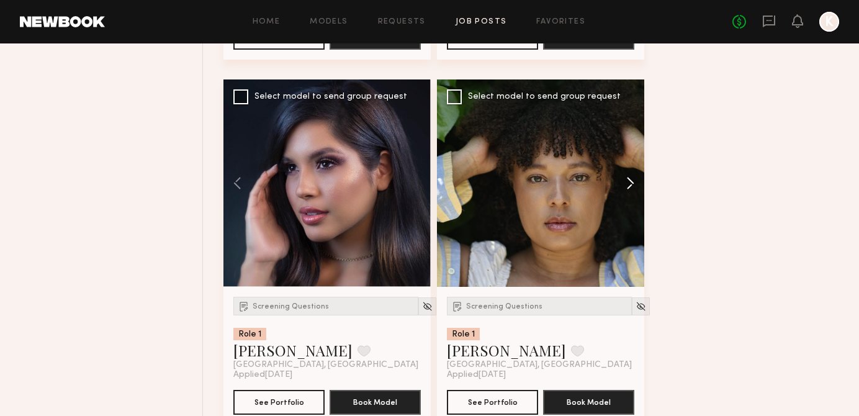
click at [630, 183] on button at bounding box center [624, 182] width 40 height 207
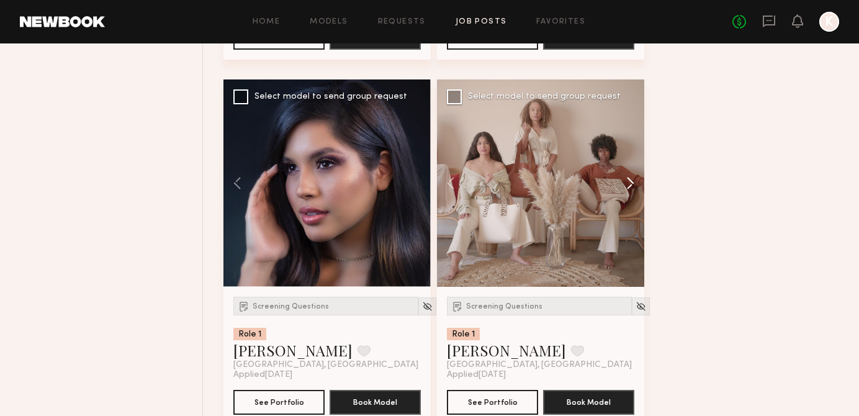
click at [630, 184] on button at bounding box center [624, 182] width 40 height 207
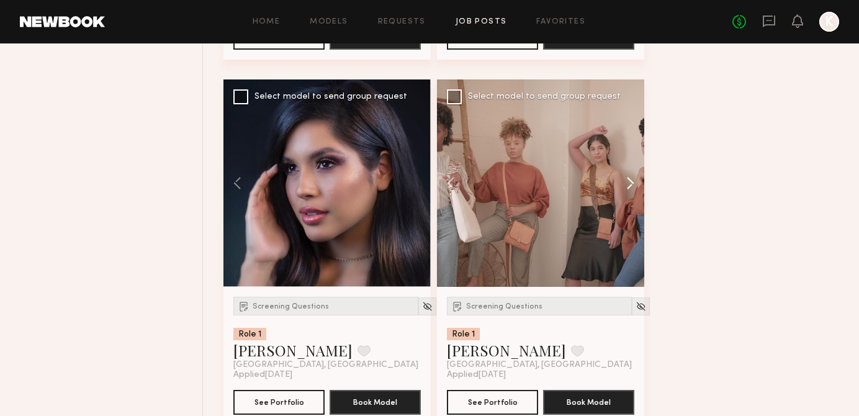
click at [630, 185] on button at bounding box center [624, 182] width 40 height 207
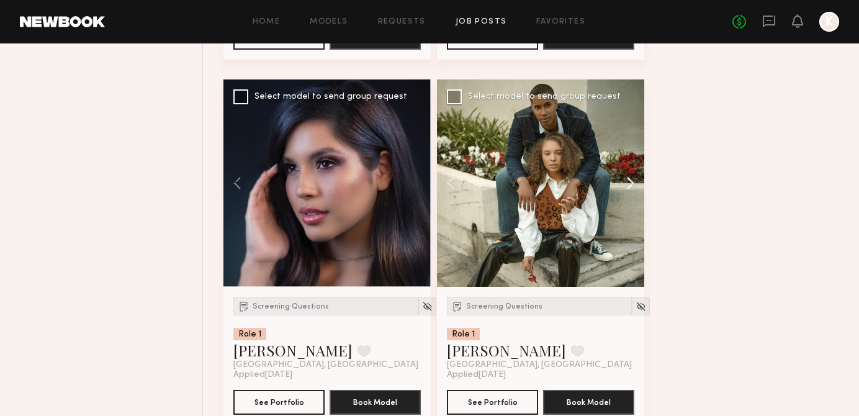
click at [630, 185] on button at bounding box center [624, 182] width 40 height 207
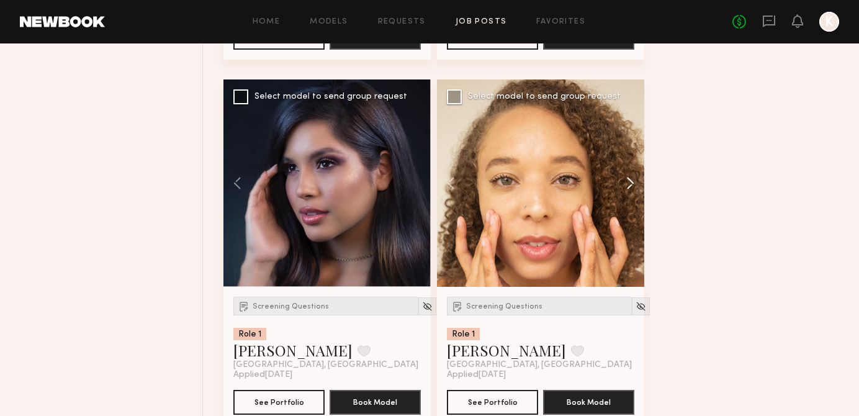
click at [630, 185] on button at bounding box center [624, 182] width 40 height 207
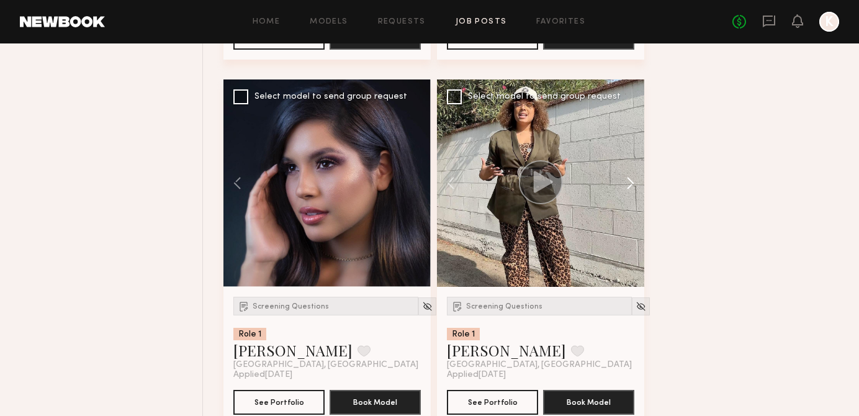
click at [630, 185] on button at bounding box center [624, 182] width 40 height 207
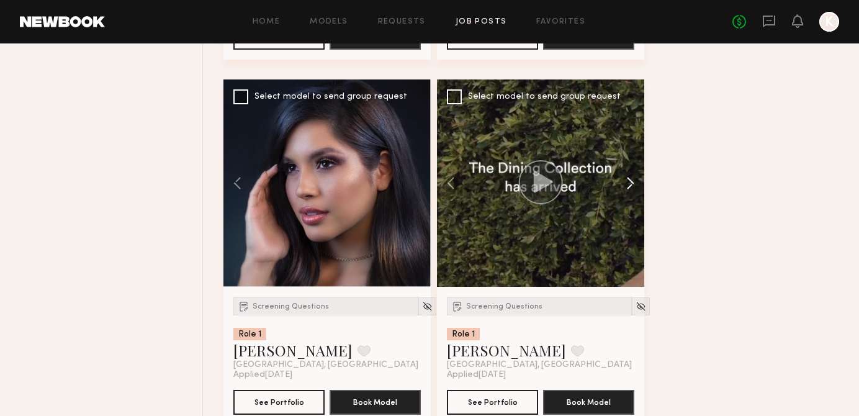
click at [630, 185] on button at bounding box center [624, 182] width 40 height 207
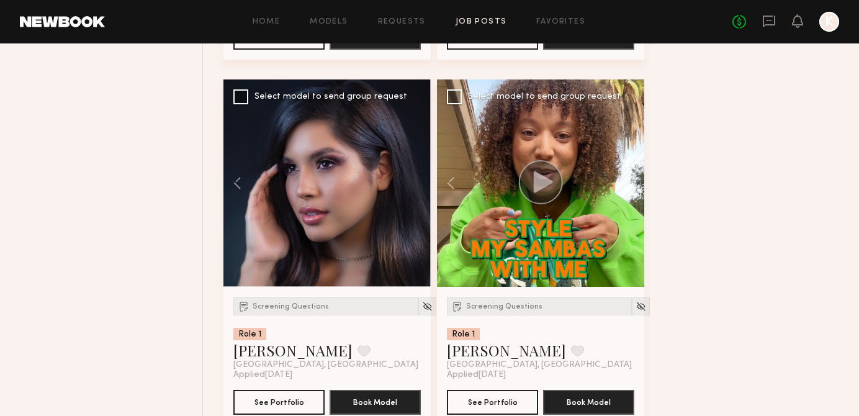
click at [536, 182] on icon at bounding box center [543, 182] width 19 height 22
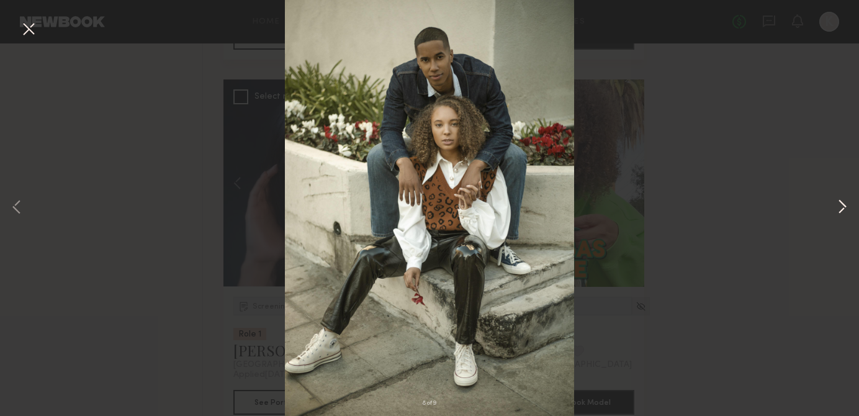
click at [843, 202] on button at bounding box center [842, 208] width 15 height 333
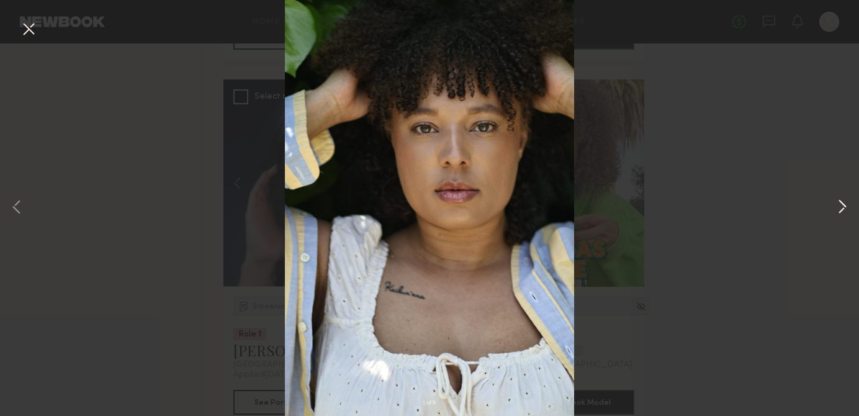
click at [843, 210] on button at bounding box center [842, 208] width 15 height 333
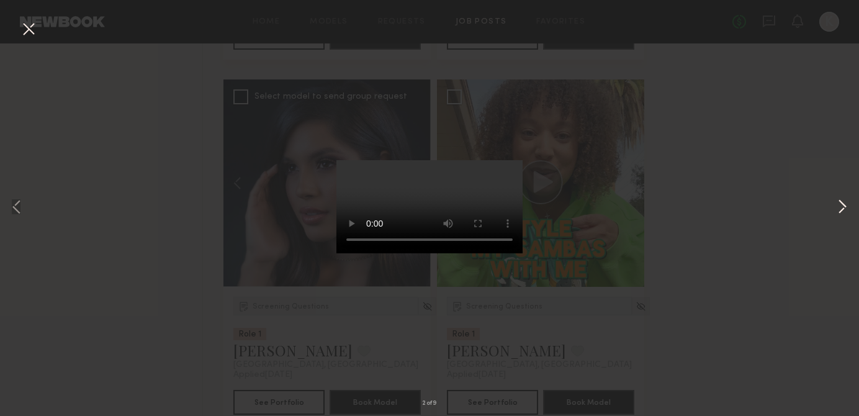
click at [836, 218] on button at bounding box center [842, 208] width 15 height 333
click at [689, 150] on div "3 of 9" at bounding box center [429, 208] width 859 height 416
click at [27, 30] on button at bounding box center [29, 30] width 20 height 22
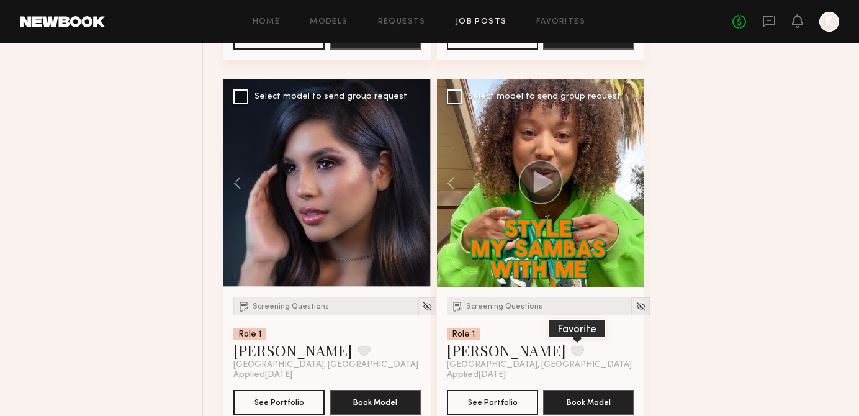
click at [571, 354] on button at bounding box center [577, 350] width 13 height 11
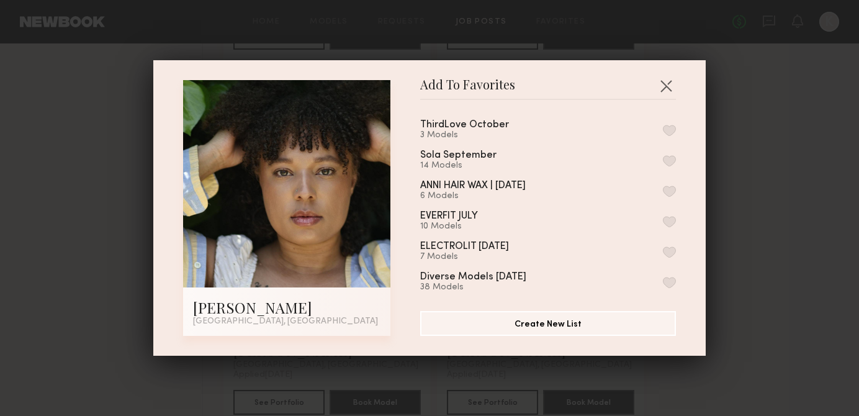
click at [668, 131] on button "button" at bounding box center [669, 130] width 13 height 11
click at [747, 145] on div "Add To Favorites [PERSON_NAME] [GEOGRAPHIC_DATA], [GEOGRAPHIC_DATA] Add To Favo…" at bounding box center [429, 208] width 859 height 416
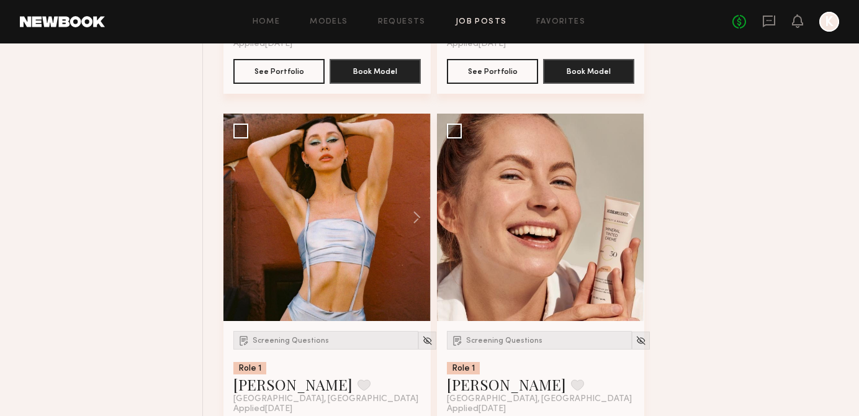
scroll to position [5925, 0]
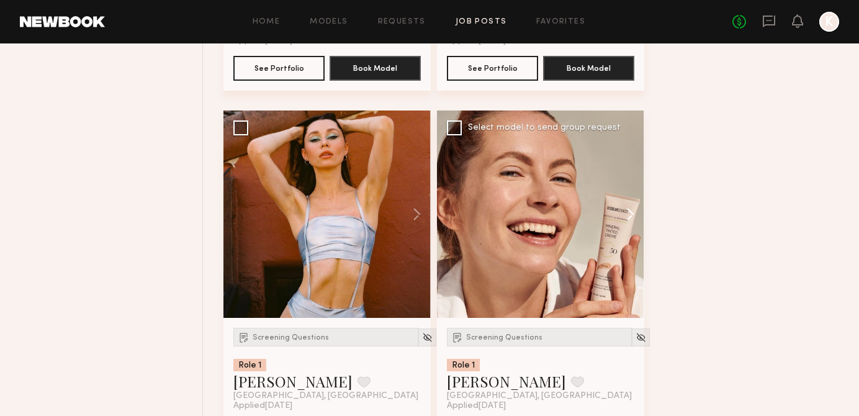
click at [628, 218] on button at bounding box center [624, 213] width 40 height 207
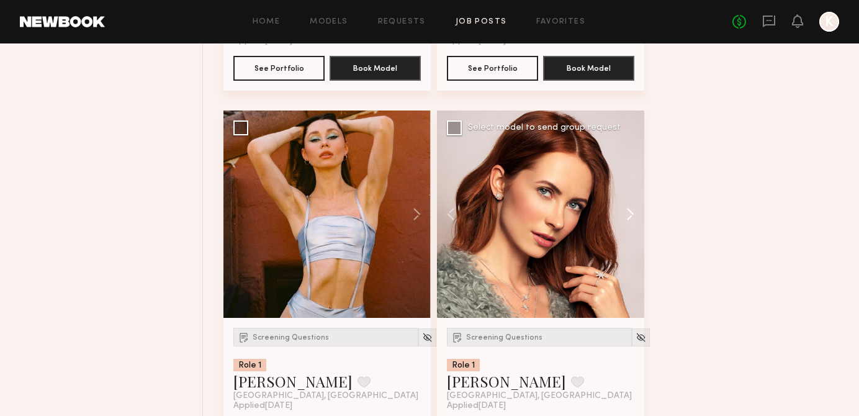
click at [628, 218] on button at bounding box center [624, 213] width 40 height 207
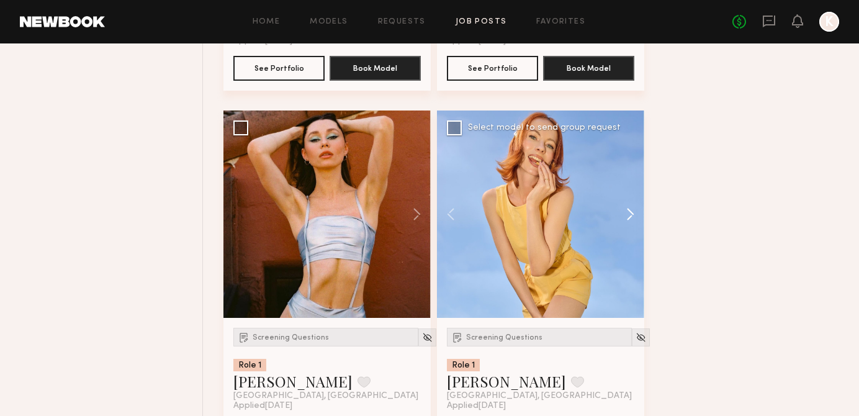
click at [628, 218] on button at bounding box center [624, 213] width 40 height 207
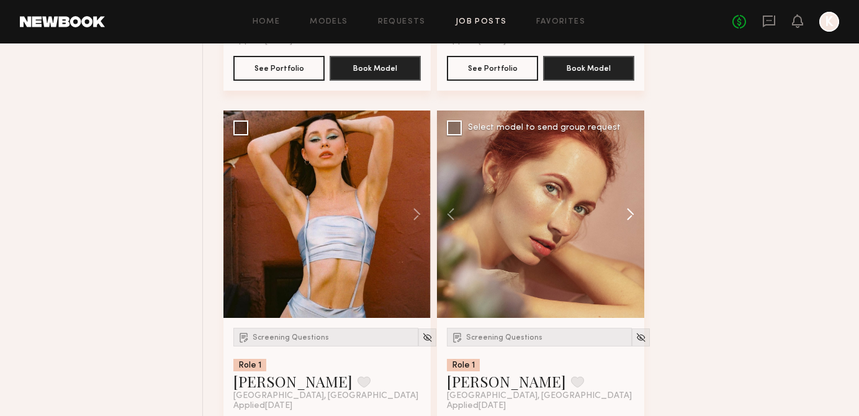
click at [628, 218] on button at bounding box center [624, 213] width 40 height 207
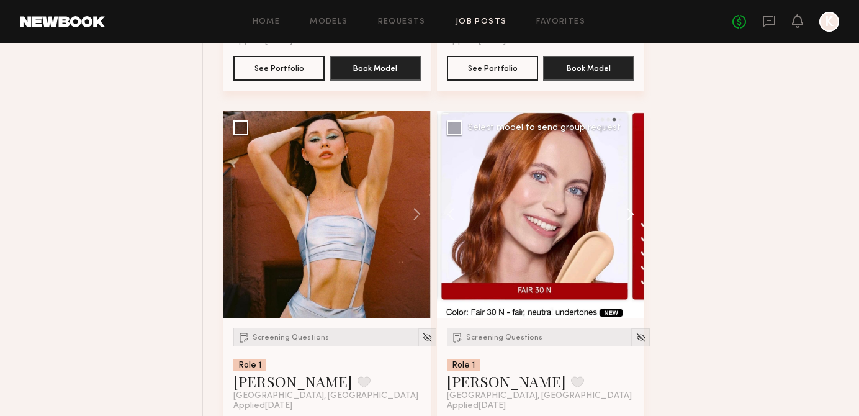
click at [628, 218] on button at bounding box center [624, 213] width 40 height 207
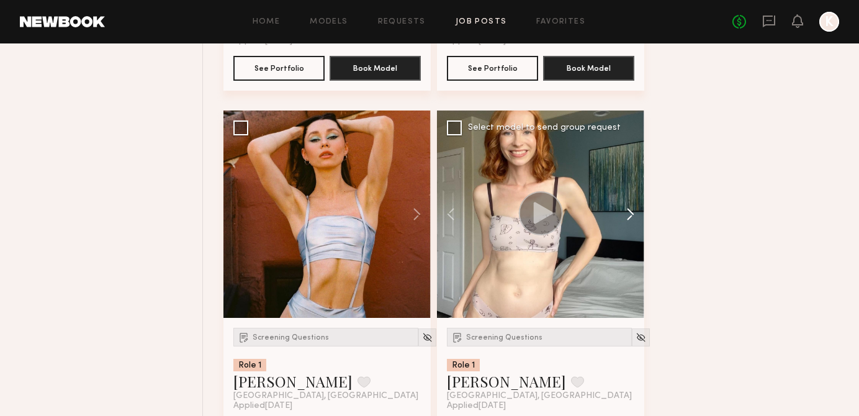
click at [628, 218] on button at bounding box center [624, 213] width 40 height 207
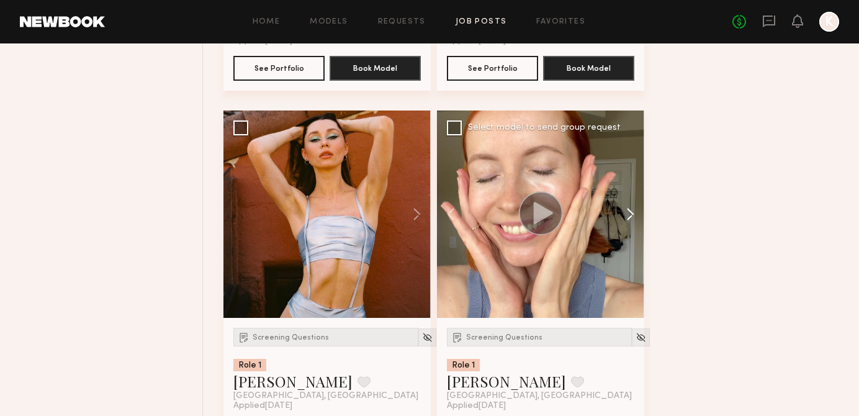
click at [629, 218] on button at bounding box center [624, 213] width 40 height 207
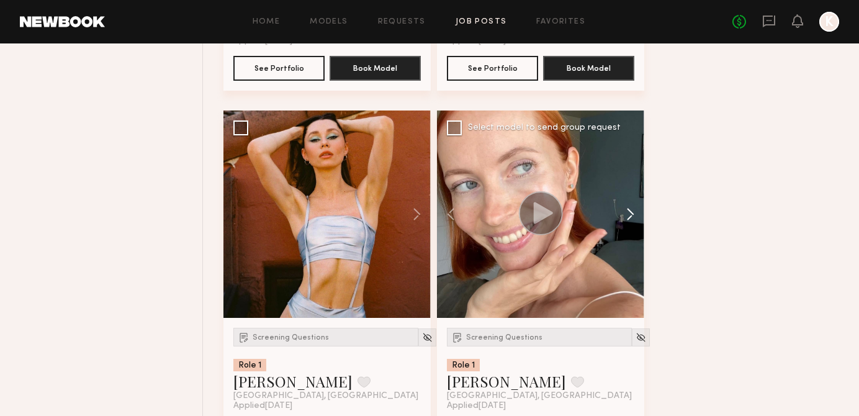
click at [629, 218] on button at bounding box center [624, 213] width 40 height 207
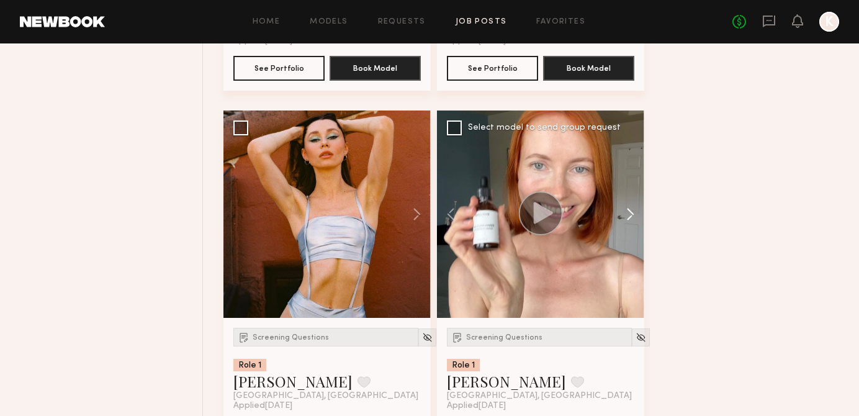
click at [628, 218] on button at bounding box center [624, 213] width 40 height 207
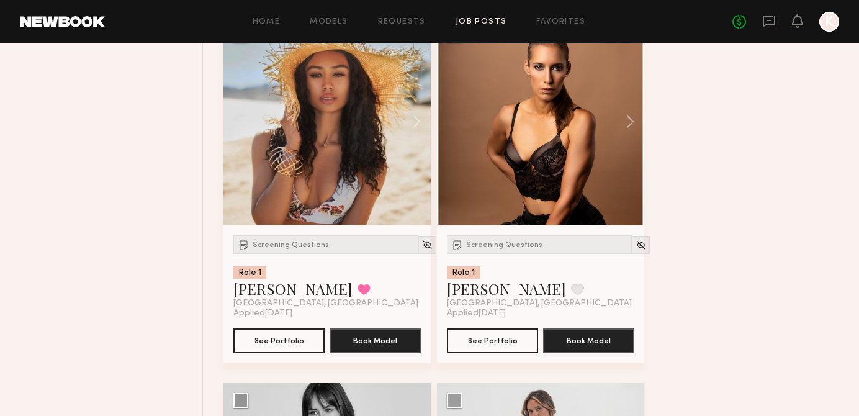
scroll to position [6751, 0]
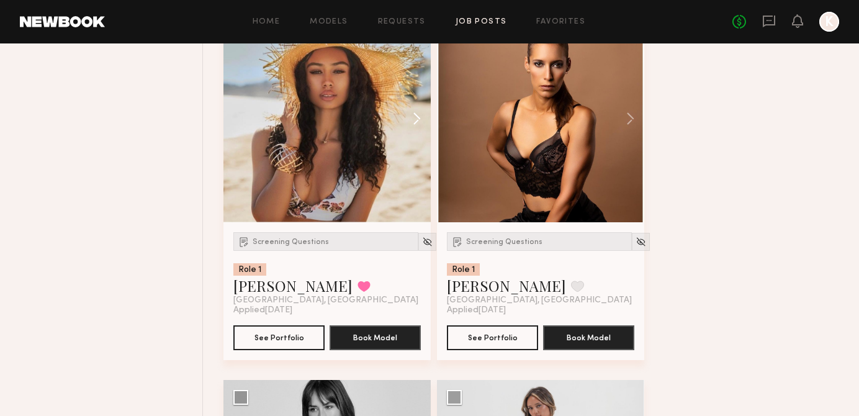
click at [406, 121] on button at bounding box center [411, 118] width 40 height 207
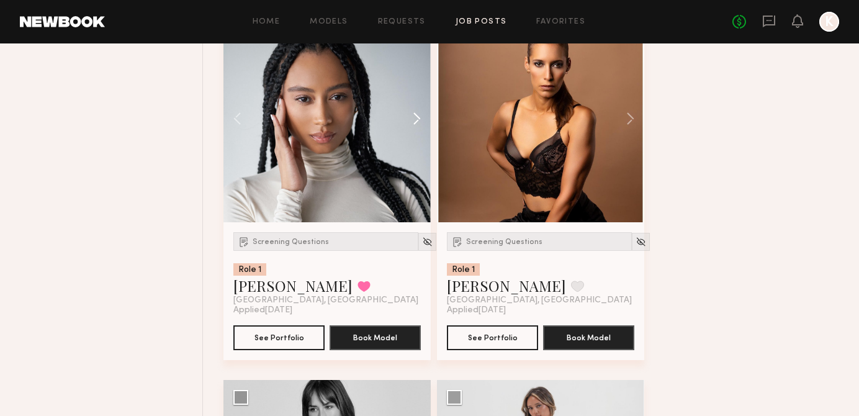
click at [410, 121] on button at bounding box center [411, 118] width 40 height 207
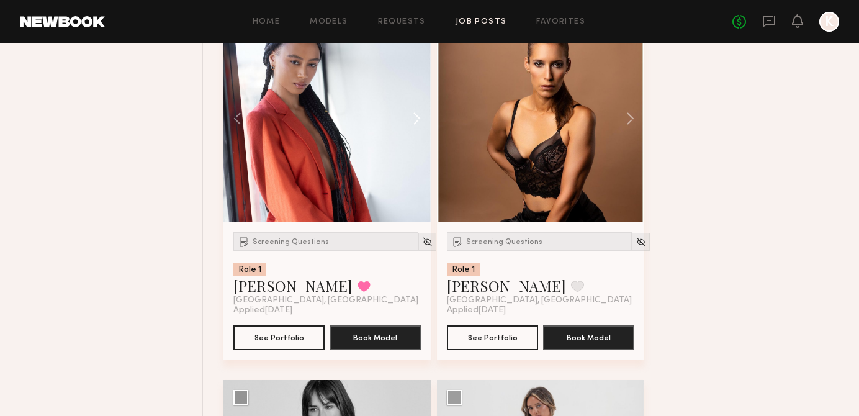
click at [410, 122] on button at bounding box center [411, 118] width 40 height 207
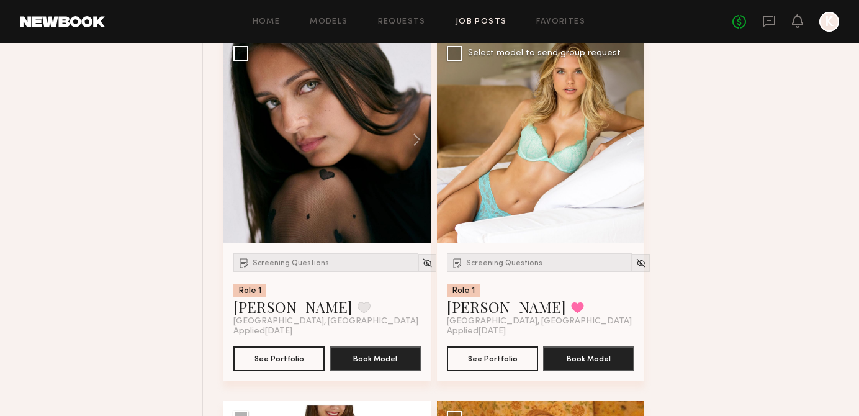
scroll to position [7443, 0]
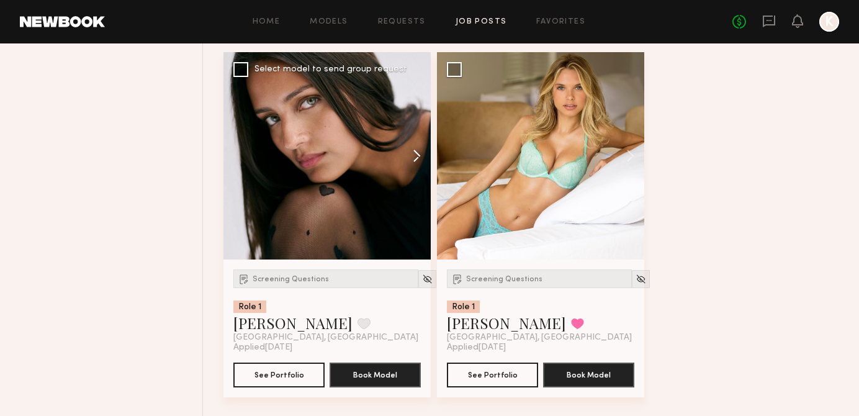
click at [408, 158] on button at bounding box center [411, 155] width 40 height 207
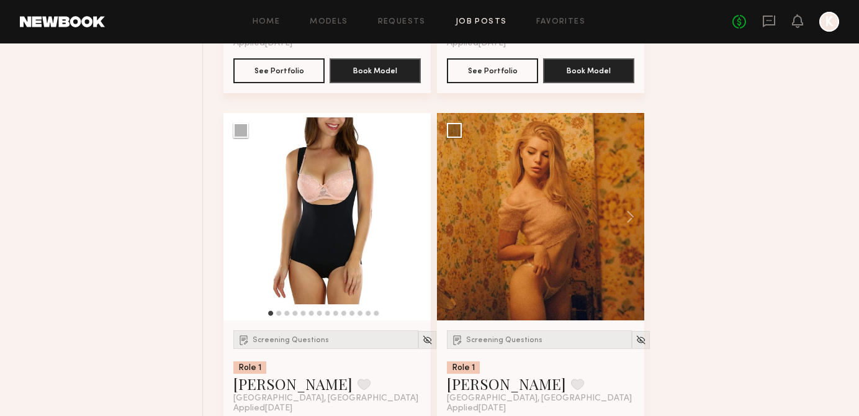
scroll to position [7750, 0]
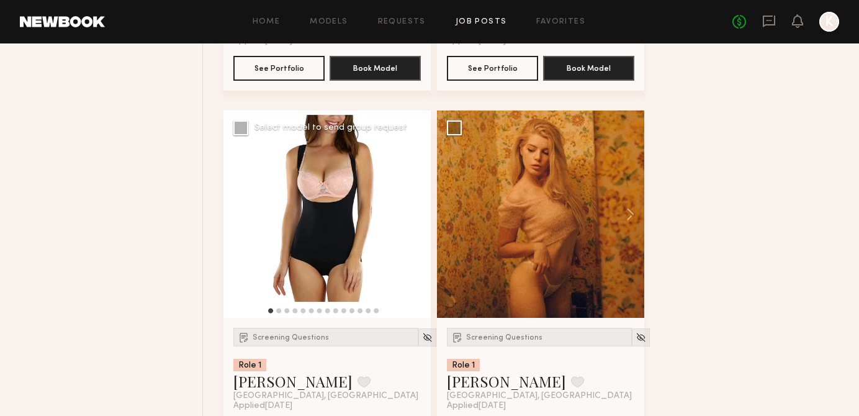
click at [419, 224] on button at bounding box center [411, 213] width 40 height 207
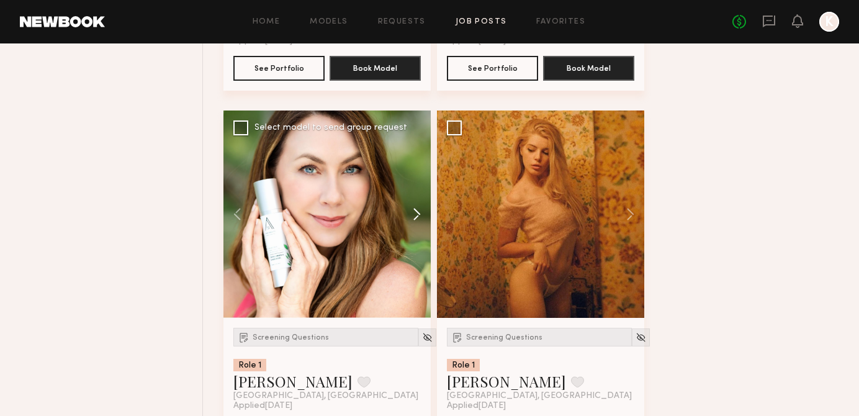
click at [419, 224] on button at bounding box center [411, 213] width 40 height 207
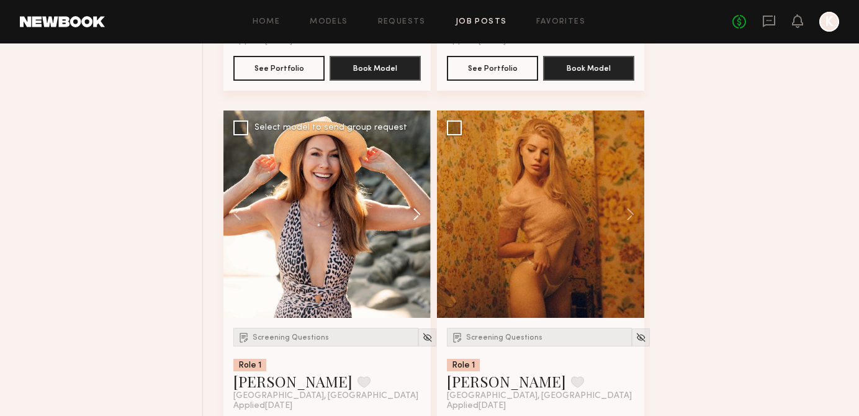
click at [419, 224] on button at bounding box center [411, 213] width 40 height 207
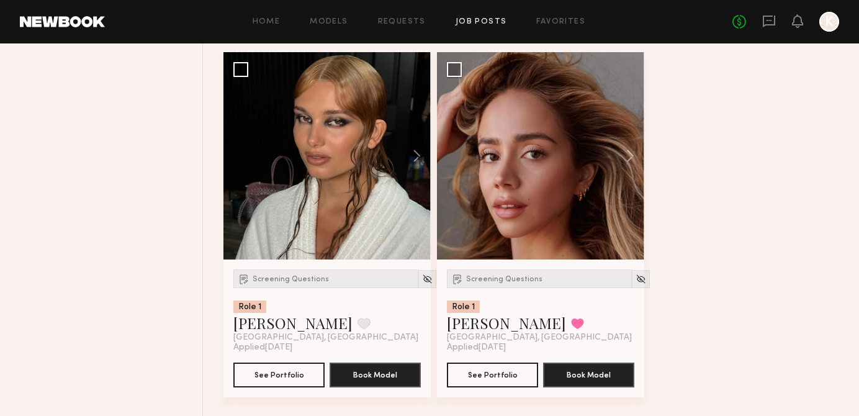
scroll to position [8909, 0]
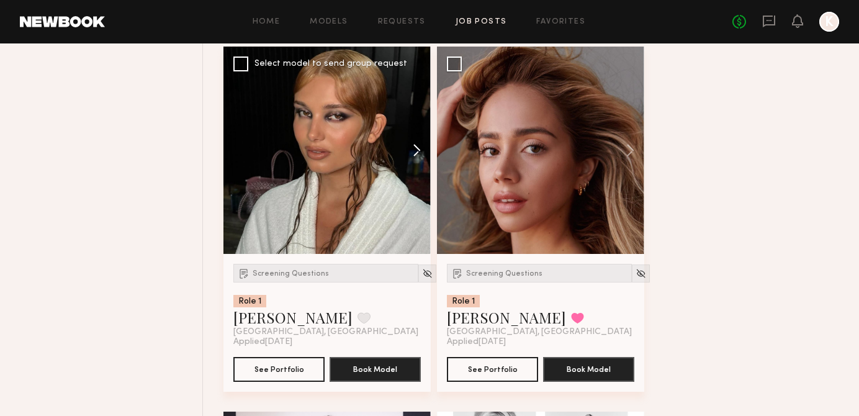
click at [415, 154] on button at bounding box center [411, 150] width 40 height 207
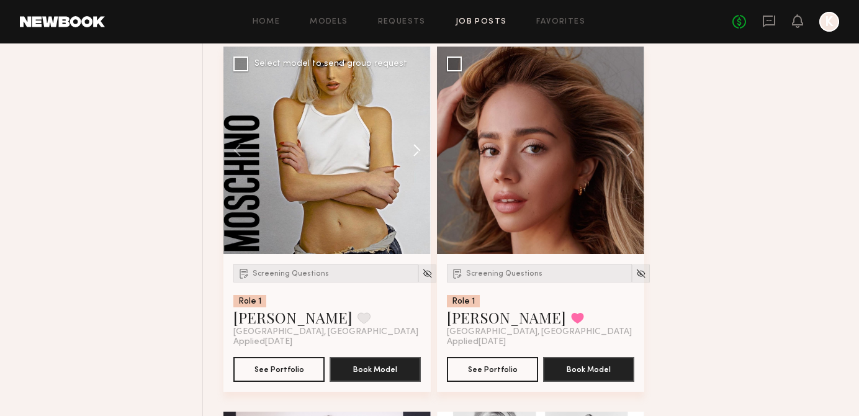
click at [415, 154] on button at bounding box center [411, 150] width 40 height 207
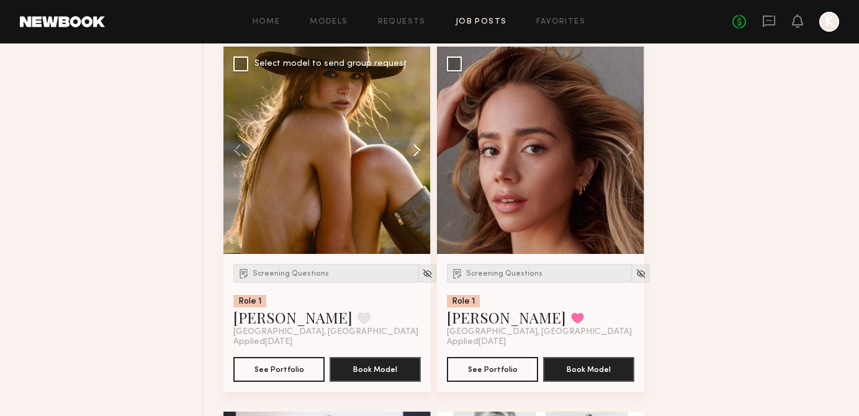
click at [415, 154] on button at bounding box center [411, 150] width 40 height 207
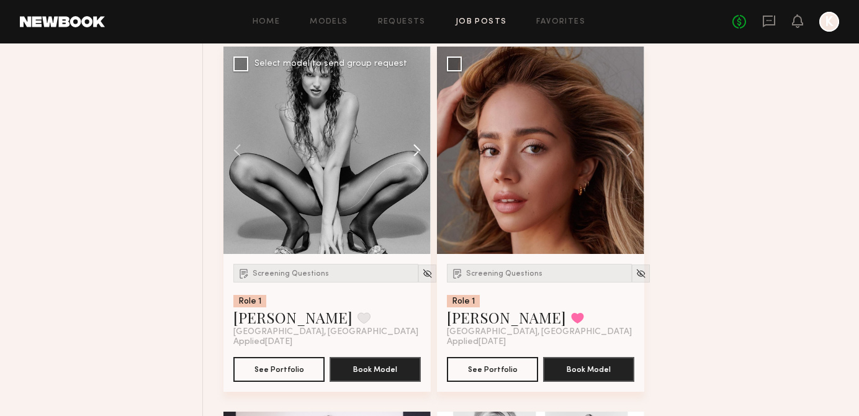
click at [415, 154] on button at bounding box center [411, 150] width 40 height 207
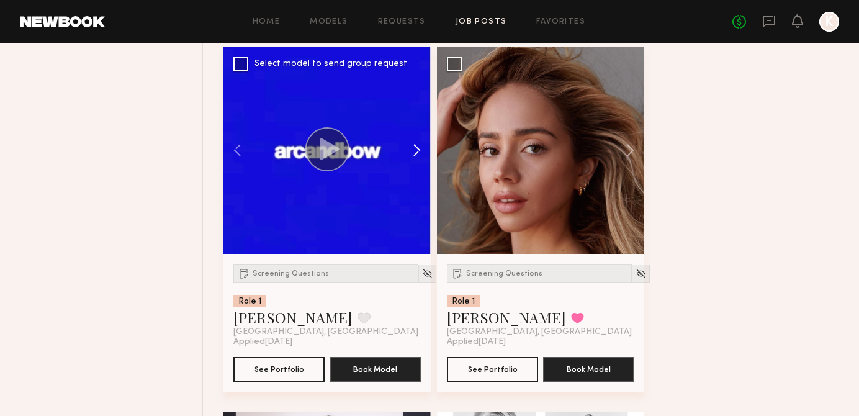
click at [415, 154] on button at bounding box center [411, 150] width 40 height 207
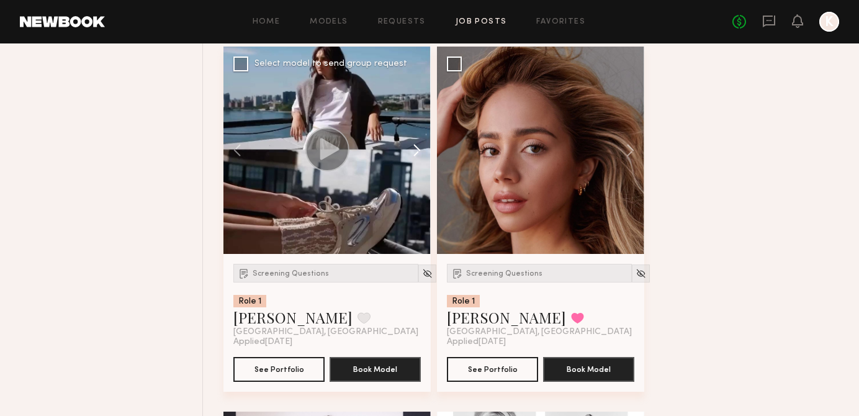
click at [415, 154] on button at bounding box center [411, 150] width 40 height 207
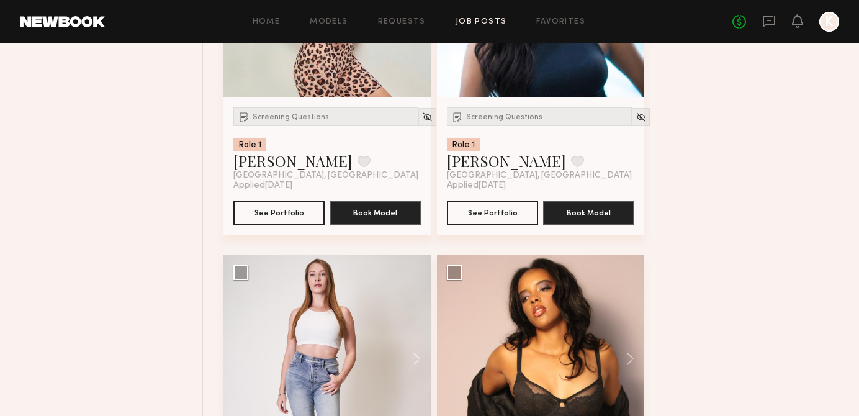
scroll to position [9600, 0]
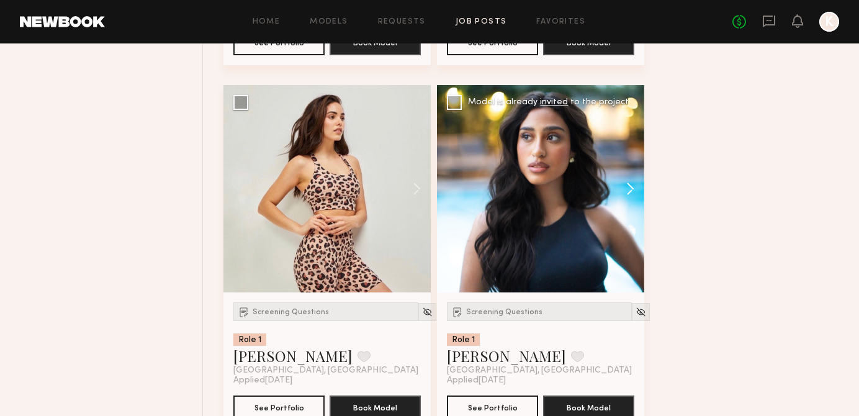
click at [629, 190] on button at bounding box center [624, 188] width 40 height 207
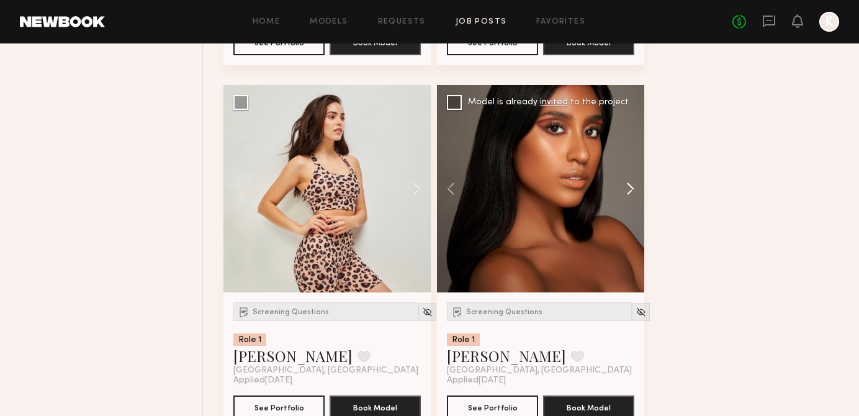
click at [629, 190] on button at bounding box center [624, 188] width 40 height 207
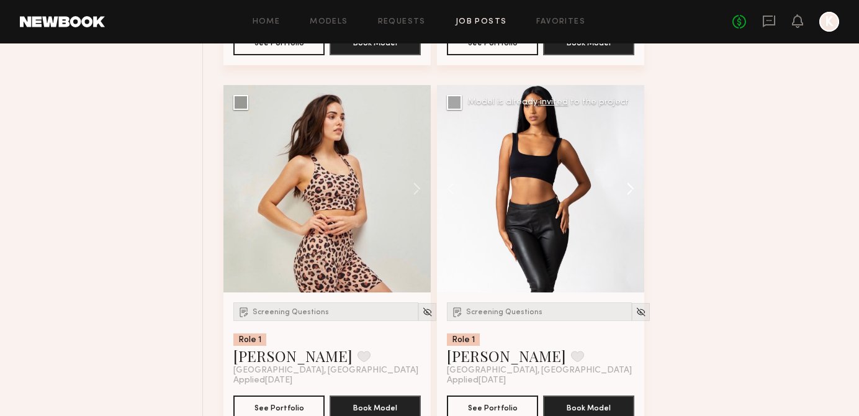
click at [629, 190] on button at bounding box center [624, 188] width 40 height 207
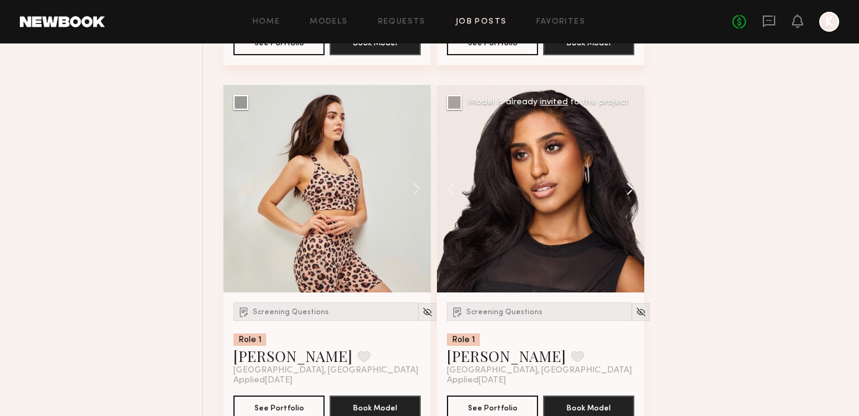
click at [629, 189] on button at bounding box center [624, 188] width 40 height 207
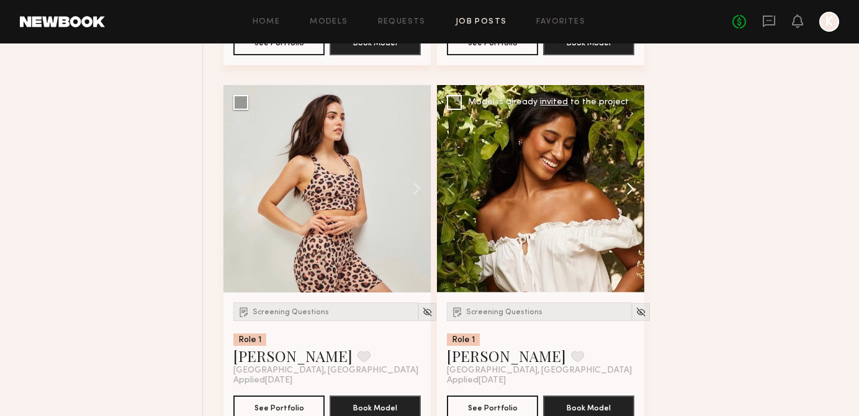
click at [632, 183] on button at bounding box center [624, 188] width 40 height 207
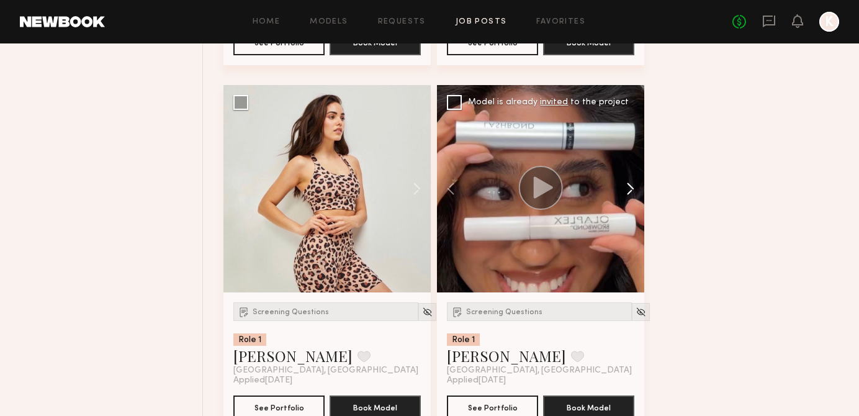
click at [631, 195] on button at bounding box center [624, 188] width 40 height 207
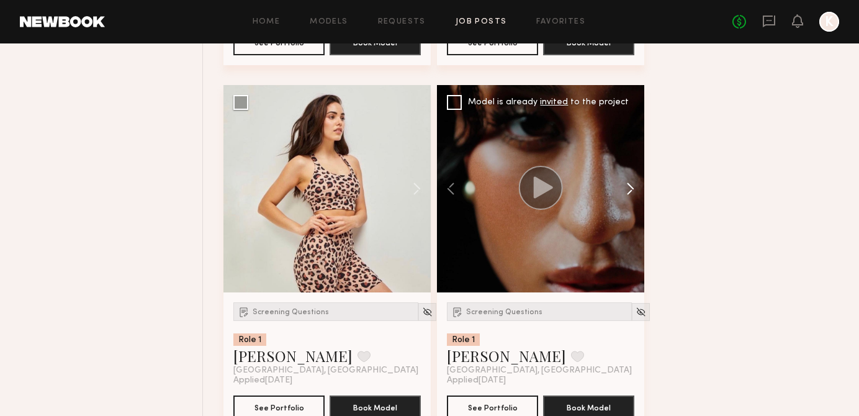
click at [631, 195] on button at bounding box center [624, 188] width 40 height 207
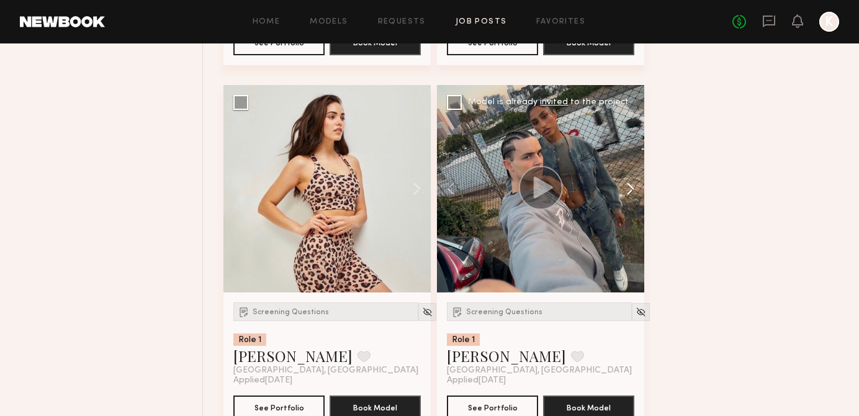
click at [631, 195] on button at bounding box center [624, 188] width 40 height 207
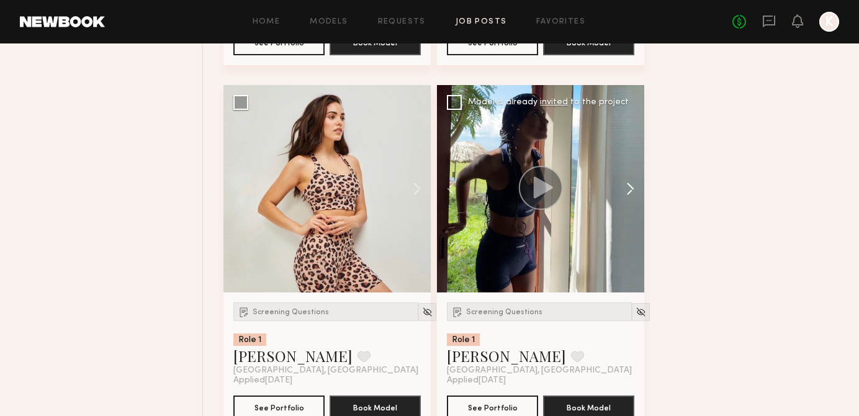
click at [631, 195] on button at bounding box center [624, 188] width 40 height 207
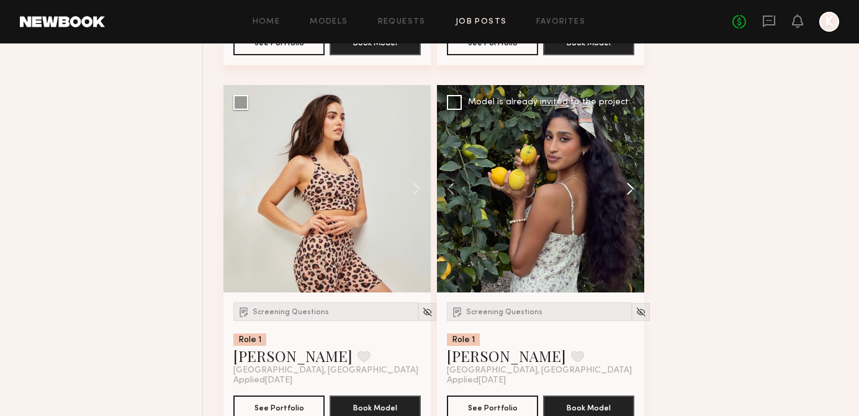
click at [631, 195] on button at bounding box center [624, 188] width 40 height 207
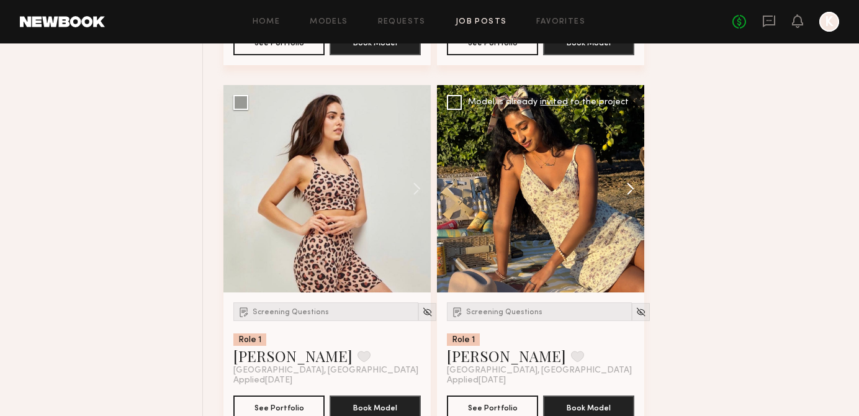
click at [631, 195] on button at bounding box center [624, 188] width 40 height 207
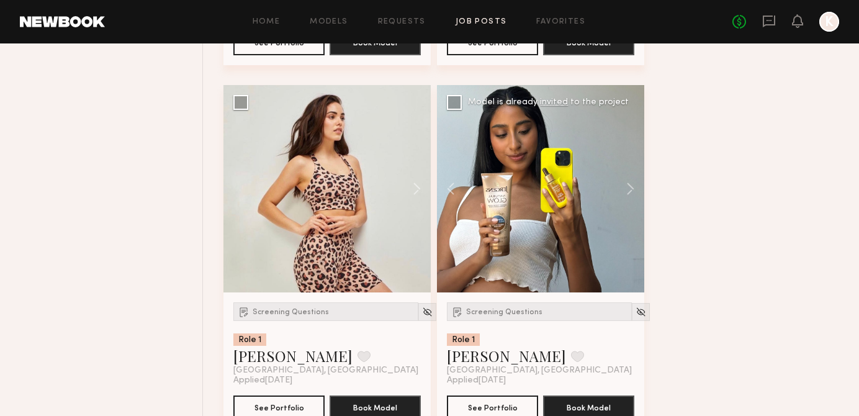
click at [557, 189] on div at bounding box center [540, 188] width 207 height 207
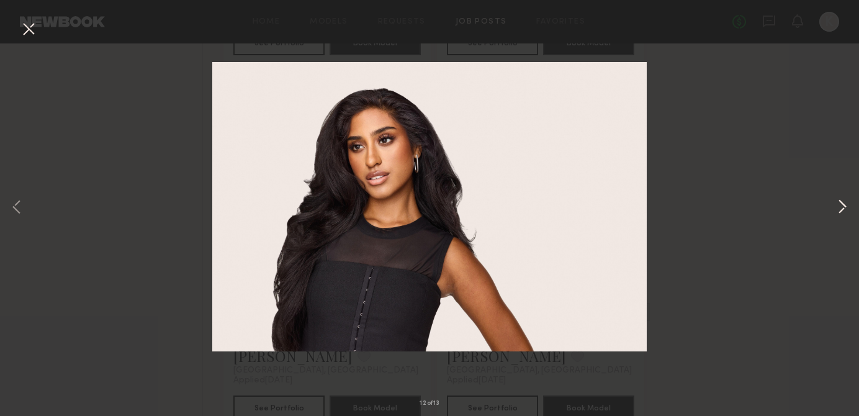
click at [841, 212] on button at bounding box center [842, 208] width 15 height 333
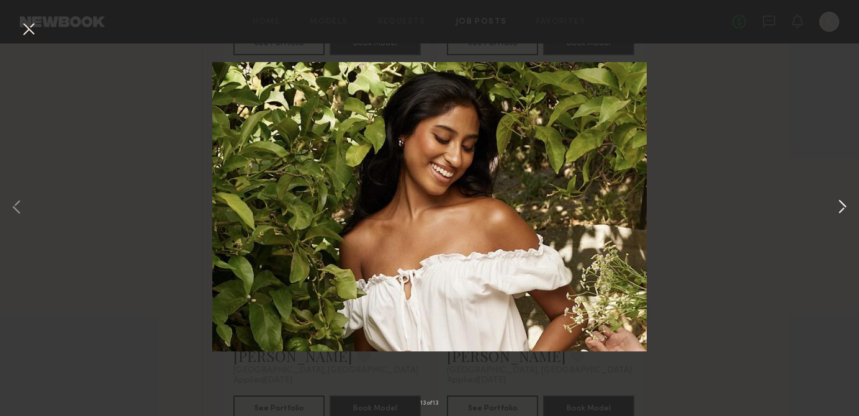
click at [841, 212] on button at bounding box center [842, 208] width 15 height 333
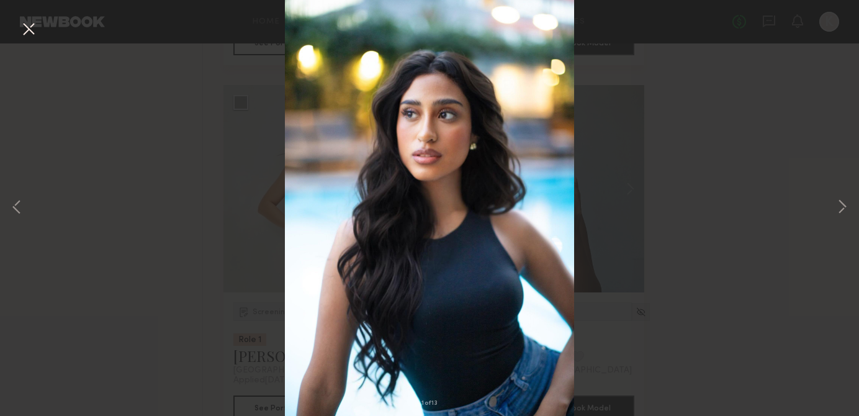
click at [704, 152] on div "1 of 13" at bounding box center [429, 208] width 859 height 416
click at [26, 38] on button at bounding box center [29, 30] width 20 height 22
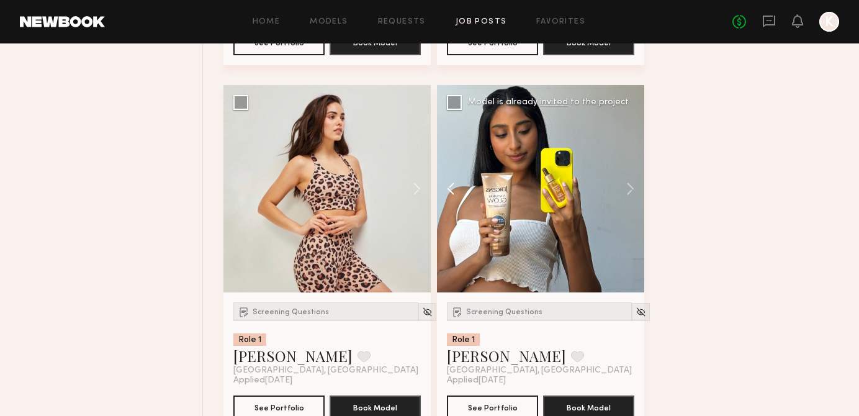
click at [474, 218] on button at bounding box center [457, 188] width 40 height 207
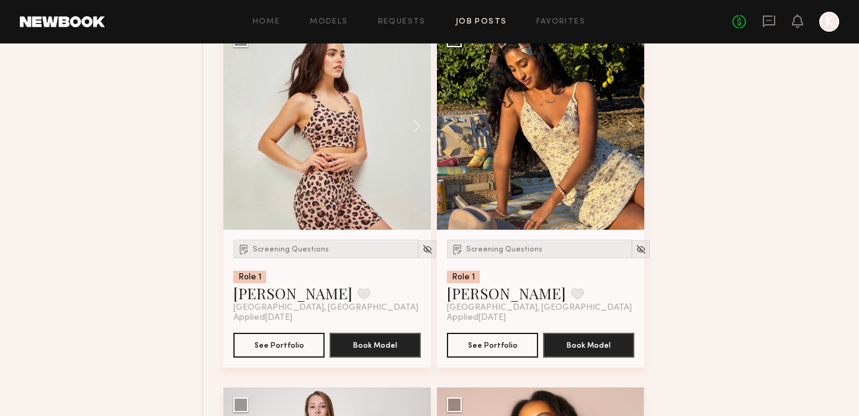
scroll to position [9666, 0]
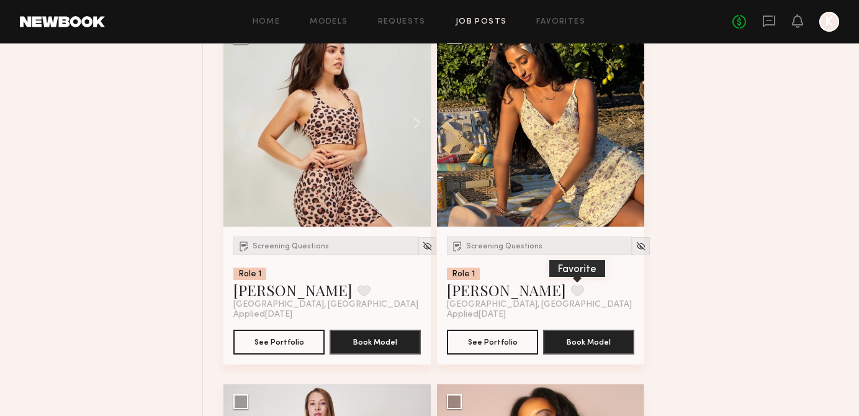
click at [571, 296] on button at bounding box center [577, 290] width 13 height 11
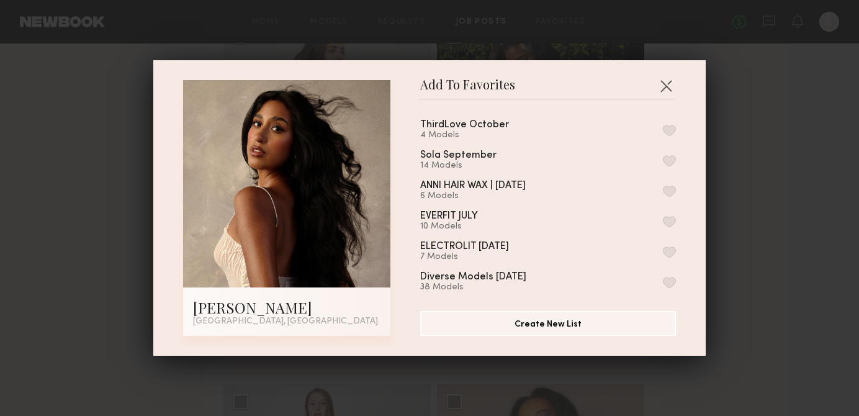
click at [672, 132] on button "button" at bounding box center [669, 130] width 13 height 11
click at [734, 130] on div "Add To Favorites [PERSON_NAME] [GEOGRAPHIC_DATA], [GEOGRAPHIC_DATA] Add To Favo…" at bounding box center [429, 208] width 859 height 416
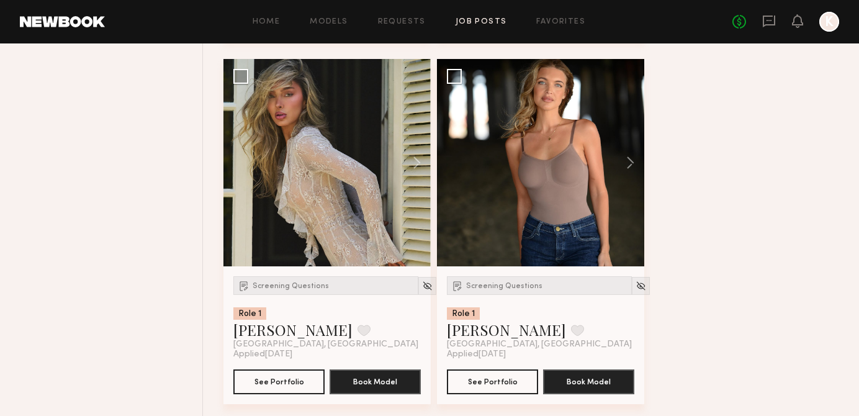
scroll to position [10720, 0]
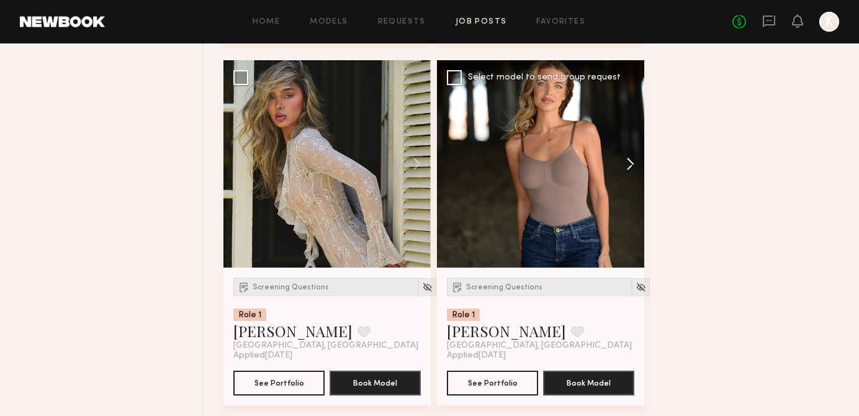
click at [623, 179] on button at bounding box center [624, 163] width 40 height 207
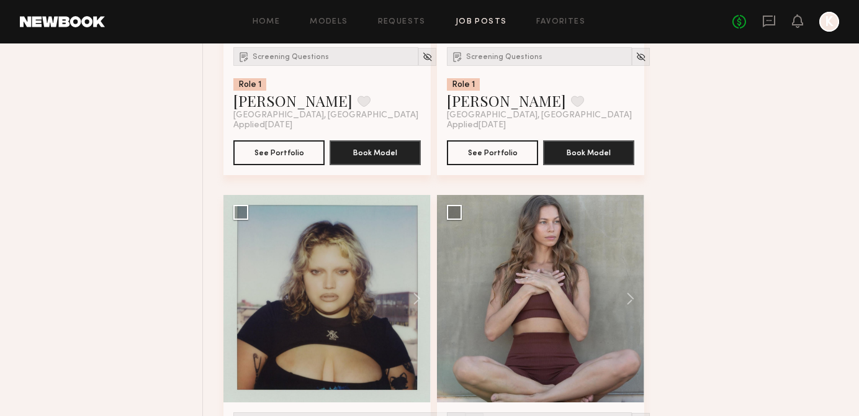
scroll to position [11106, 0]
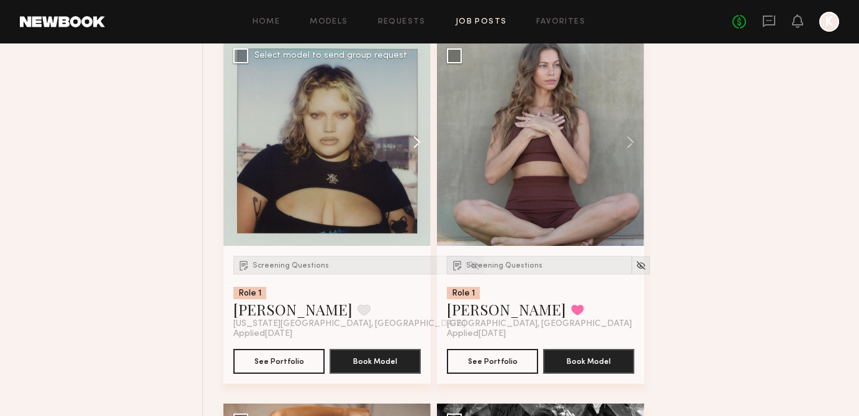
click at [415, 146] on button at bounding box center [411, 141] width 40 height 207
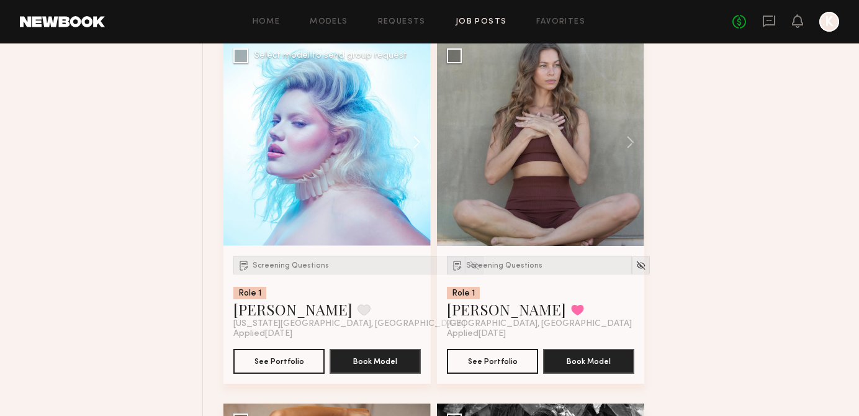
click at [415, 146] on button at bounding box center [411, 141] width 40 height 207
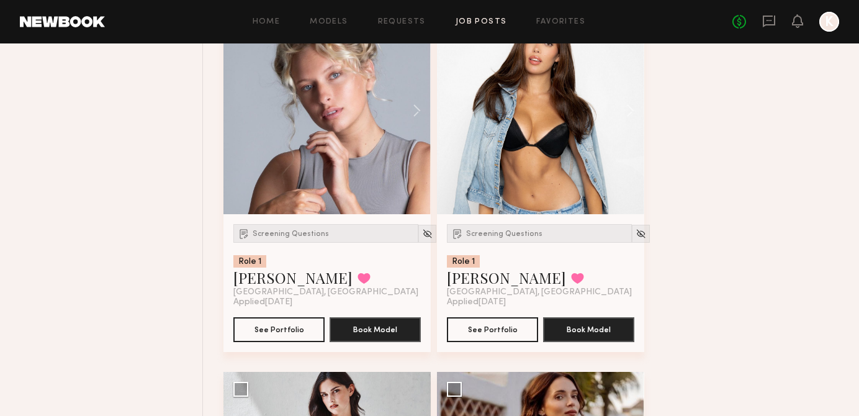
scroll to position [13586, 0]
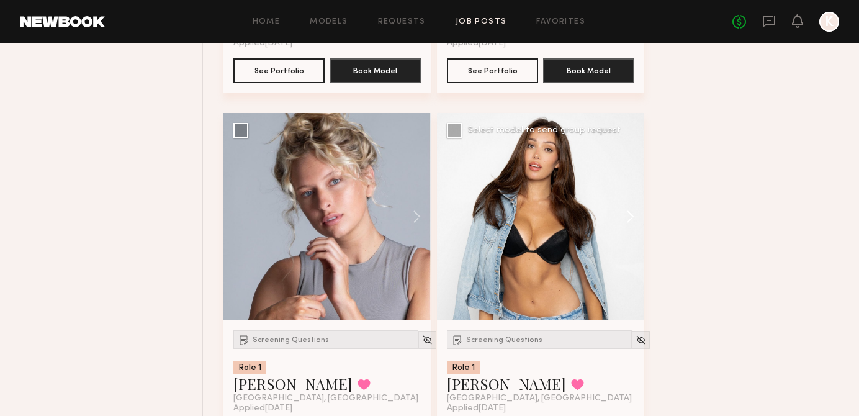
click at [624, 228] on button at bounding box center [624, 216] width 40 height 207
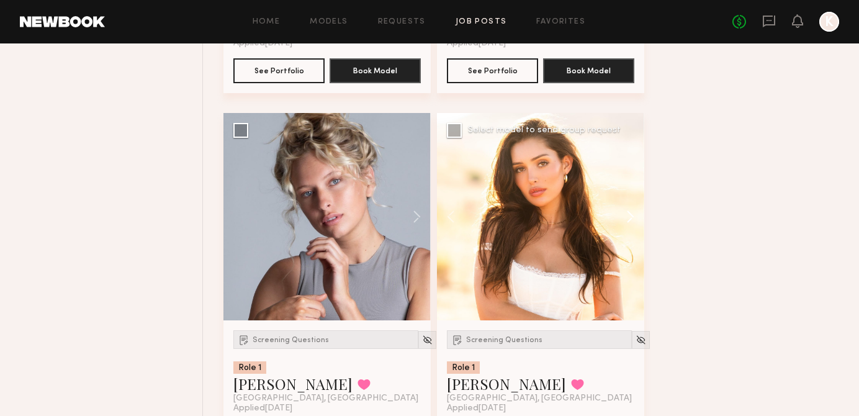
click at [624, 228] on button at bounding box center [624, 216] width 40 height 207
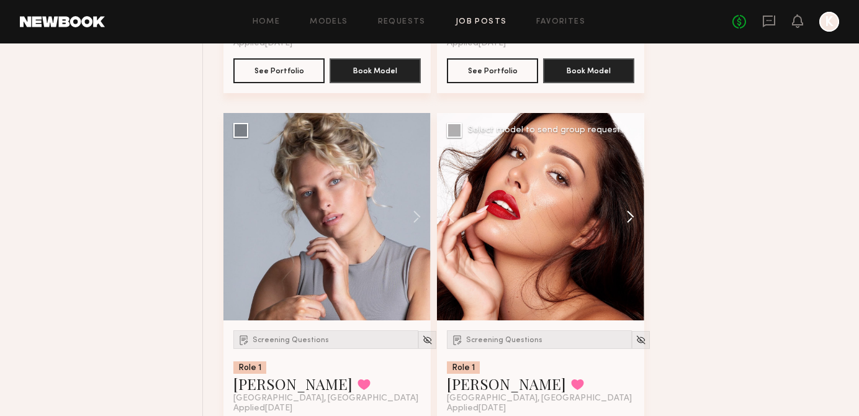
click at [622, 229] on button at bounding box center [624, 216] width 40 height 207
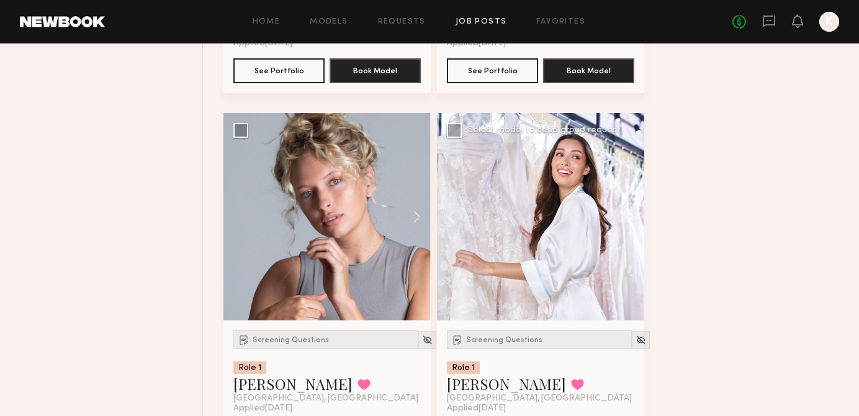
click at [623, 229] on button at bounding box center [624, 216] width 40 height 207
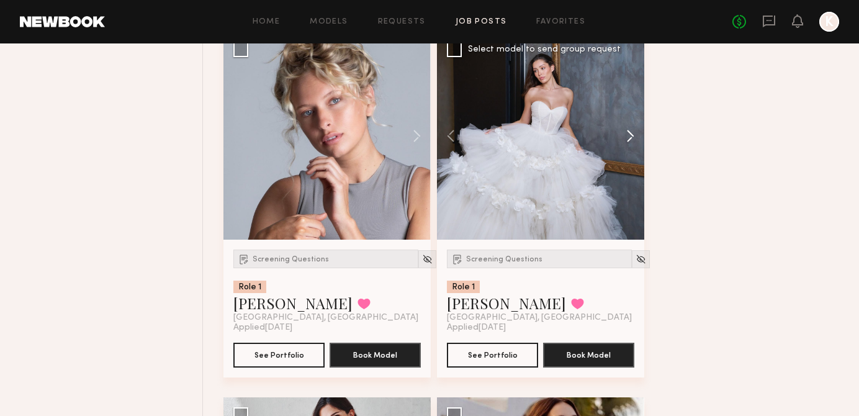
scroll to position [13682, 0]
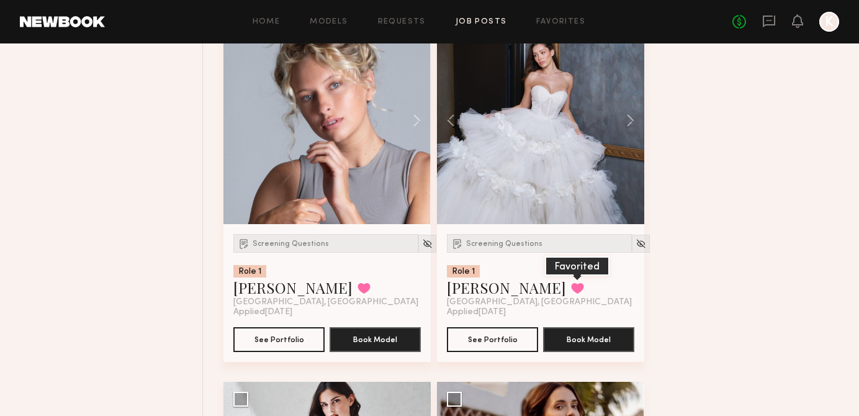
click at [571, 294] on button at bounding box center [577, 287] width 13 height 11
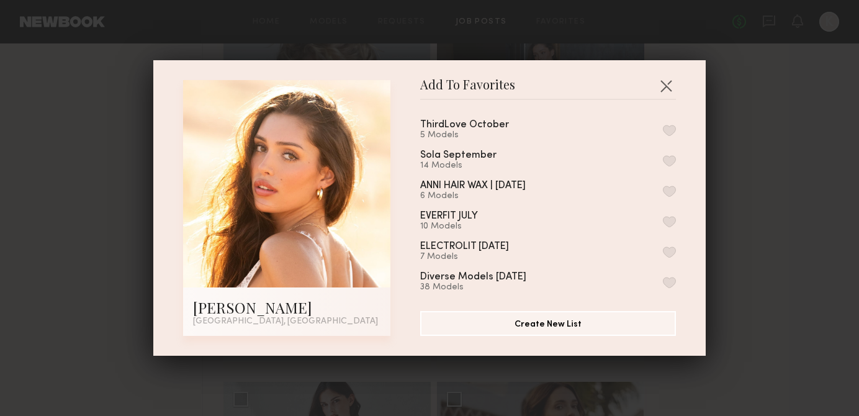
click at [670, 125] on button "button" at bounding box center [669, 130] width 13 height 11
click at [734, 135] on div "Add To Favorites [PERSON_NAME] [GEOGRAPHIC_DATA], [GEOGRAPHIC_DATA] Add To Favo…" at bounding box center [429, 208] width 859 height 416
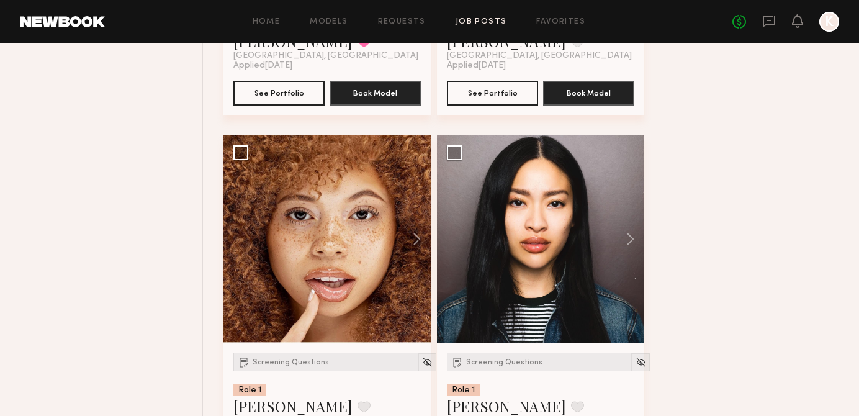
scroll to position [14300, 0]
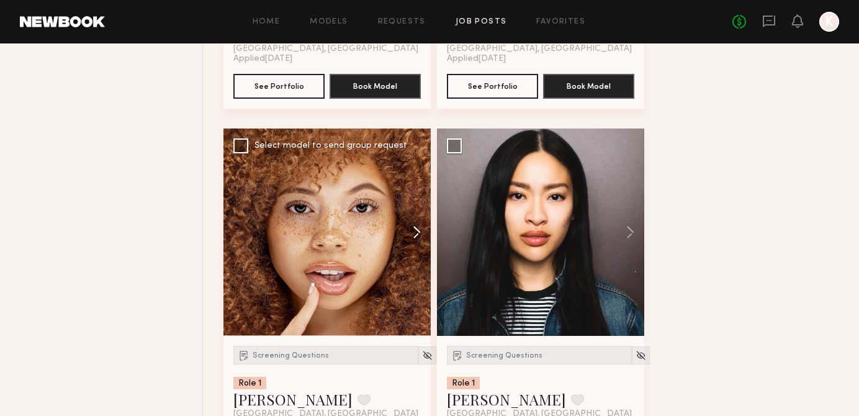
click at [410, 243] on button at bounding box center [411, 231] width 40 height 207
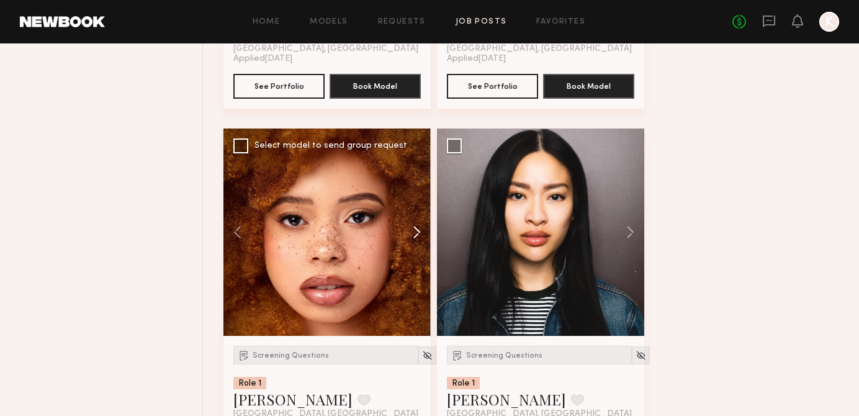
click at [410, 243] on button at bounding box center [411, 231] width 40 height 207
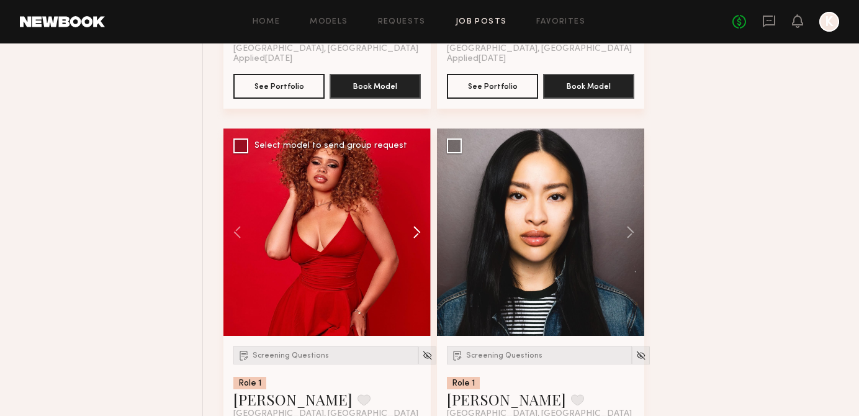
click at [411, 243] on button at bounding box center [411, 231] width 40 height 207
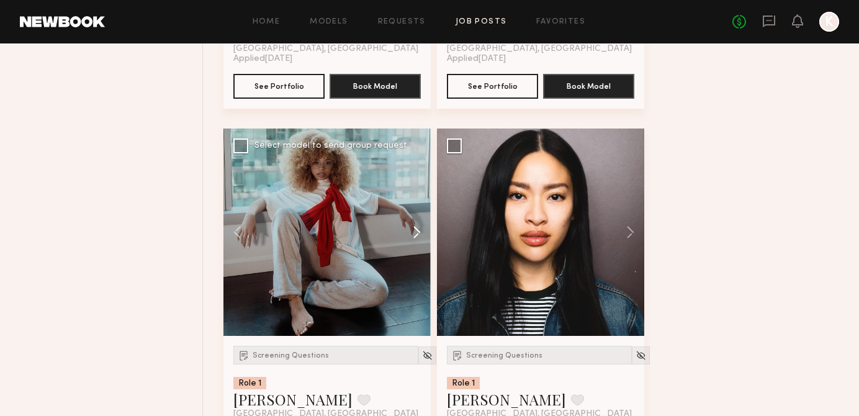
scroll to position [14312, 0]
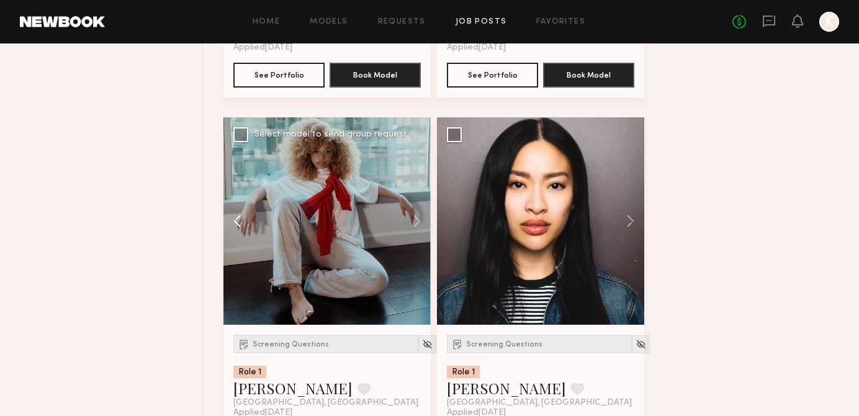
click at [242, 225] on button at bounding box center [243, 220] width 40 height 207
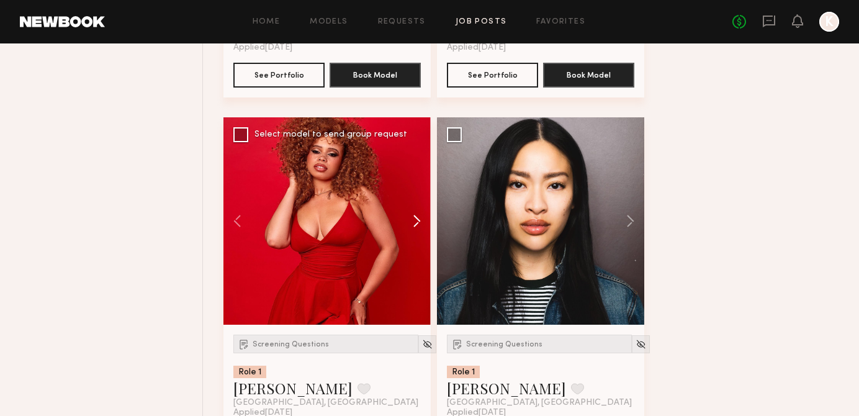
click at [415, 235] on button at bounding box center [411, 220] width 40 height 207
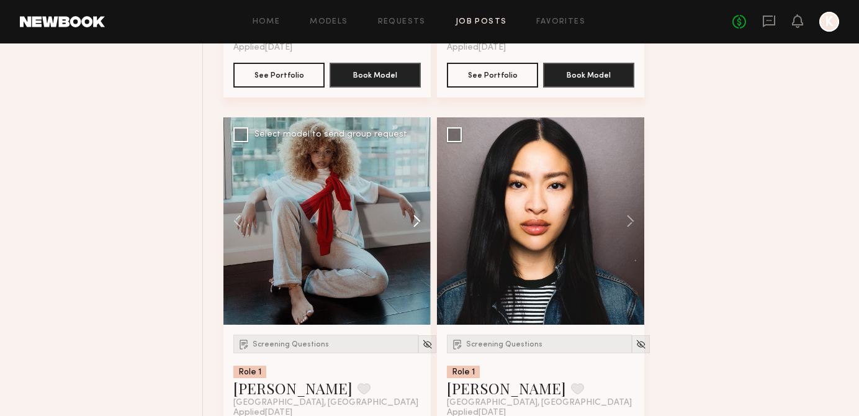
click at [415, 235] on button at bounding box center [411, 220] width 40 height 207
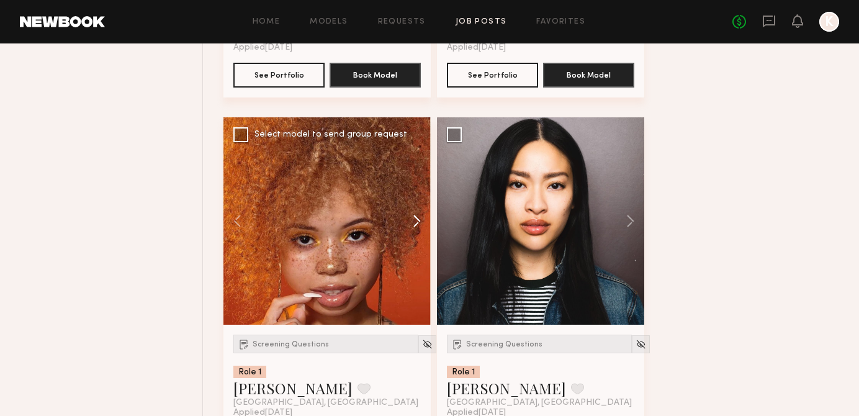
click at [415, 235] on button at bounding box center [411, 220] width 40 height 207
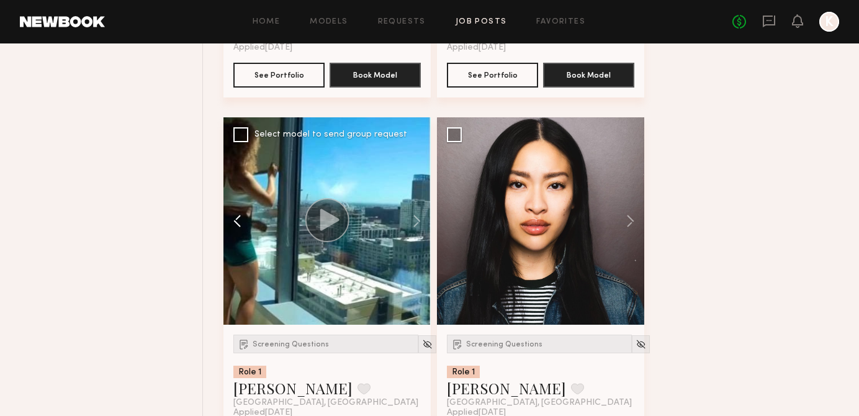
click at [231, 233] on button at bounding box center [243, 220] width 40 height 207
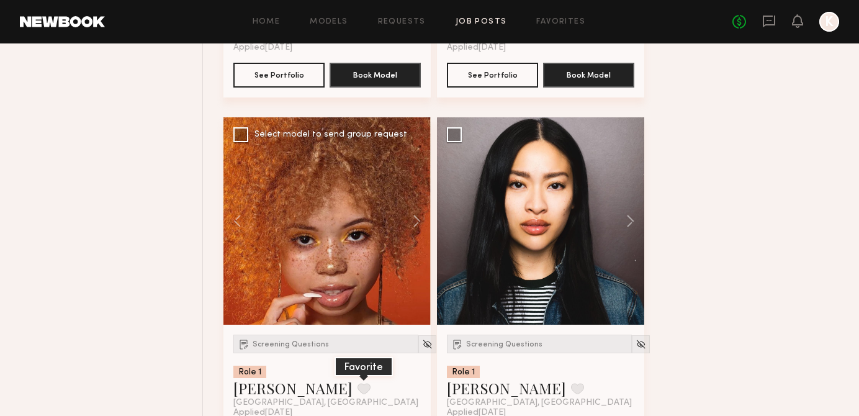
click at [357, 394] on button at bounding box center [363, 388] width 13 height 11
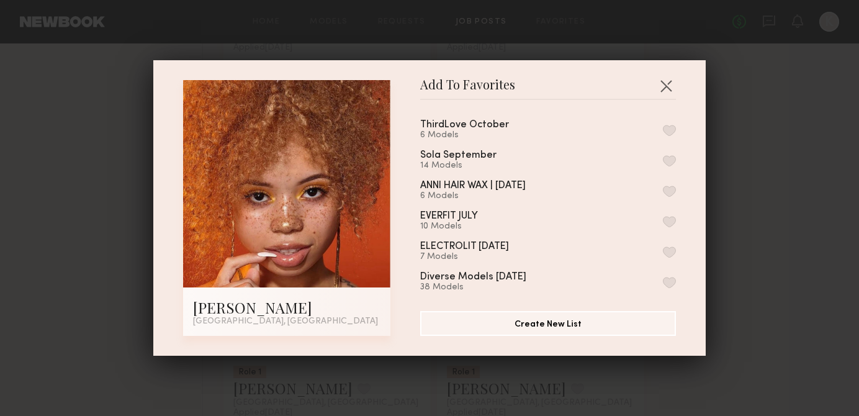
click at [670, 132] on button "button" at bounding box center [669, 130] width 13 height 11
click at [722, 86] on div "Add To Favorites [PERSON_NAME] [GEOGRAPHIC_DATA], [GEOGRAPHIC_DATA] Add To Favo…" at bounding box center [429, 208] width 859 height 416
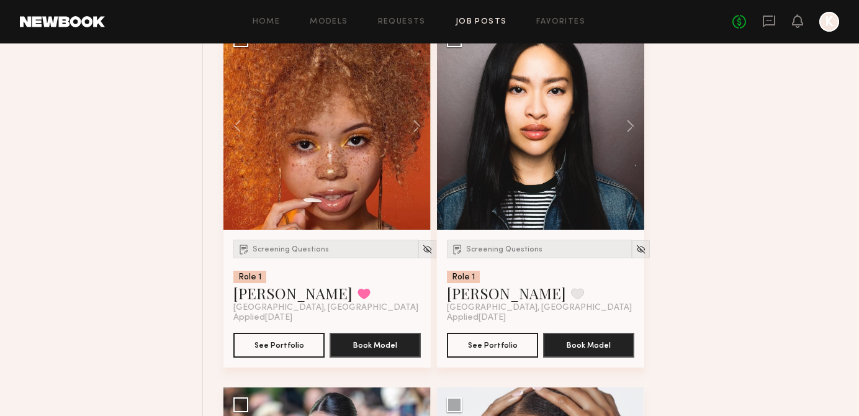
scroll to position [14389, 0]
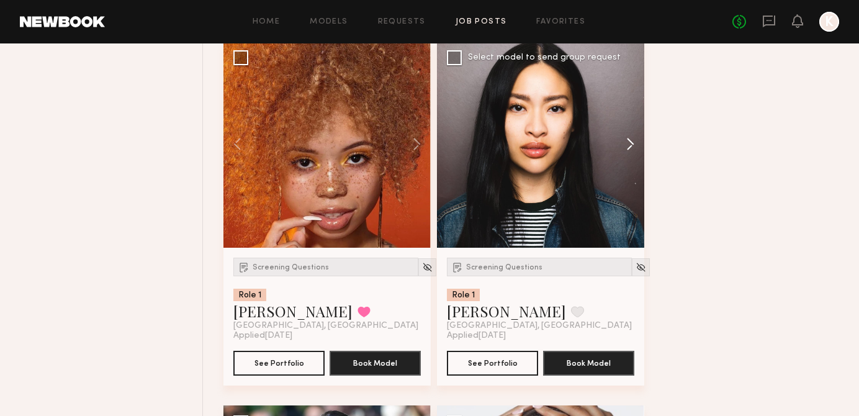
click at [620, 150] on button at bounding box center [624, 143] width 40 height 207
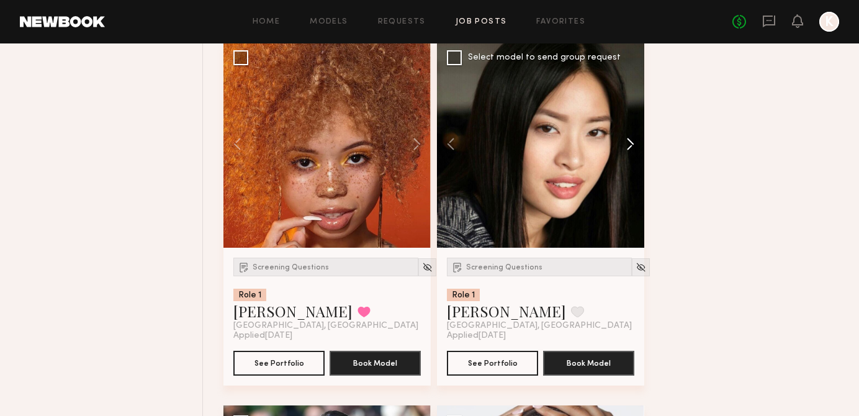
click at [620, 150] on button at bounding box center [624, 143] width 40 height 207
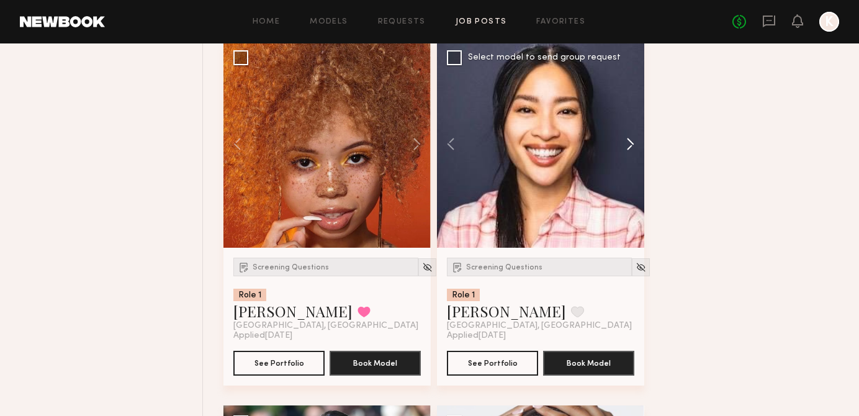
click at [620, 150] on button at bounding box center [624, 143] width 40 height 207
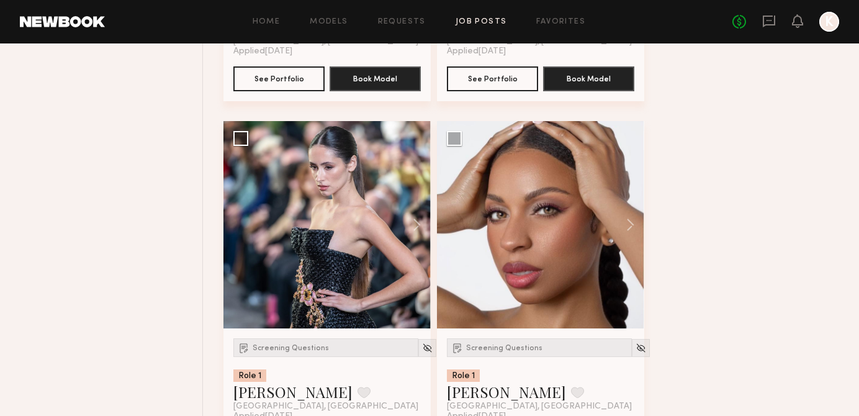
scroll to position [14677, 0]
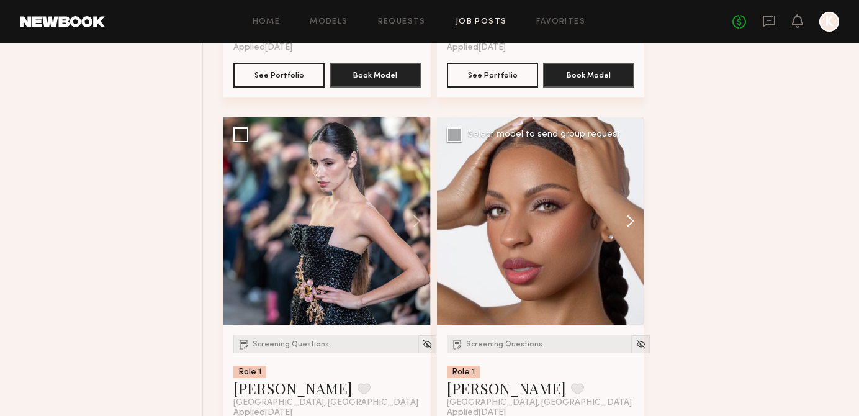
click at [638, 238] on button at bounding box center [624, 220] width 40 height 207
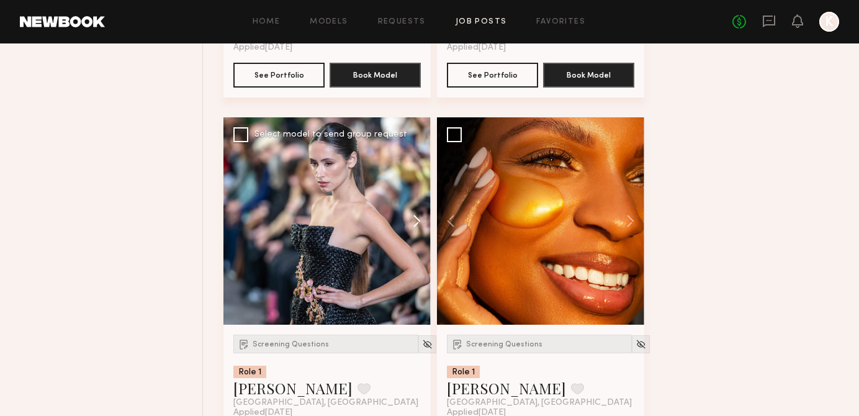
click at [409, 225] on button at bounding box center [411, 220] width 40 height 207
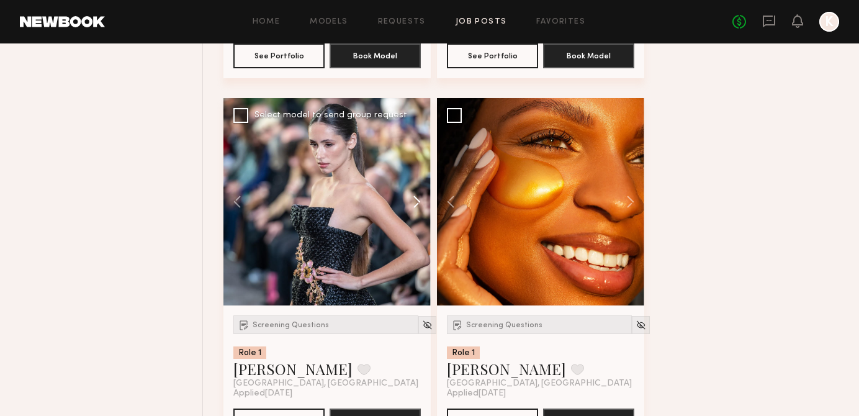
click at [409, 225] on button at bounding box center [411, 201] width 40 height 207
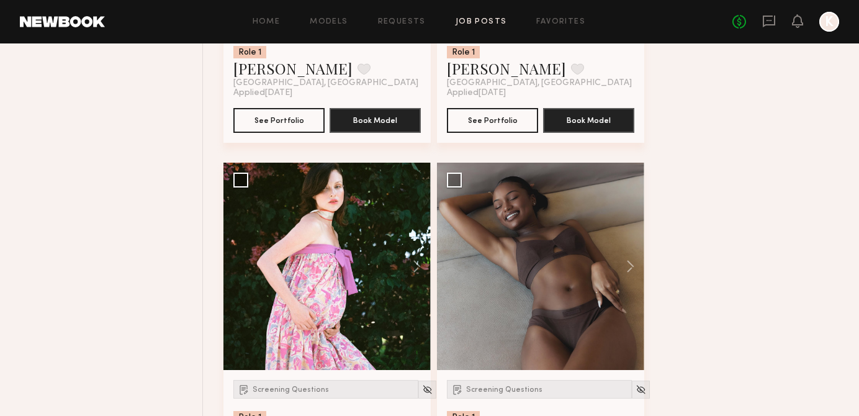
scroll to position [15020, 0]
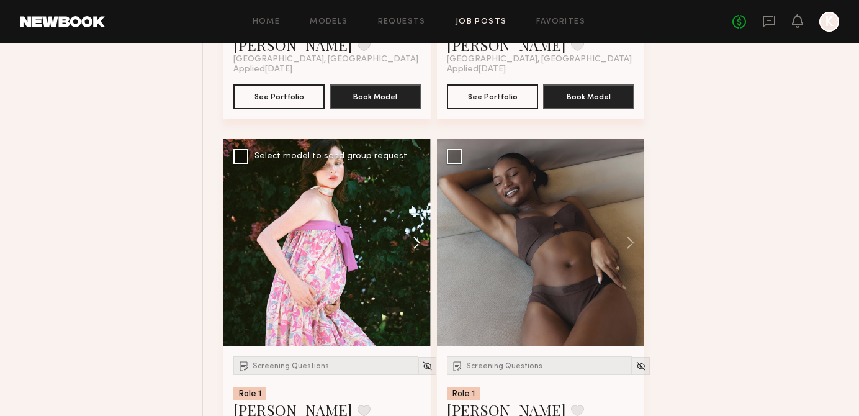
click at [416, 244] on button at bounding box center [411, 242] width 40 height 207
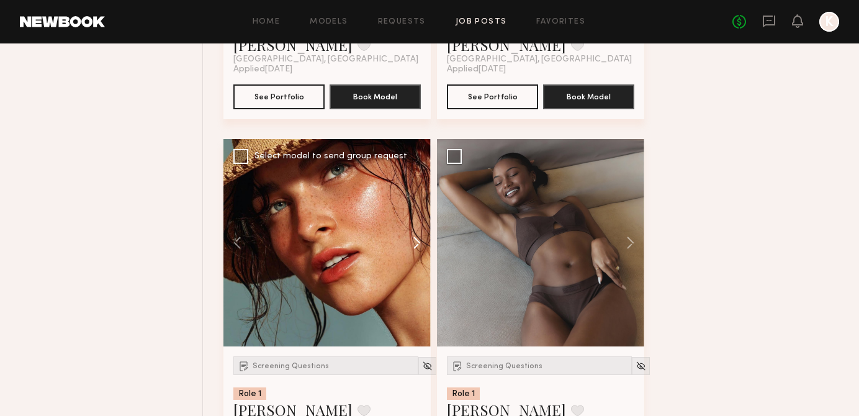
click at [416, 244] on button at bounding box center [411, 242] width 40 height 207
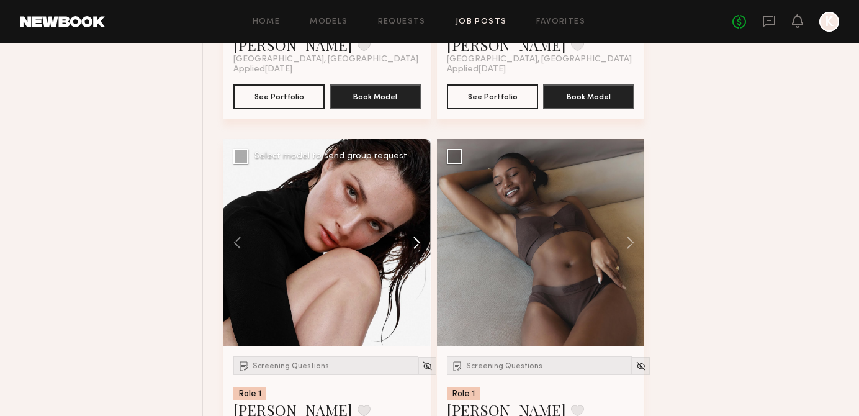
click at [416, 244] on button at bounding box center [411, 242] width 40 height 207
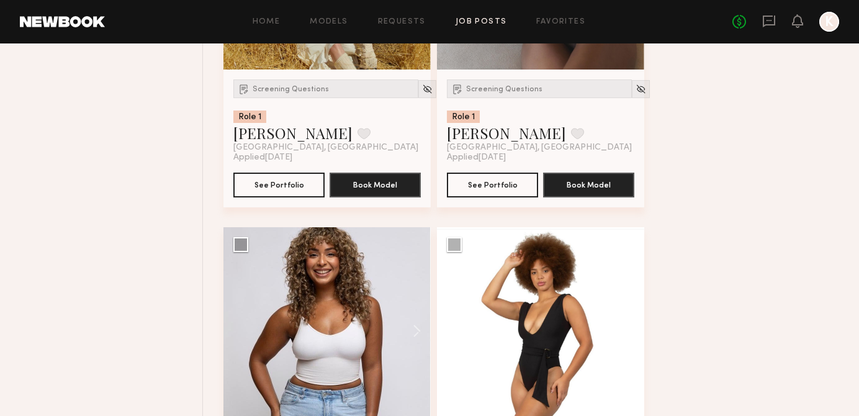
scroll to position [15412, 0]
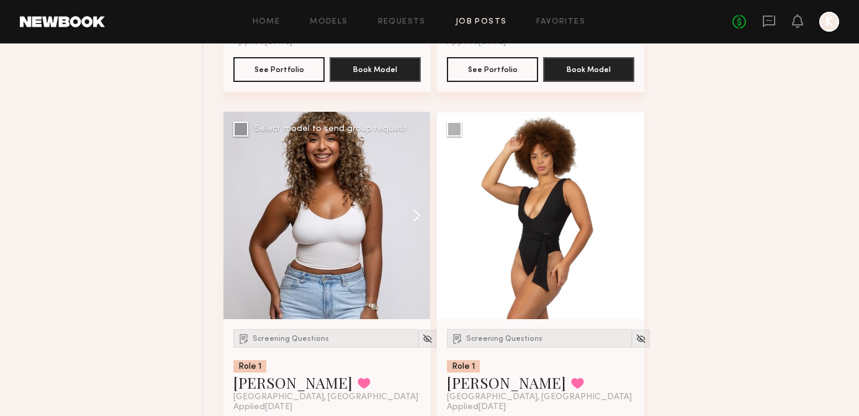
click at [413, 232] on button at bounding box center [411, 215] width 40 height 207
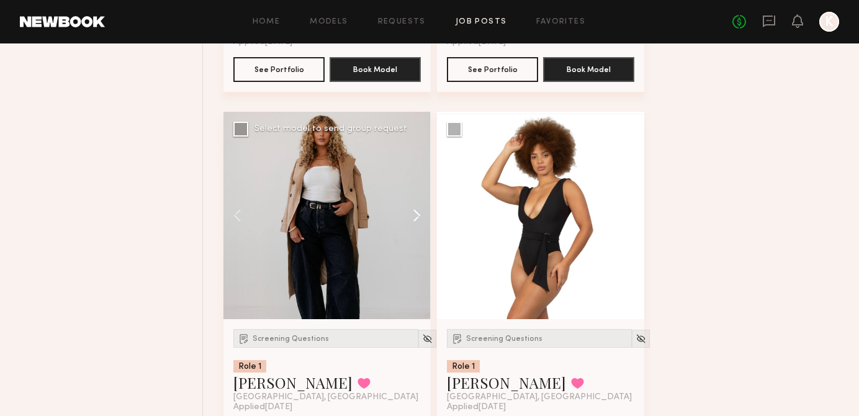
click at [413, 231] on button at bounding box center [411, 215] width 40 height 207
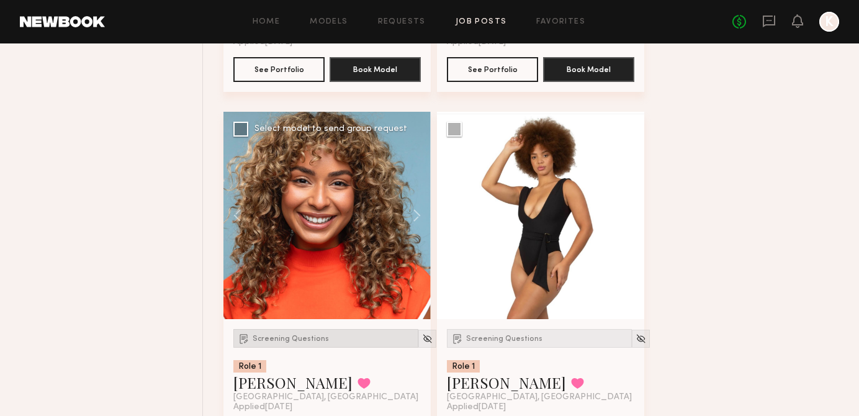
scroll to position [15450, 0]
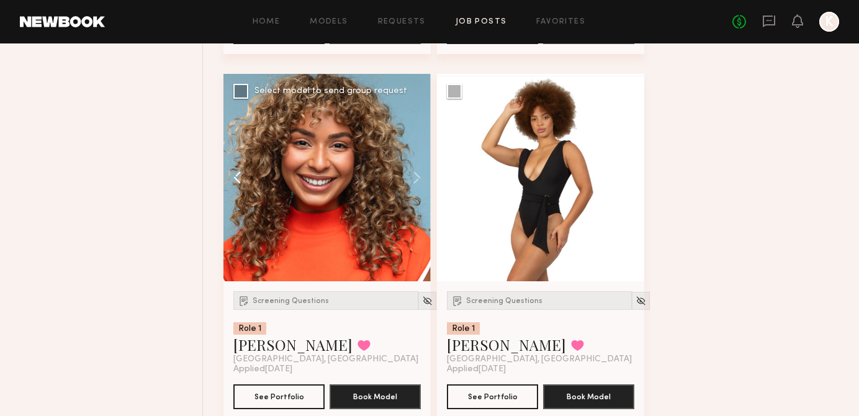
click at [236, 187] on button at bounding box center [243, 177] width 40 height 207
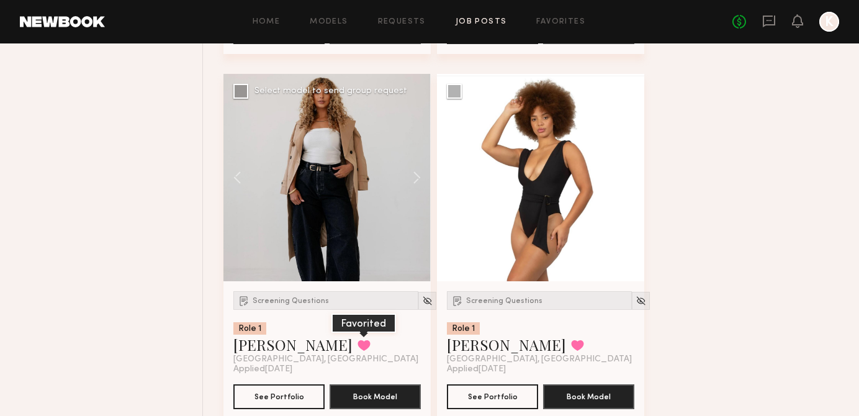
click at [357, 351] on button at bounding box center [363, 344] width 13 height 11
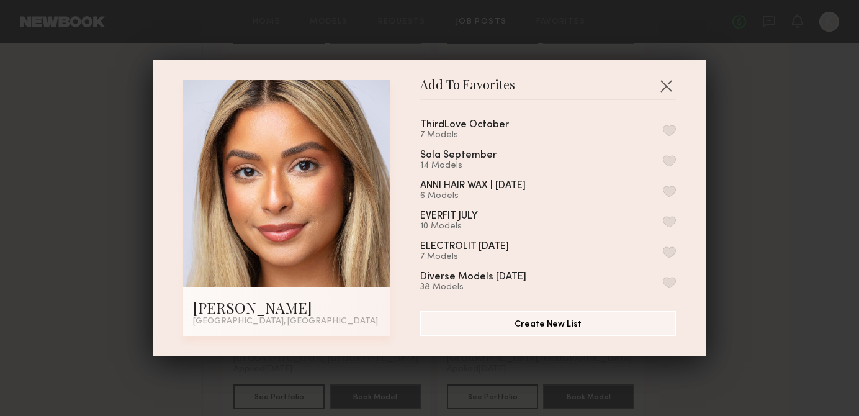
click at [673, 128] on button "button" at bounding box center [669, 130] width 13 height 11
click at [828, 98] on div "Add To Favorites [PERSON_NAME] [GEOGRAPHIC_DATA], [GEOGRAPHIC_DATA] Add To Favo…" at bounding box center [429, 208] width 859 height 416
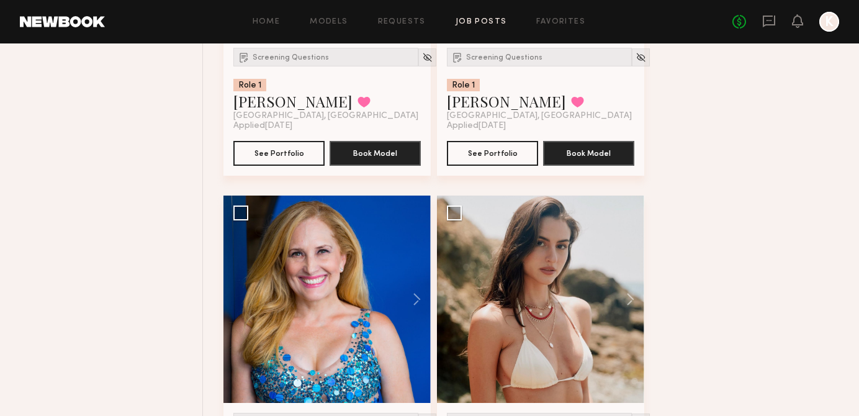
scroll to position [15787, 0]
